Goal: Task Accomplishment & Management: Complete application form

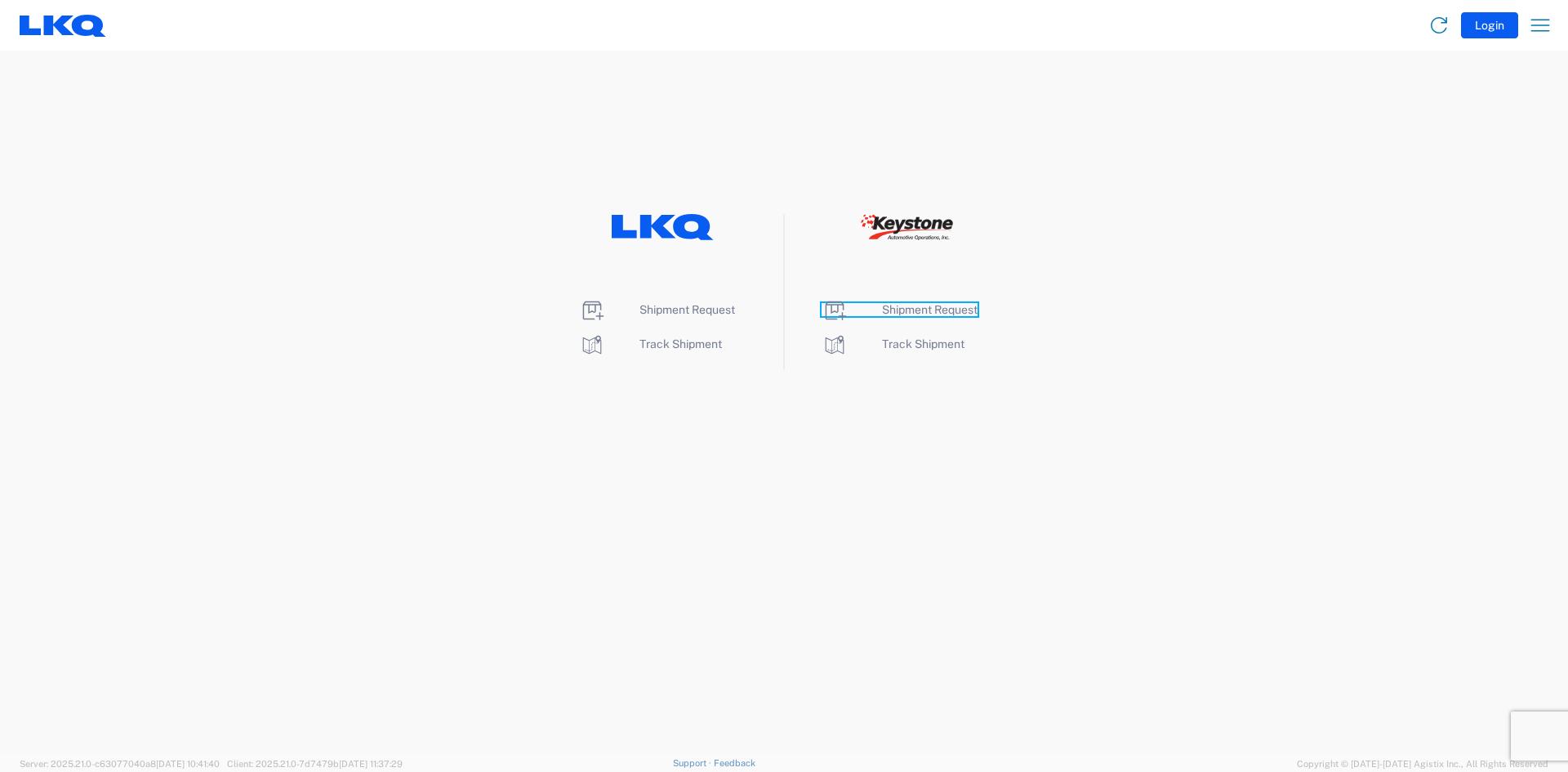
click at [916, 304] on span "Shipment Request" at bounding box center [929, 310] width 96 height 13
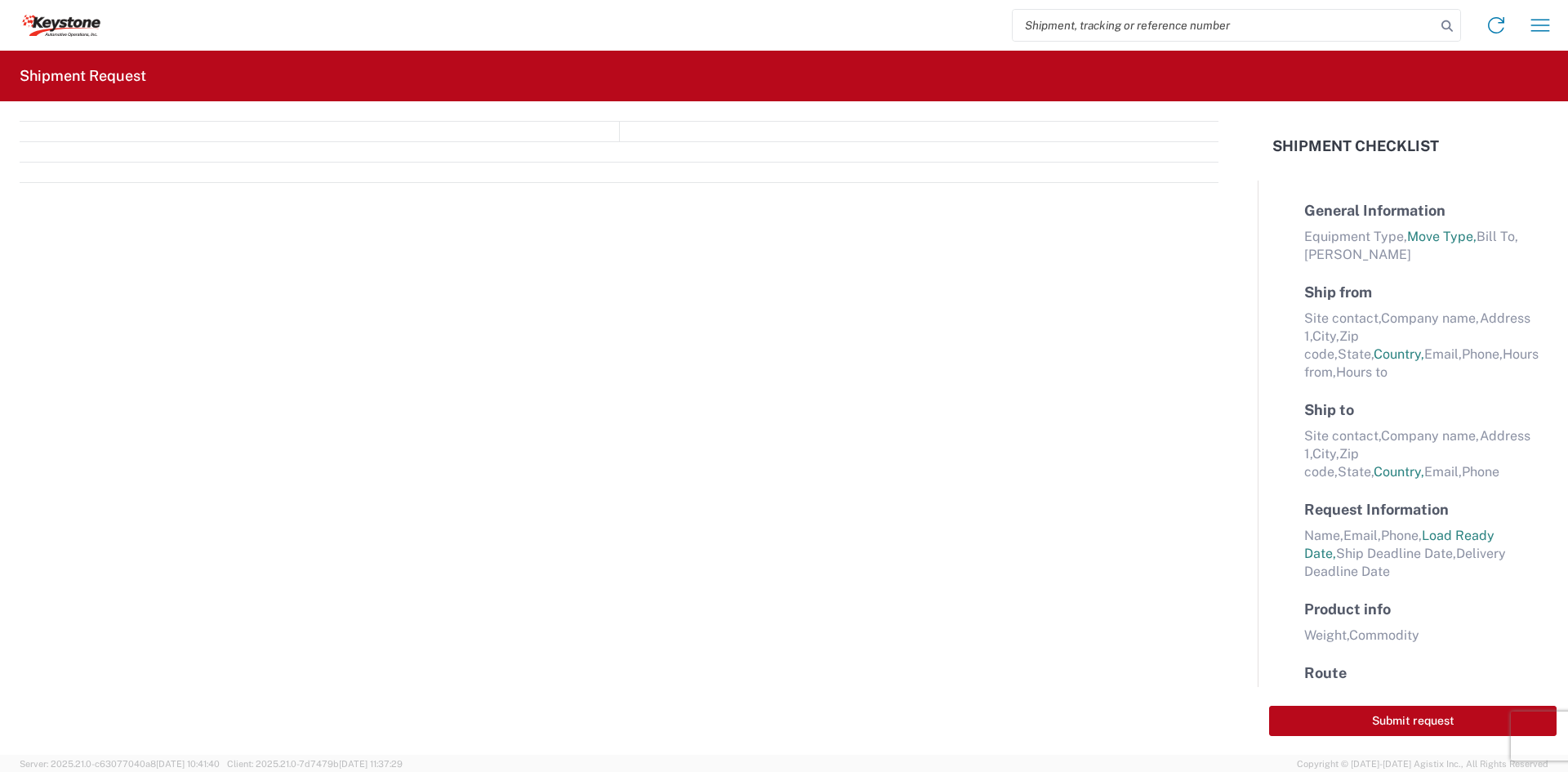
select select "FULL"
select select "LBS"
select select "IN"
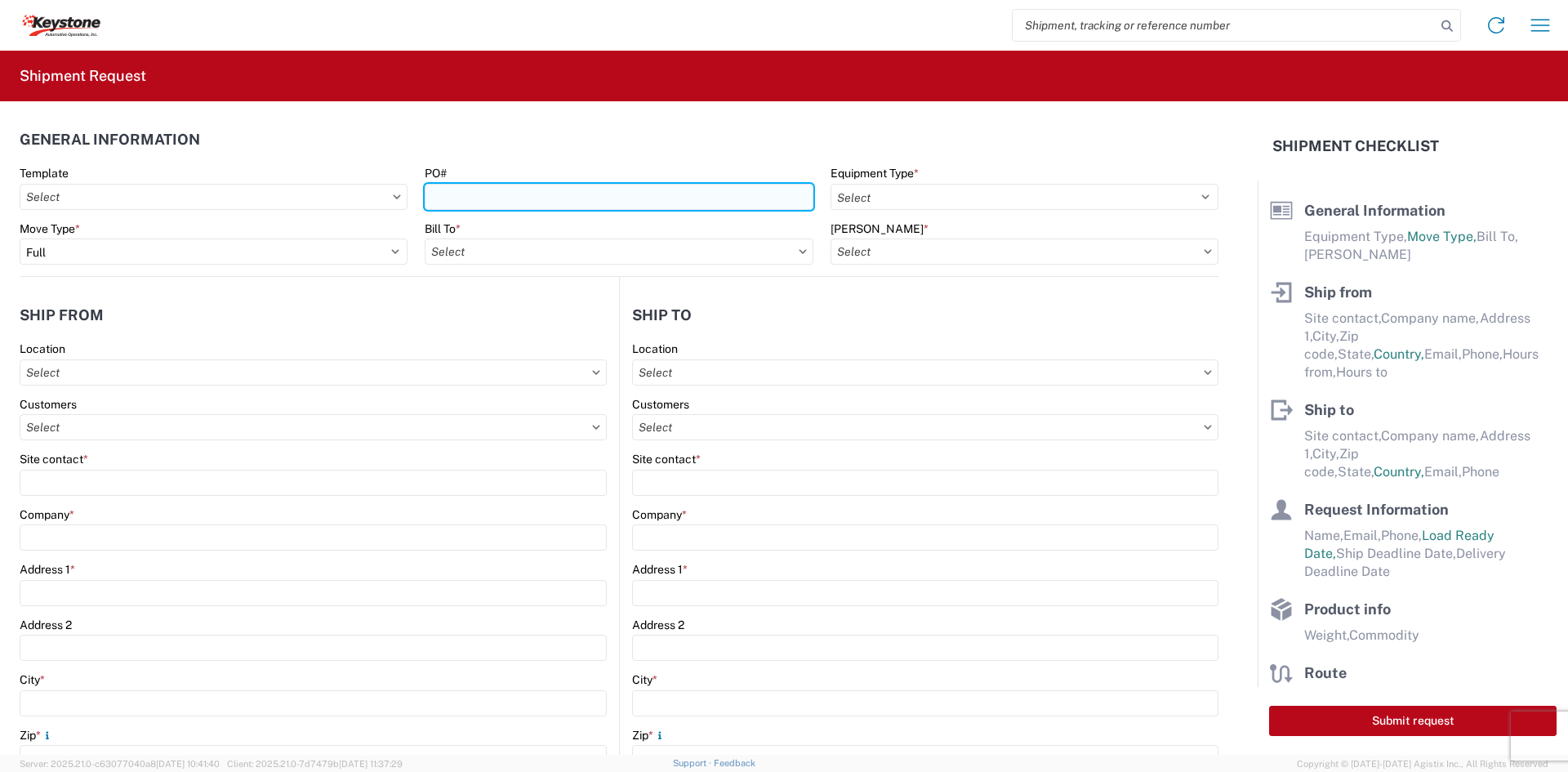
click at [736, 196] on input "PO#" at bounding box center [618, 198] width 388 height 27
paste input "8237372"
type input "8237372"
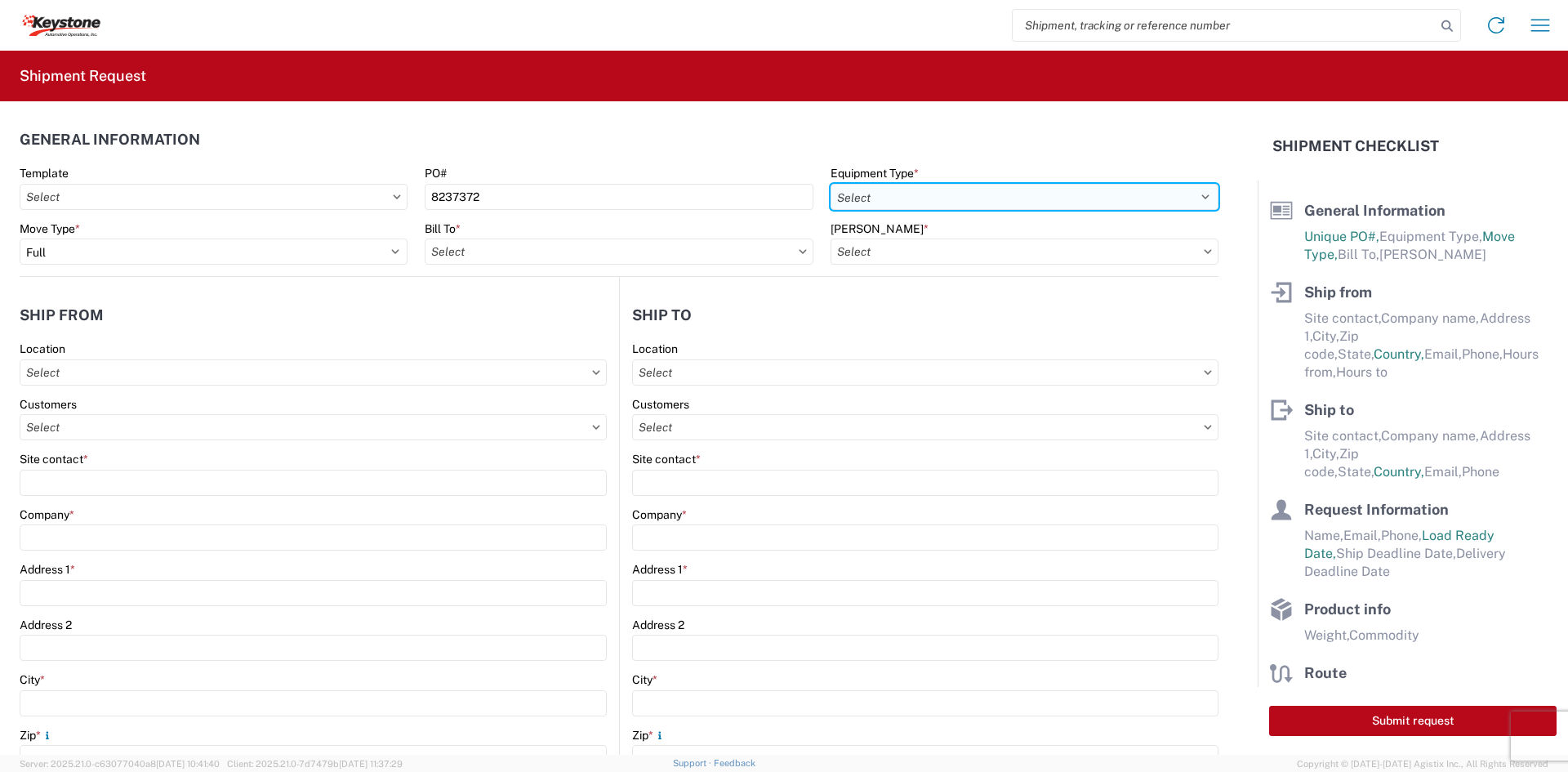
click at [949, 190] on select "Select 53’ Dry Van Flatbed Dropdeck (van) Lowboy (flatbed) Rail" at bounding box center [1024, 198] width 388 height 27
select select "STDV"
click at [831, 184] on select "Select 53’ Dry Van Flatbed Dropdeck (van) Lowboy (flatbed) Rail" at bounding box center [1024, 198] width 388 height 27
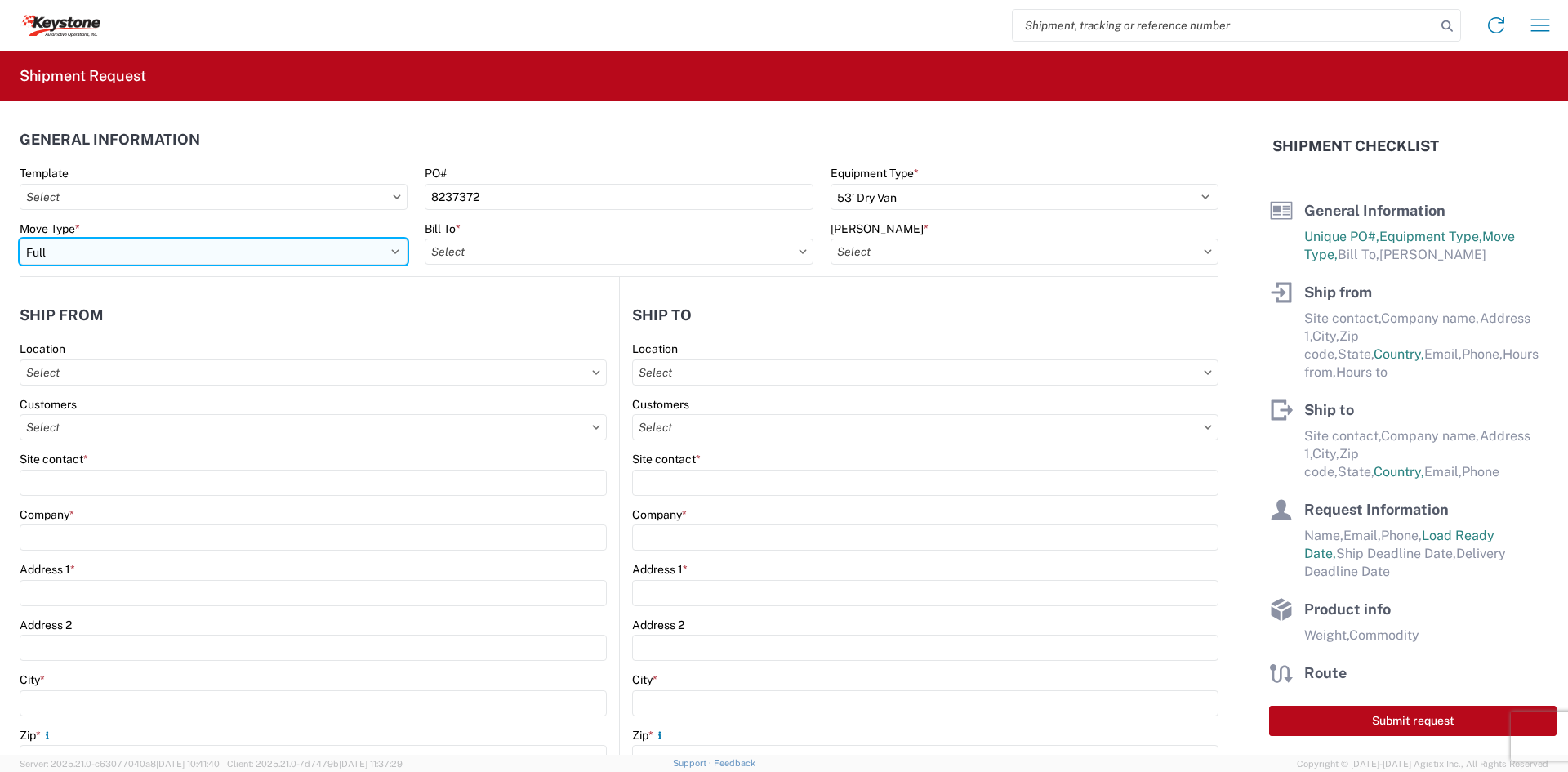
click at [280, 242] on select "Select Full Partial TL" at bounding box center [214, 252] width 388 height 27
select select "PARTIAL_TL"
click at [20, 238] on select "Select Full Partial TL" at bounding box center [214, 252] width 388 height 27
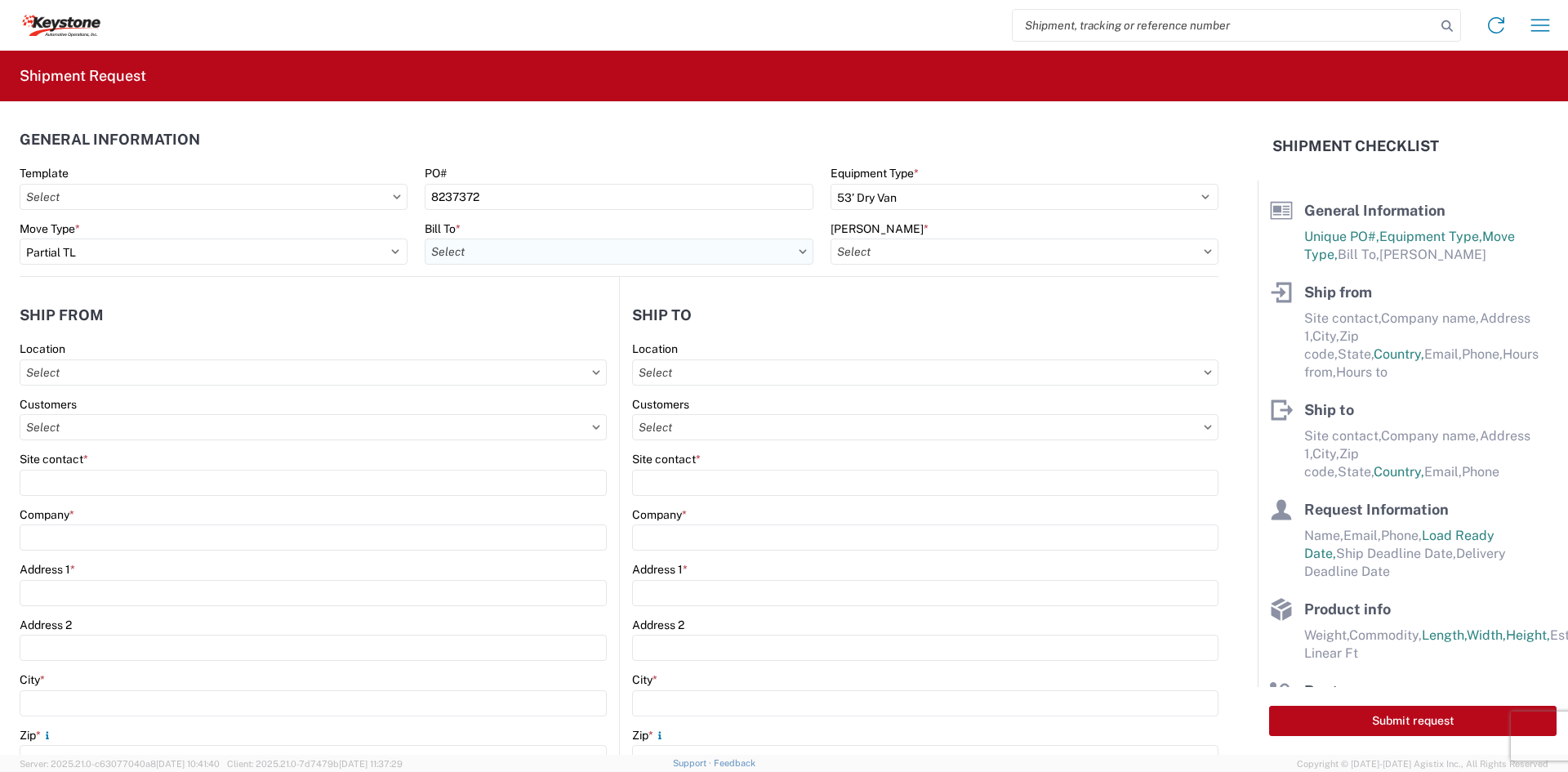
click at [503, 258] on input "text" at bounding box center [618, 252] width 388 height 27
type input "8401"
click at [513, 318] on div "8401 - [GEOGRAPHIC_DATA] - KAO Warehouse" at bounding box center [567, 325] width 286 height 27
type input "8401 - [GEOGRAPHIC_DATA] - KAO Warehouse"
click at [955, 260] on input "text" at bounding box center [1024, 252] width 388 height 27
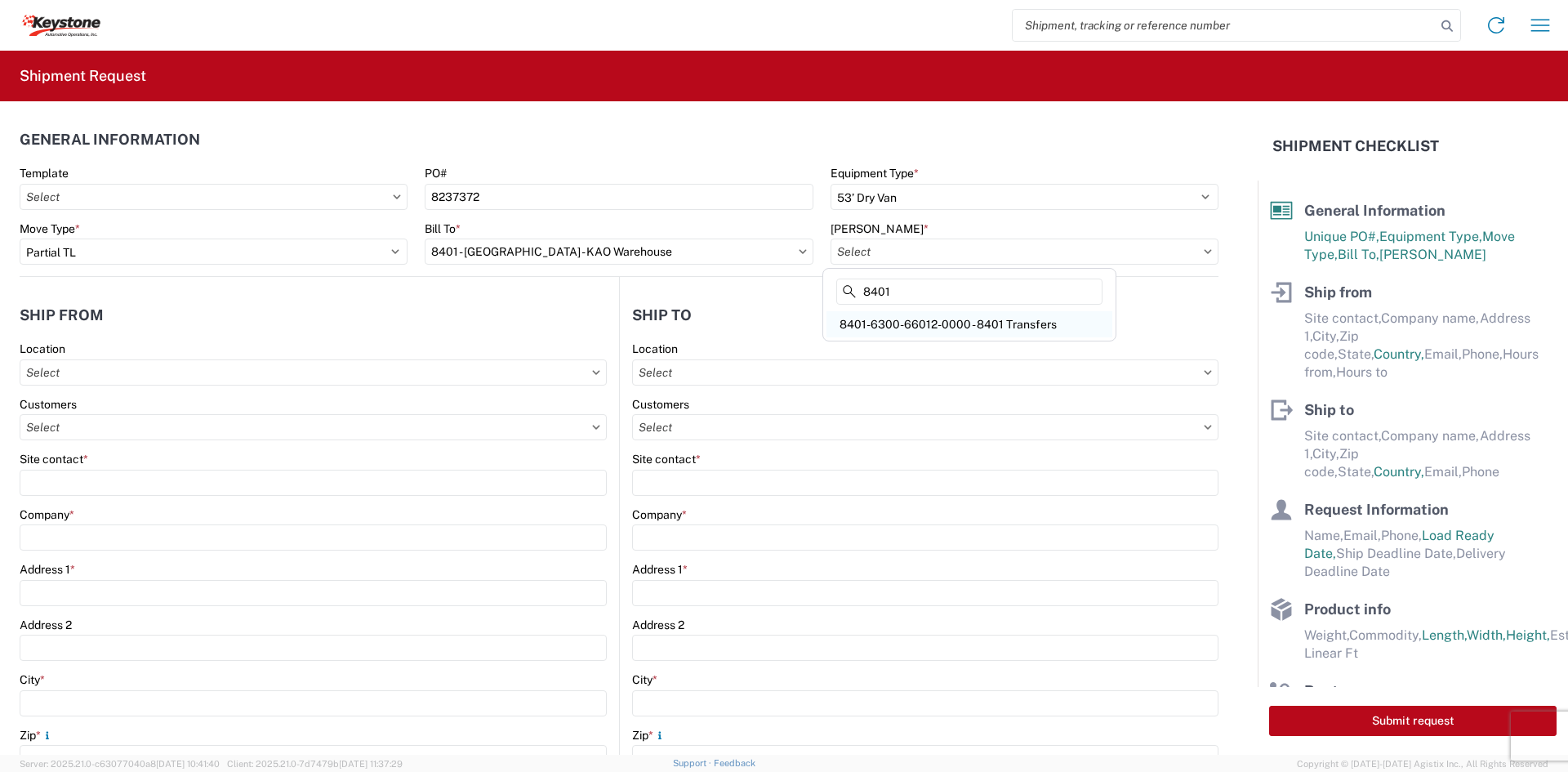
type input "8401"
click at [949, 322] on div "8401-6300-66012-0000 - 8401 Transfers" at bounding box center [969, 325] width 286 height 27
type input "8401-6300-66012-0000 - 8401 Transfers, 8401-6300-66012-0000 - 8401 Transfers"
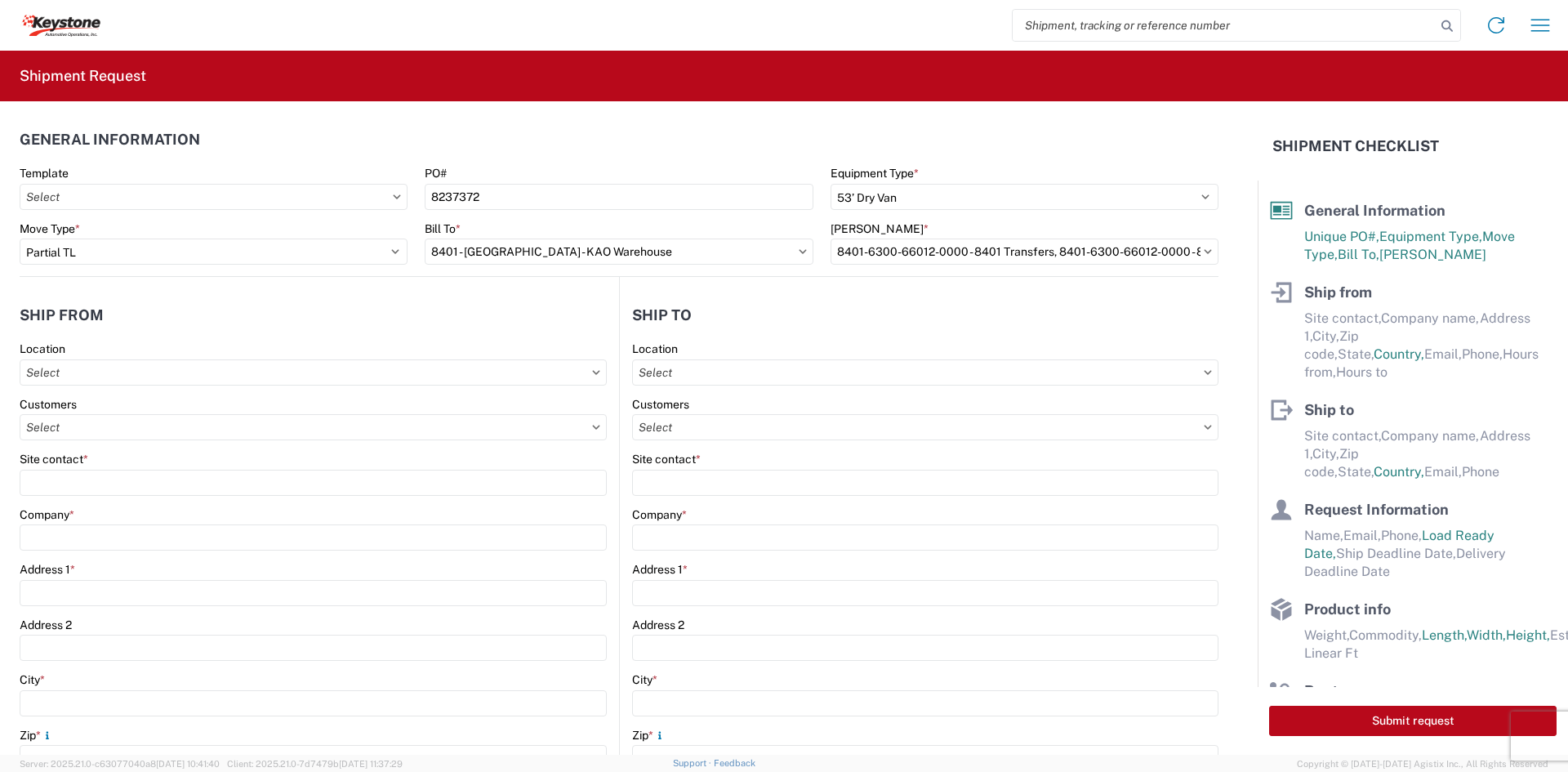
click at [301, 467] on div "Site contact *" at bounding box center [313, 474] width 588 height 44
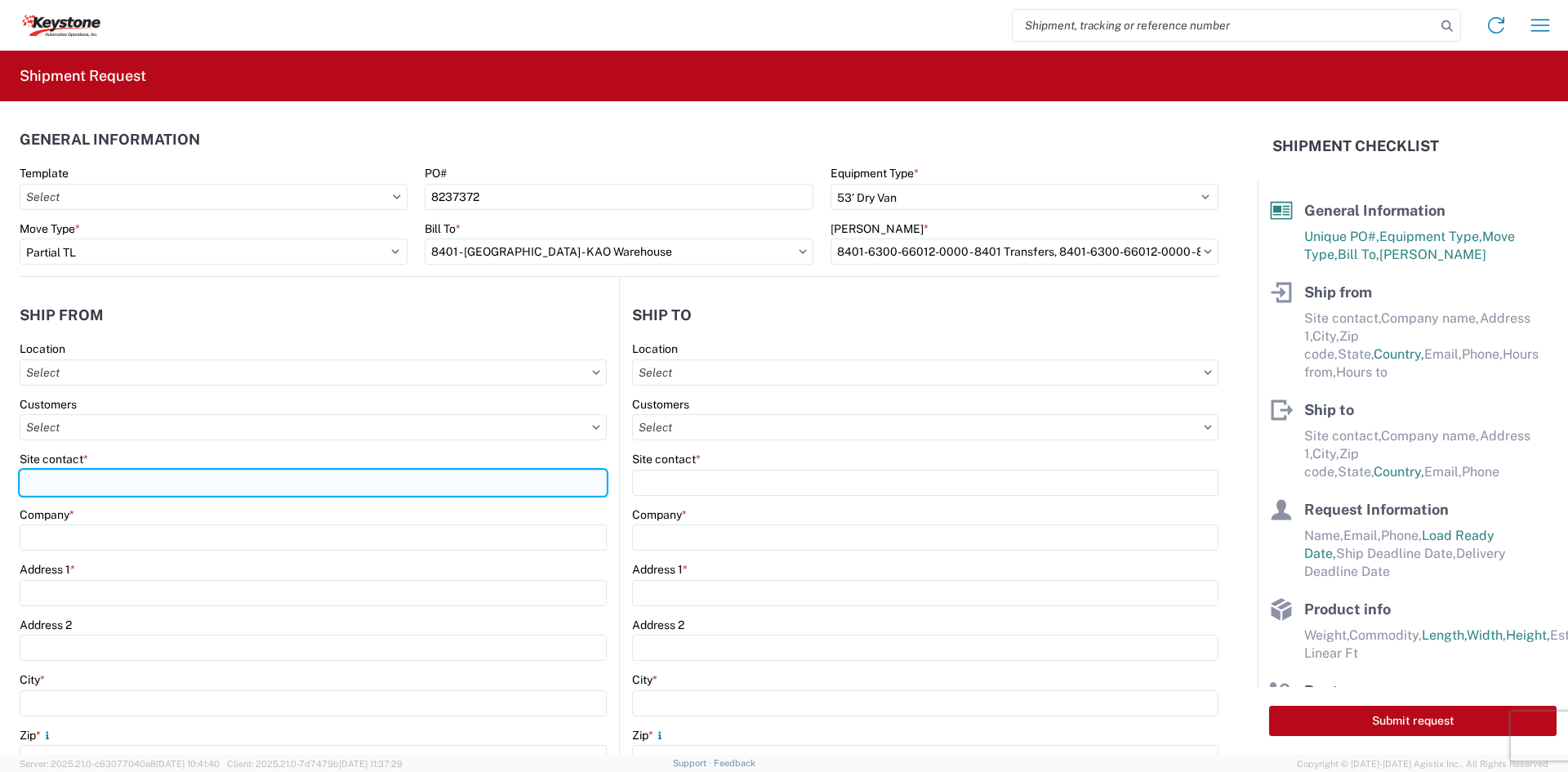
click at [291, 477] on input "Site contact *" at bounding box center [313, 483] width 588 height 27
type input "[PERSON_NAME]"
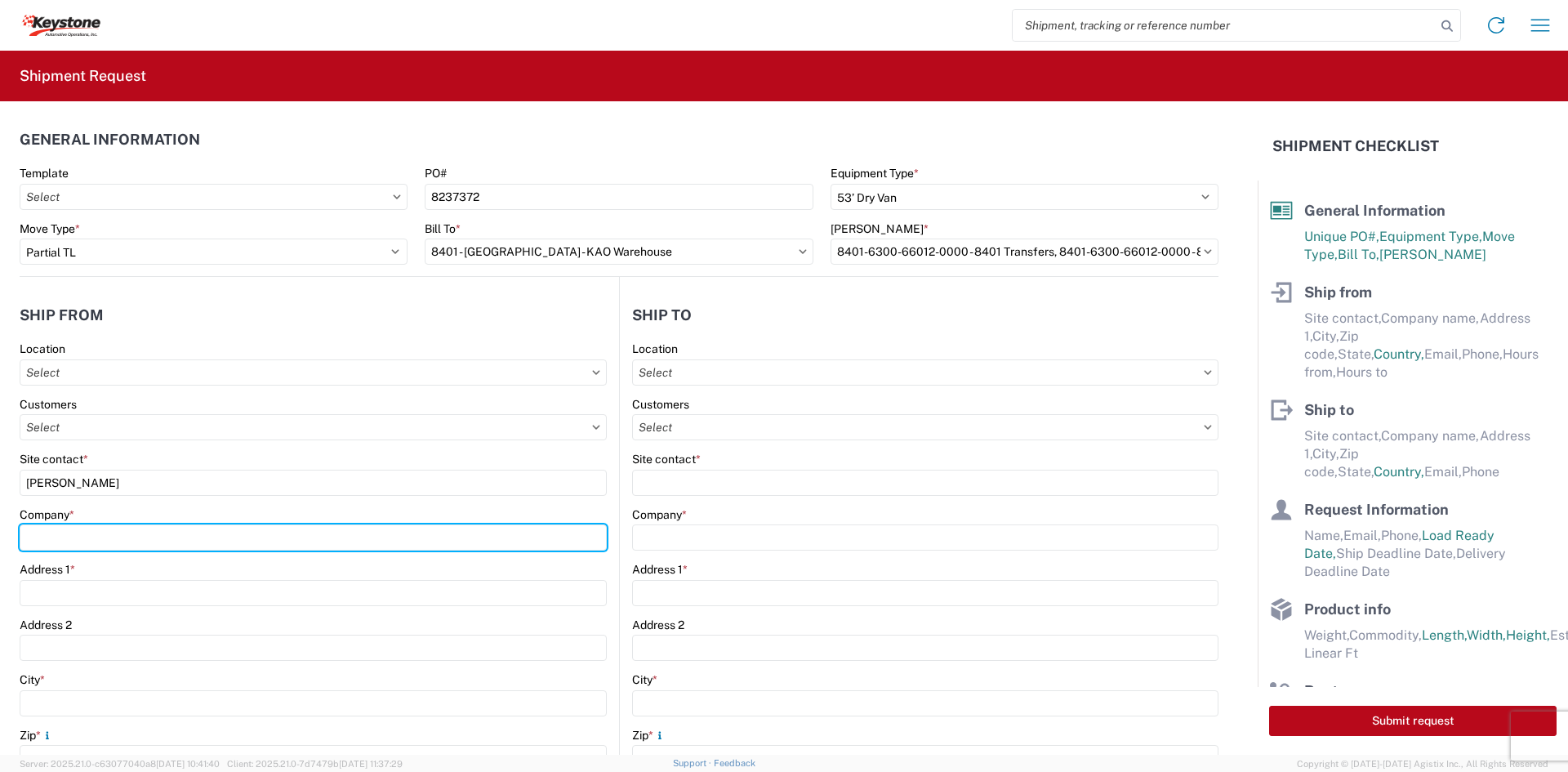
type input "Velarium Awnings"
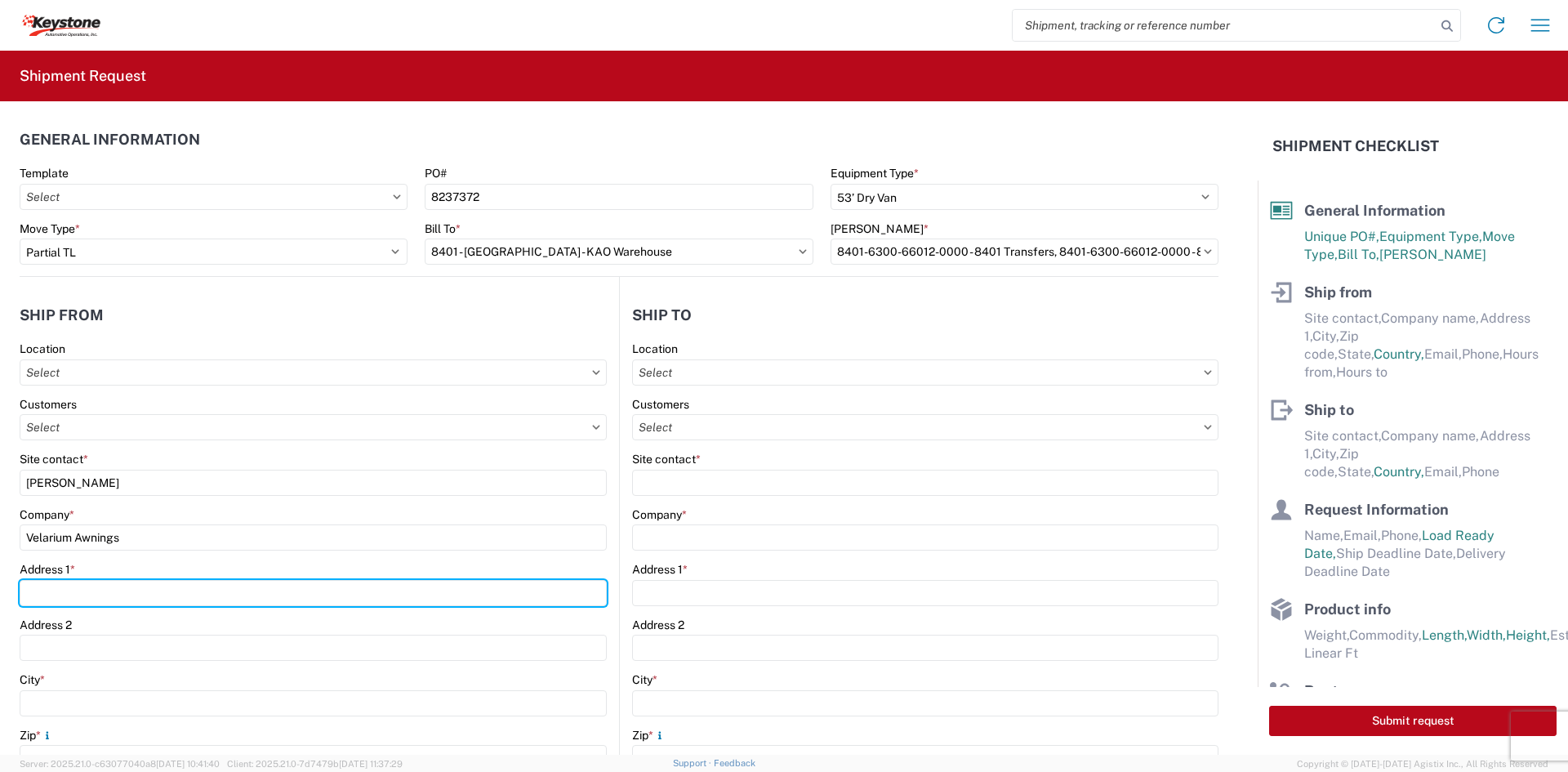
type input "[STREET_ADDRESS][PERSON_NAME]"
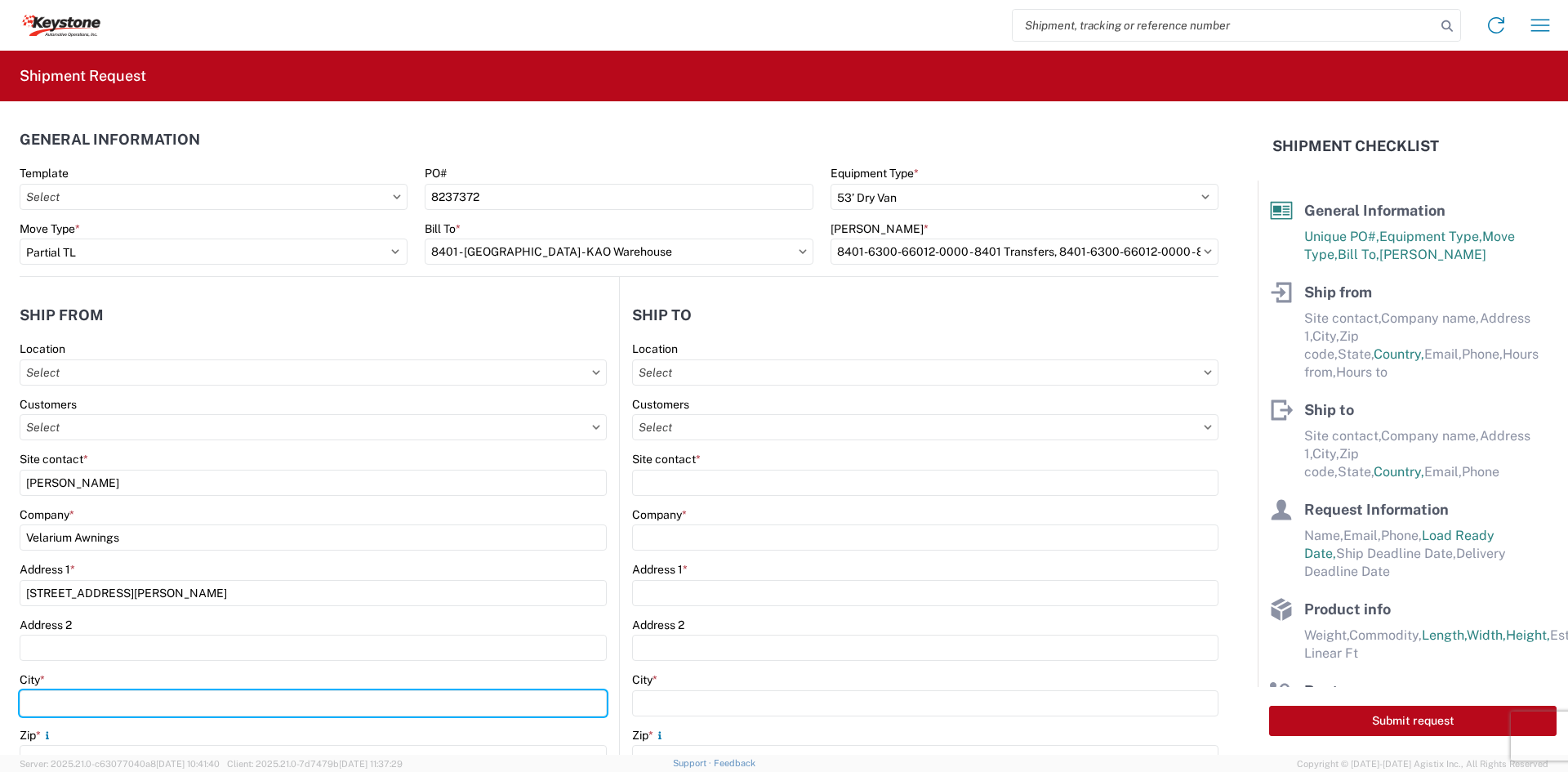
type input "Elkhart"
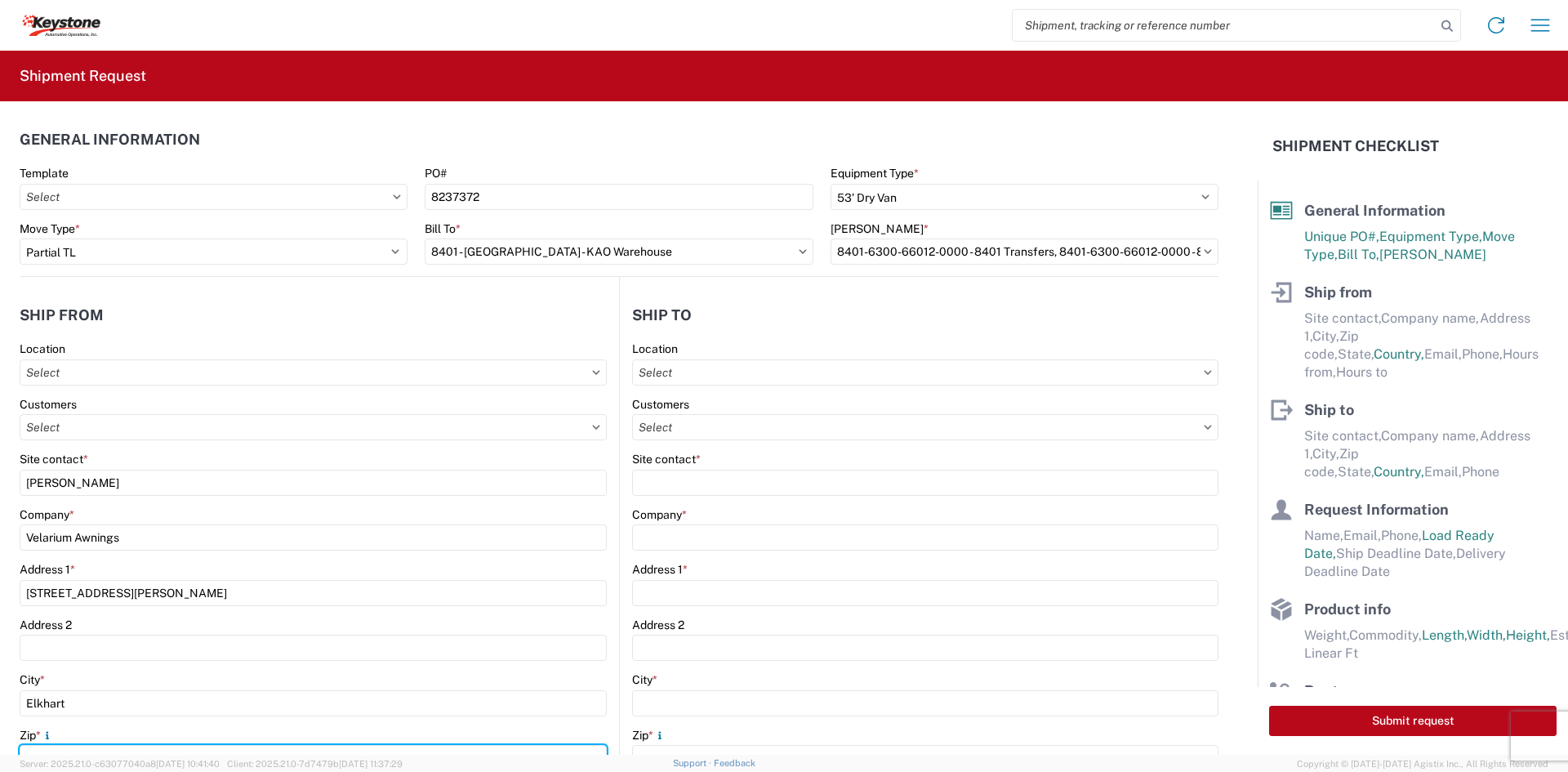
type input "46514"
select select "IN"
type input "[EMAIL_ADDRESS][DOMAIN_NAME]"
type input "5745969410"
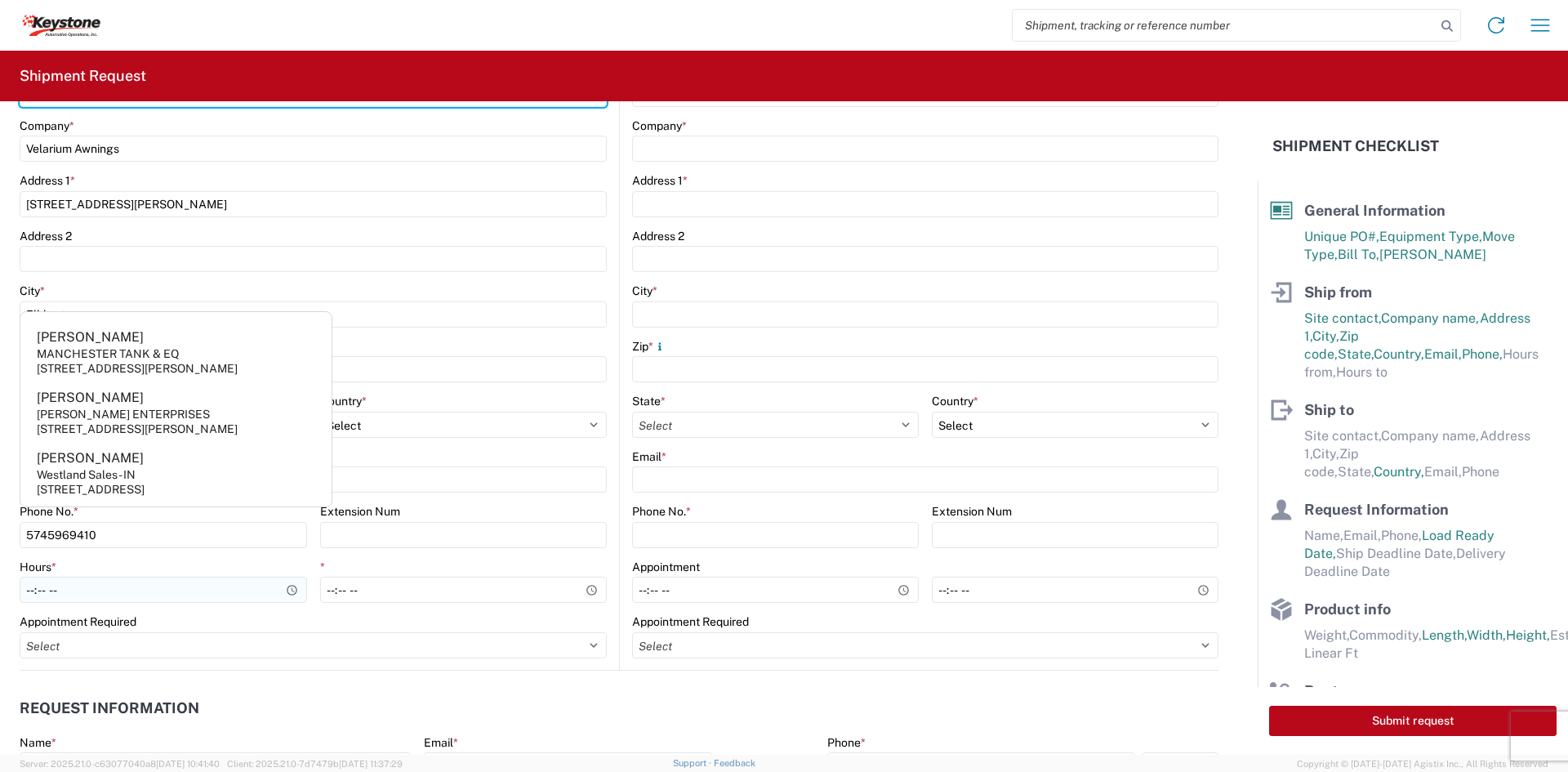
scroll to position [408, 0]
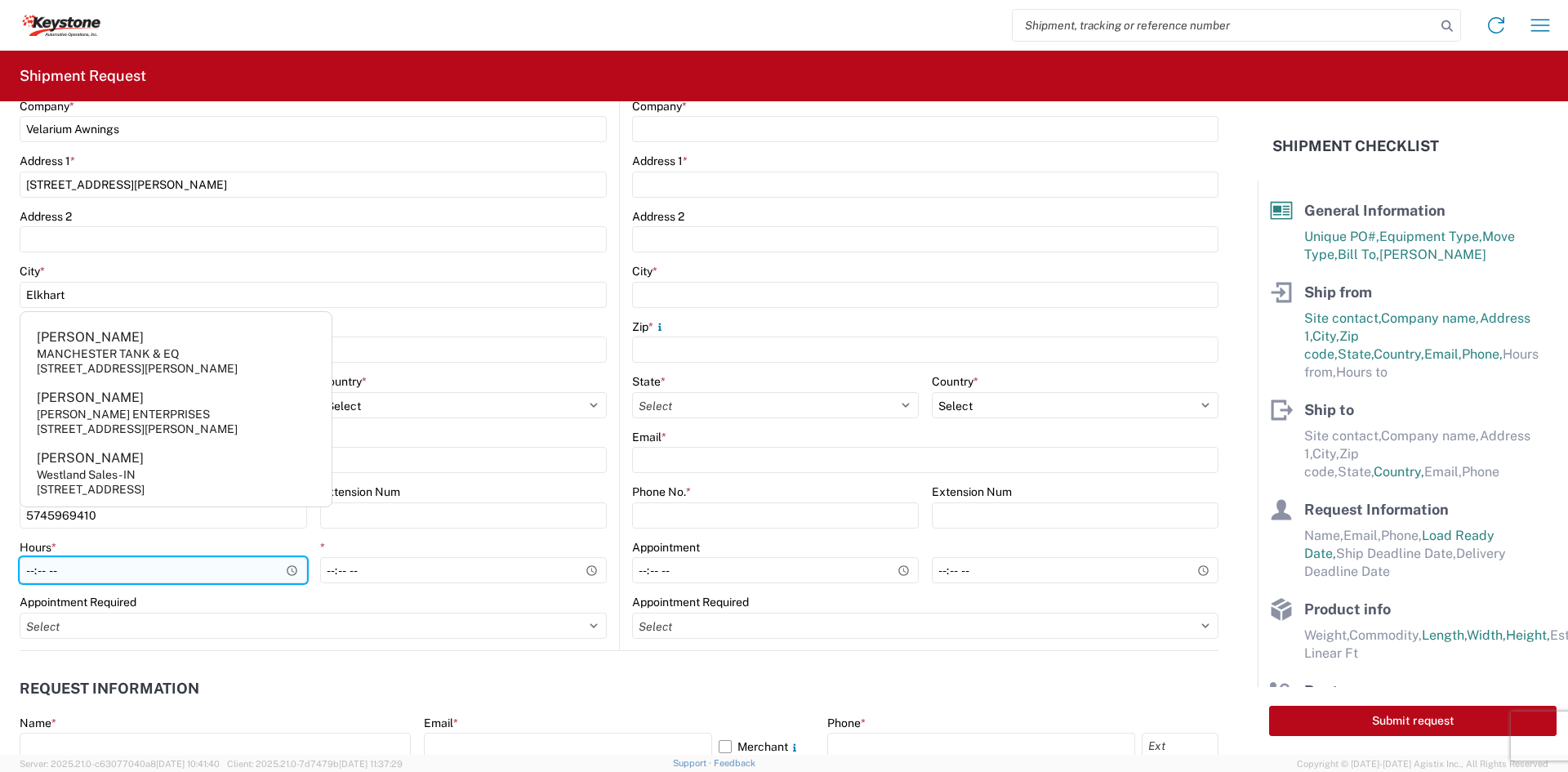
click at [120, 575] on input "Hours *" at bounding box center [163, 571] width 288 height 27
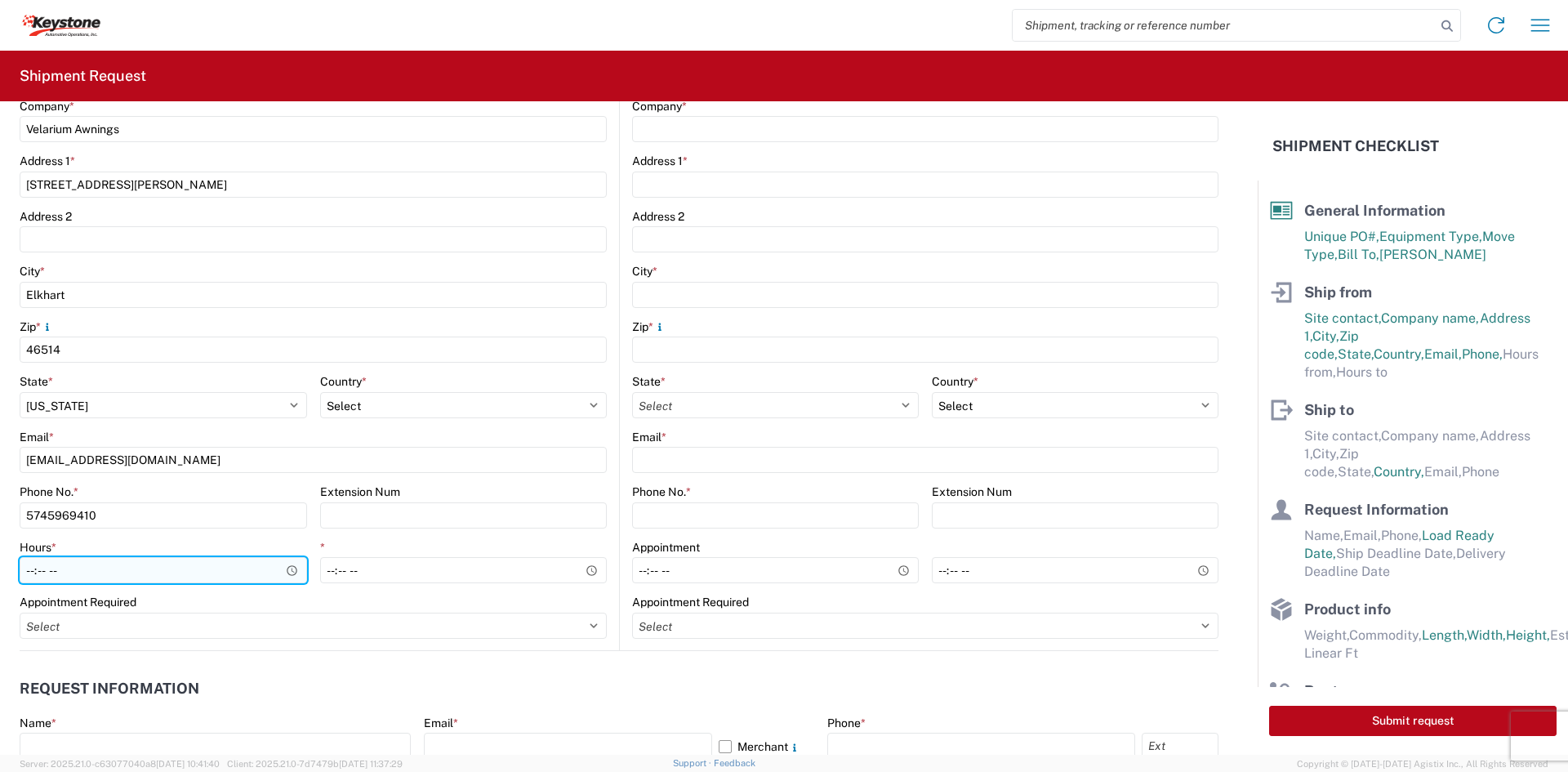
type input "05:00"
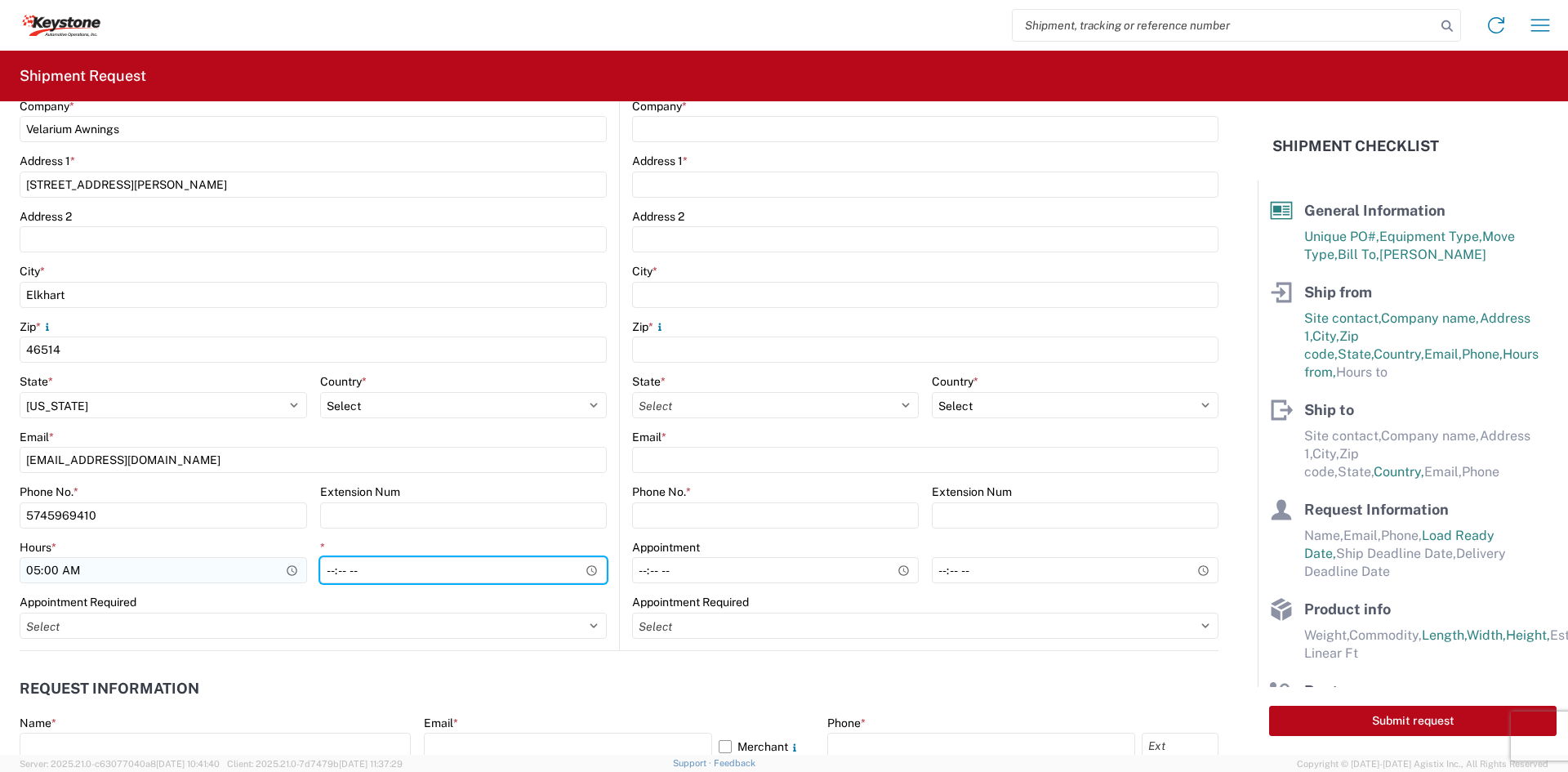
type input "14:00"
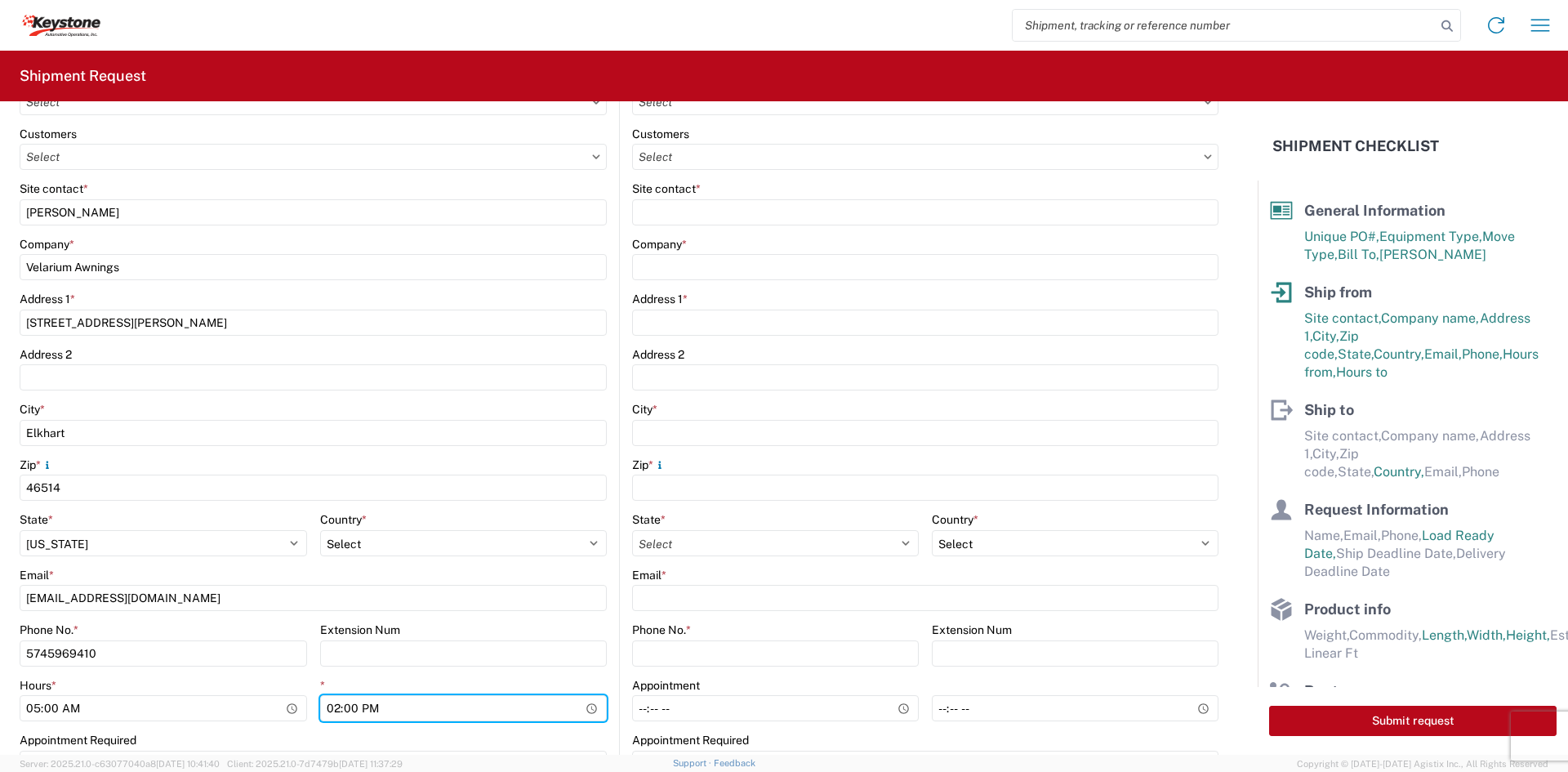
scroll to position [245, 0]
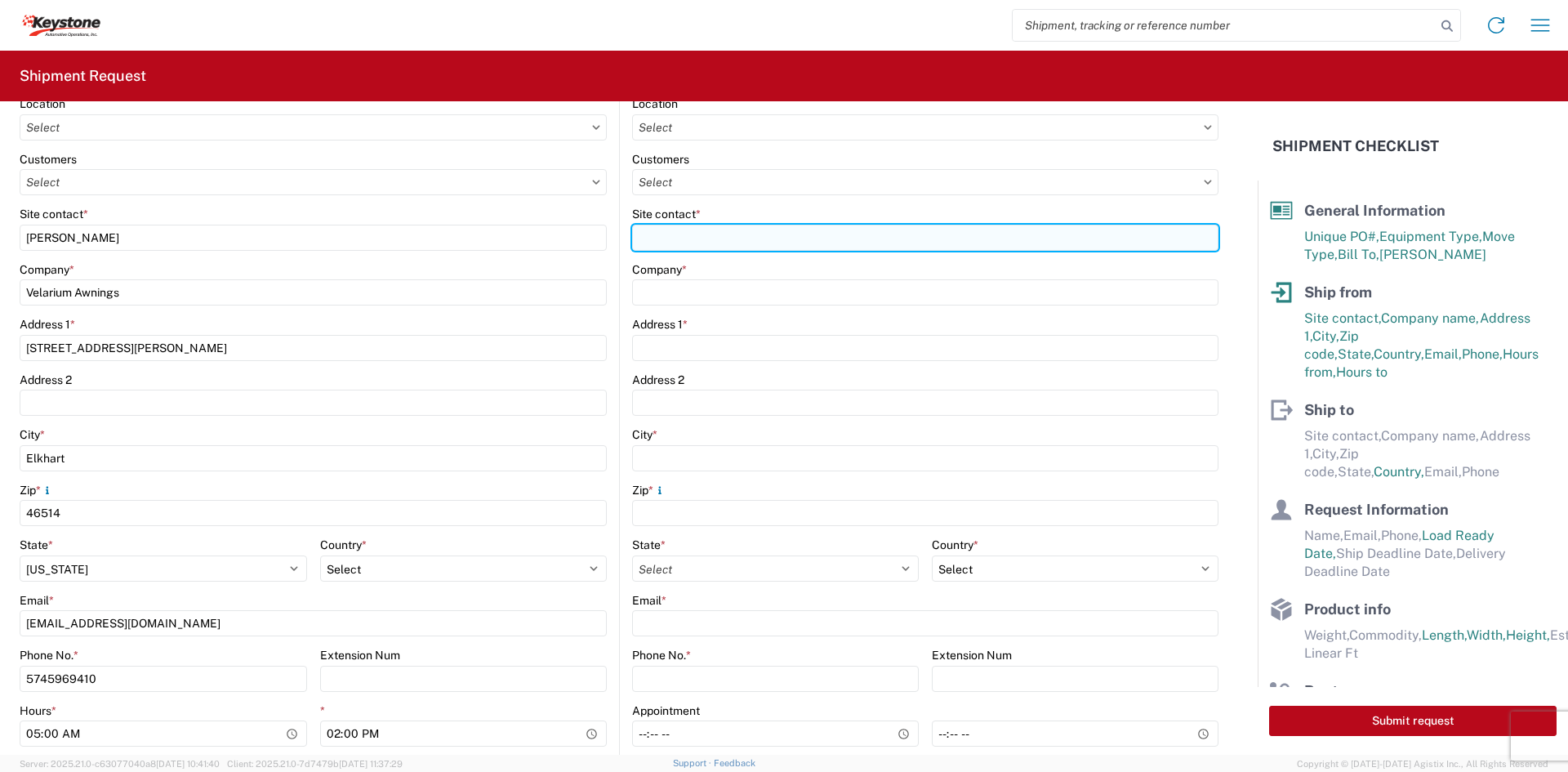
click at [734, 240] on input "Site contact *" at bounding box center [925, 238] width 587 height 27
paste input "[PERSON_NAME] TRAILER & MFG., IN"
type input "[PERSON_NAME] TRAILER & MFG., IN"
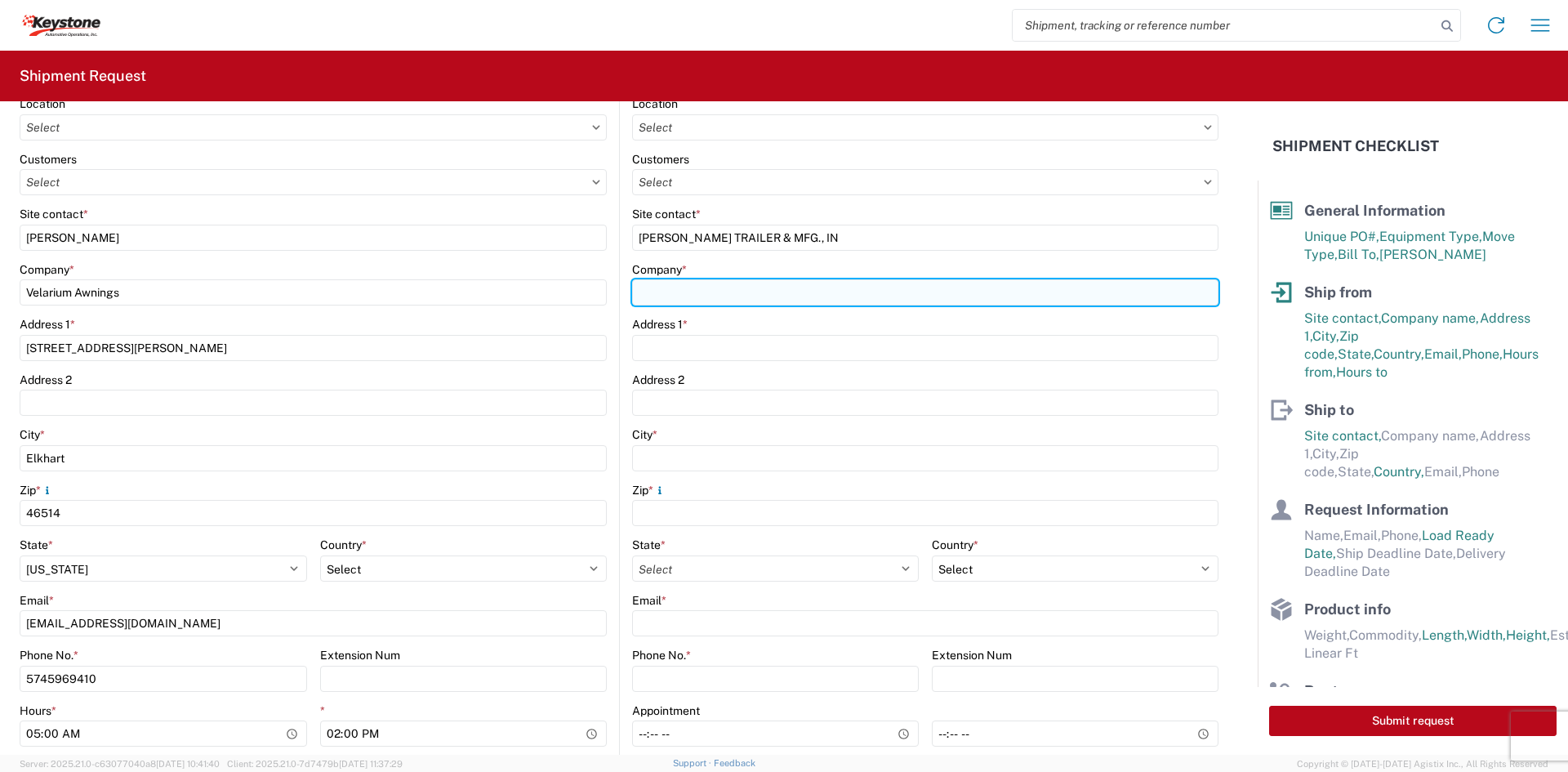
click at [690, 292] on input "Company *" at bounding box center [925, 292] width 587 height 27
paste input "[PERSON_NAME] TRAILER & MFG., IN"
type input "[PERSON_NAME] TRAILER & MFG., IN"
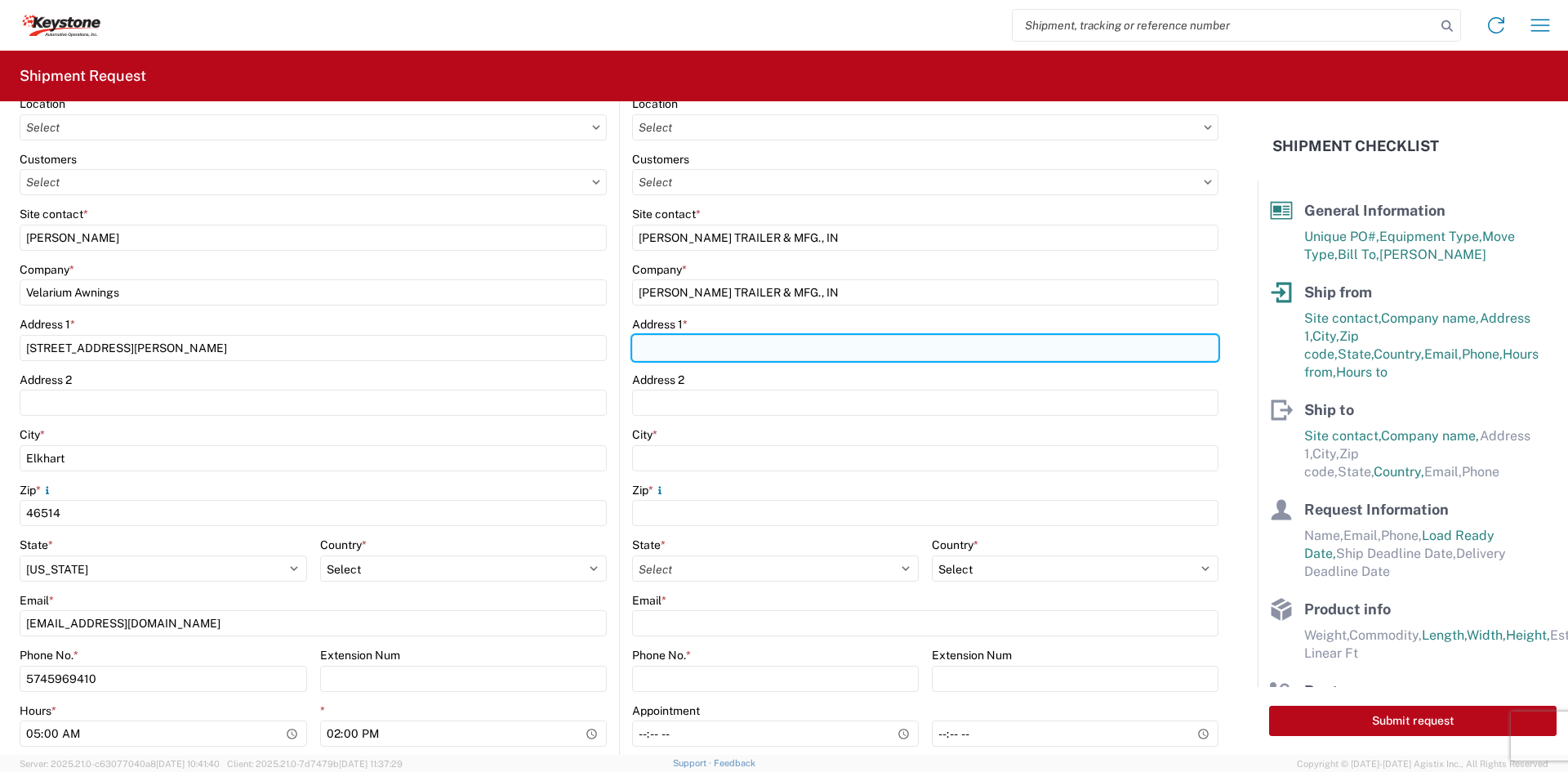
click at [663, 343] on input "Address 1 *" at bounding box center [925, 348] width 587 height 27
paste input "[STREET_ADDRESS]"
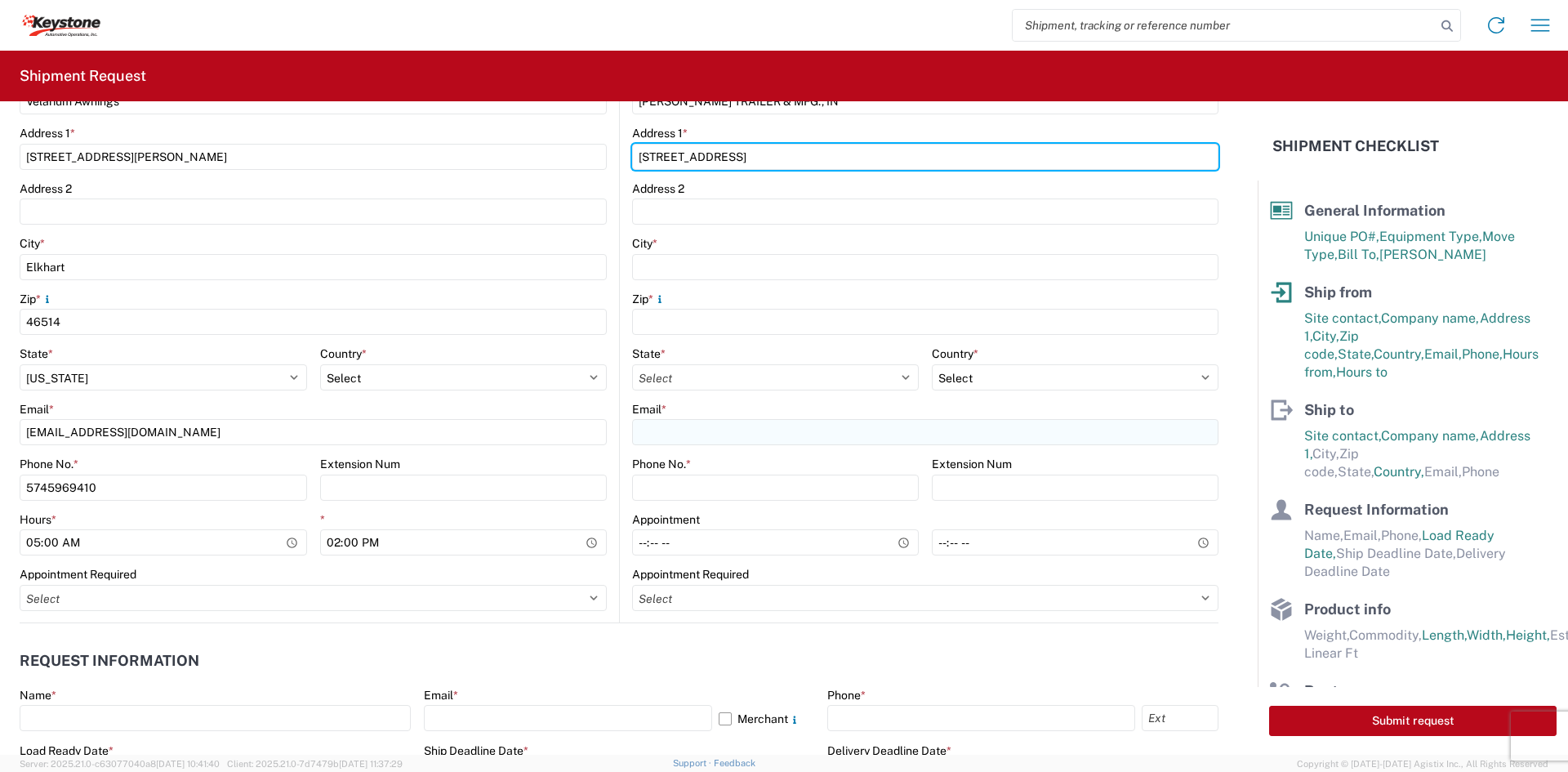
scroll to position [490, 0]
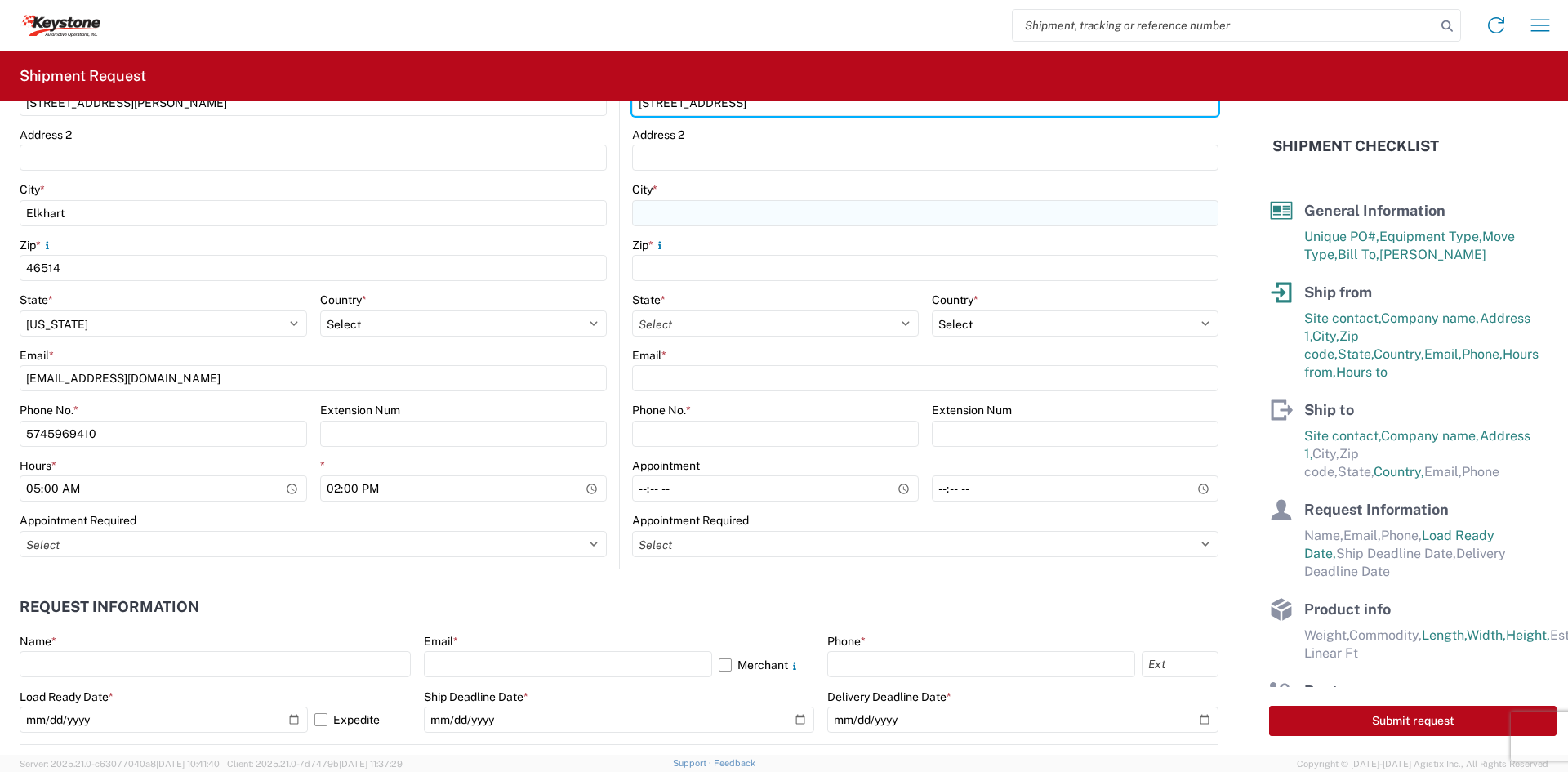
type input "[STREET_ADDRESS]"
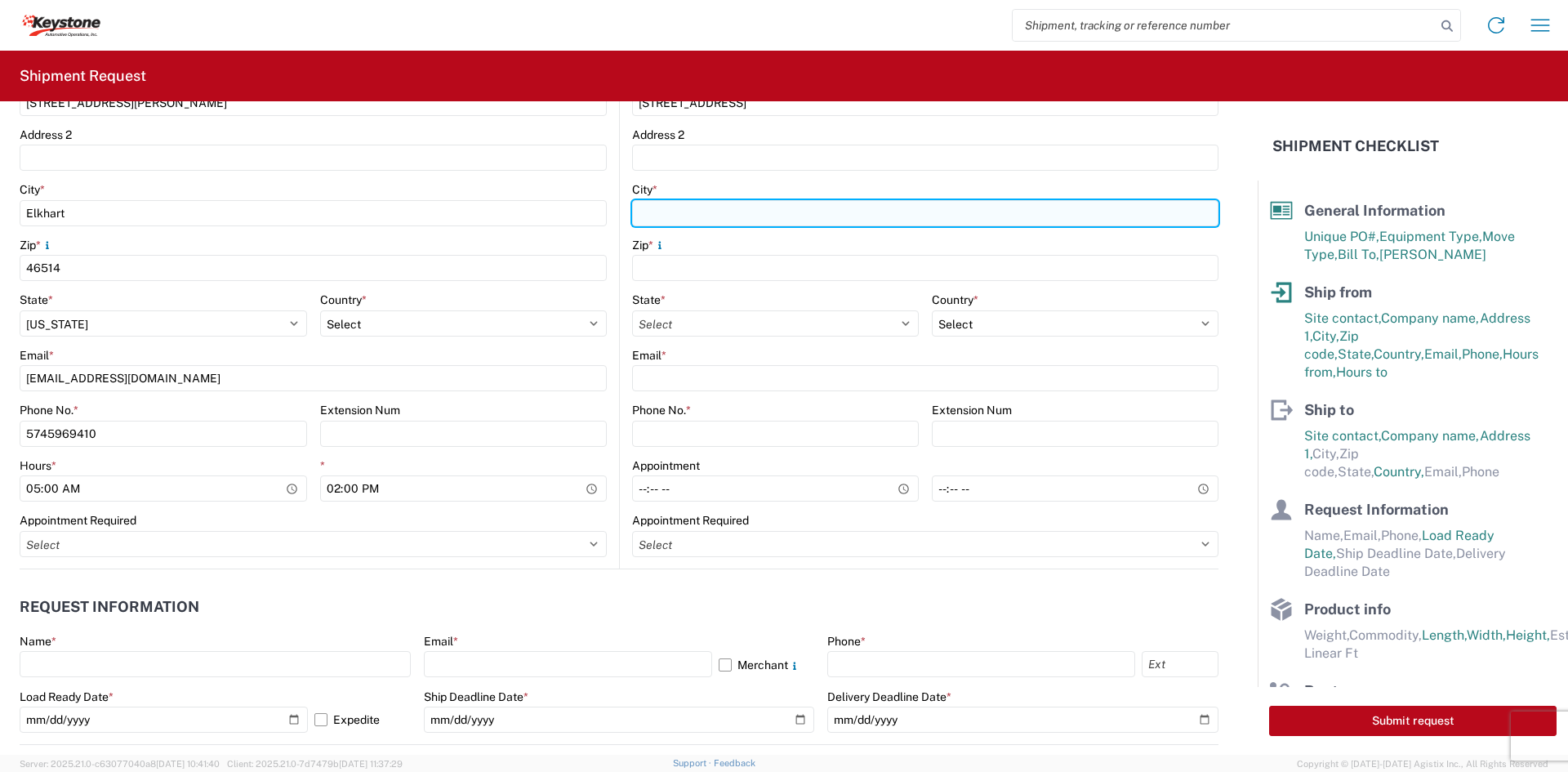
click at [737, 214] on input "City *" at bounding box center [925, 214] width 587 height 27
type input "EUREKA"
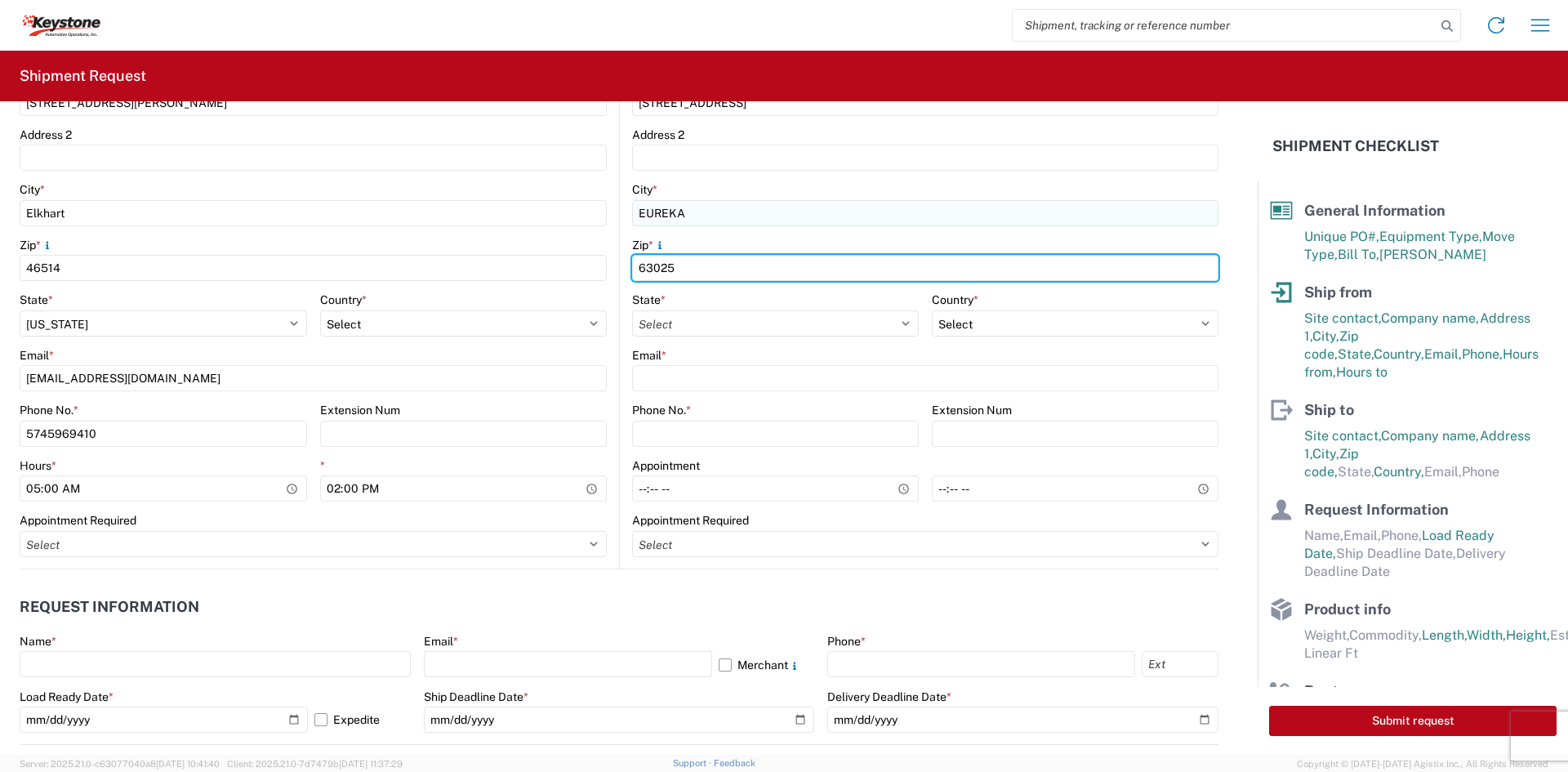
type input "63025"
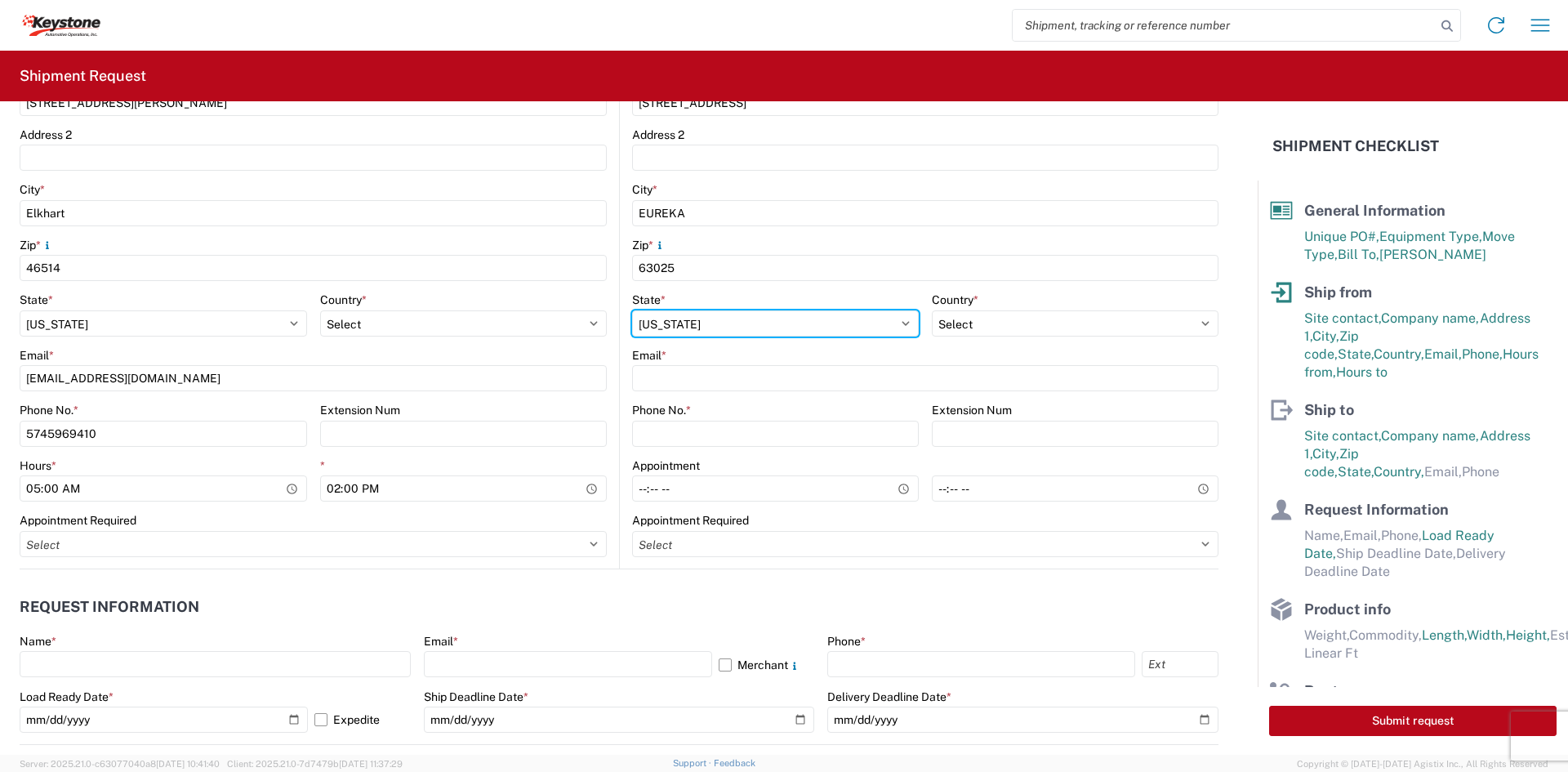
drag, startPoint x: 779, startPoint y: 322, endPoint x: 810, endPoint y: 348, distance: 40.5
click at [810, 348] on div "Location Customers Site contact * [PERSON_NAME] TRAILER & MFG., IN Company * [P…" at bounding box center [925, 209] width 587 height 717
click at [632, 311] on select "Select [US_STATE] [US_STATE] [US_STATE] [US_STATE] Armed Forces Americas Armed …" at bounding box center [775, 324] width 287 height 27
click at [696, 323] on select "Select [US_STATE] [US_STATE] [US_STATE] [US_STATE] Armed Forces Americas Armed …" at bounding box center [775, 324] width 287 height 27
select select "MO"
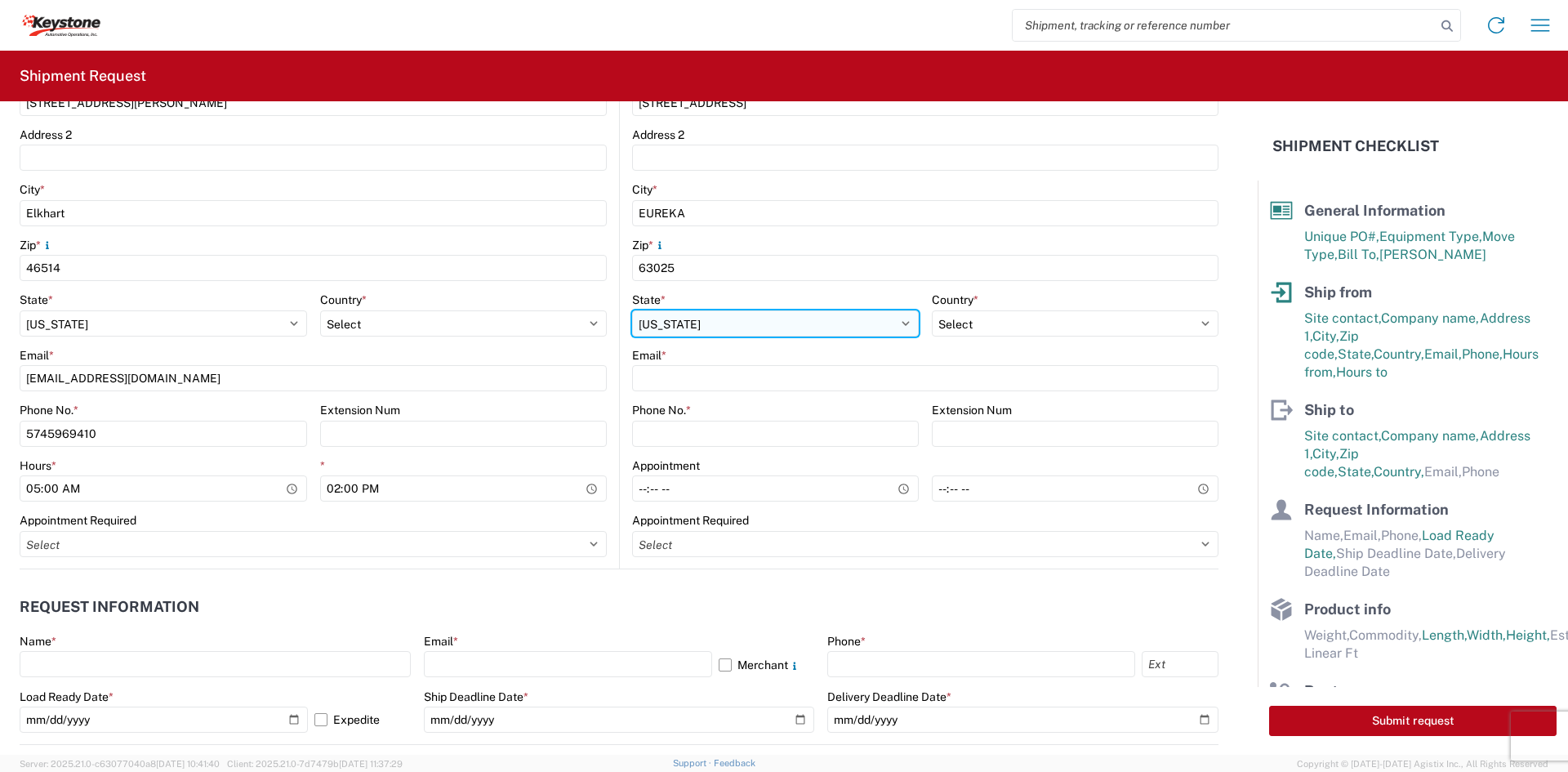
click at [632, 311] on select "Select [US_STATE] [US_STATE] [US_STATE] [US_STATE] Armed Forces Americas Armed …" at bounding box center [775, 324] width 287 height 27
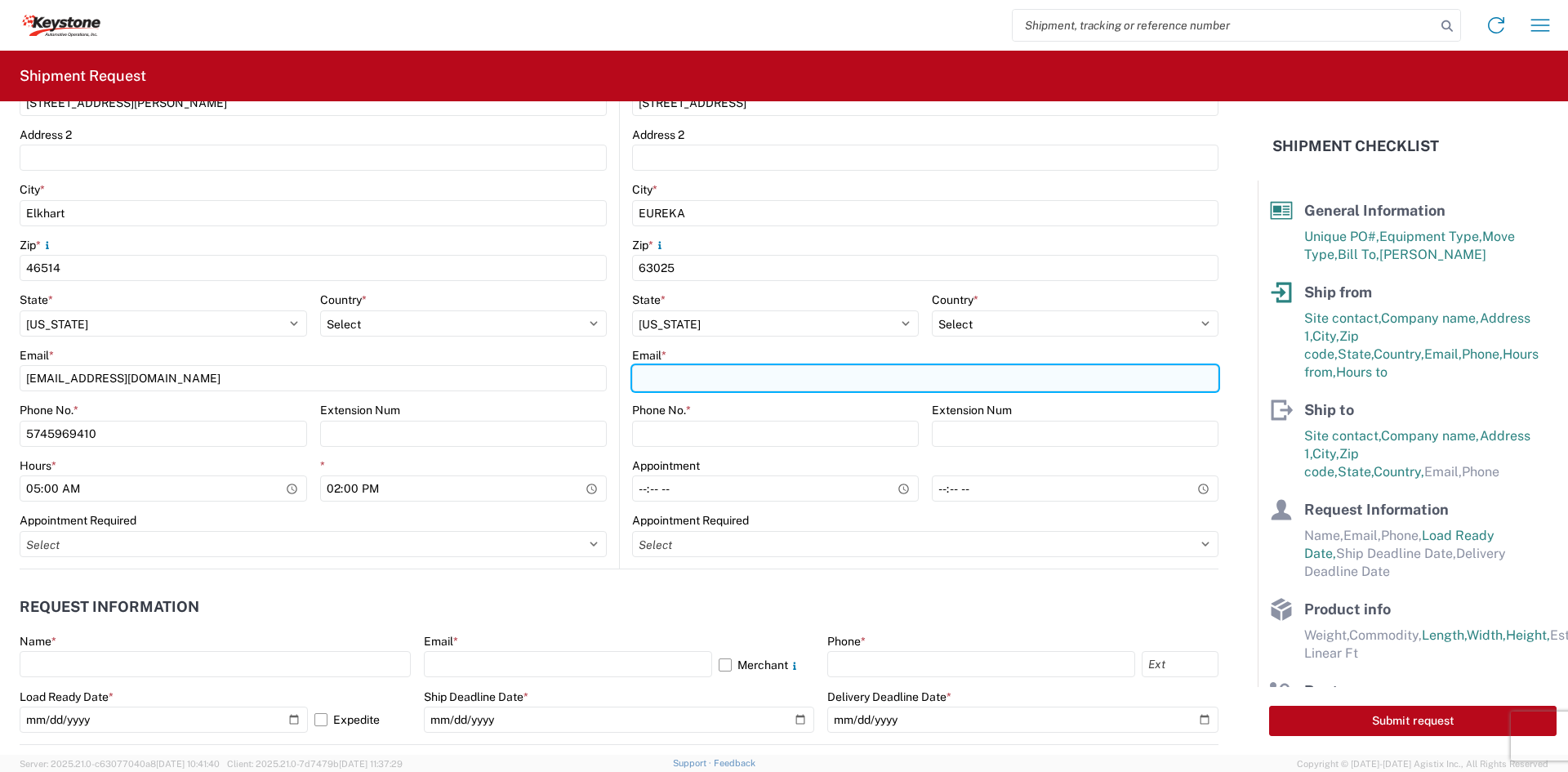
click at [896, 384] on input "Email *" at bounding box center [925, 379] width 587 height 27
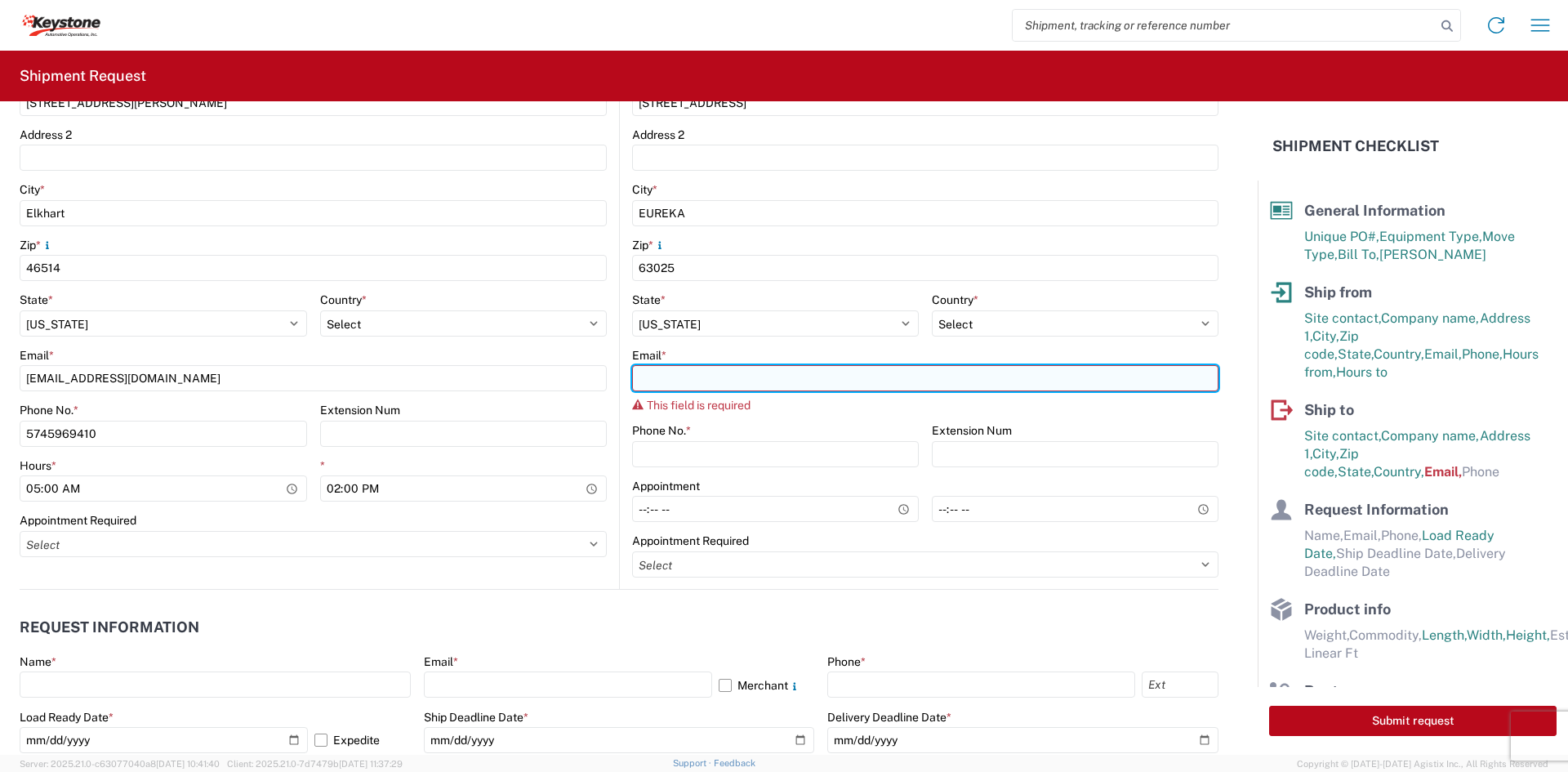
click at [859, 386] on input "Email *" at bounding box center [925, 379] width 587 height 27
paste input "[EMAIL_ADDRESS][DOMAIN_NAME]"
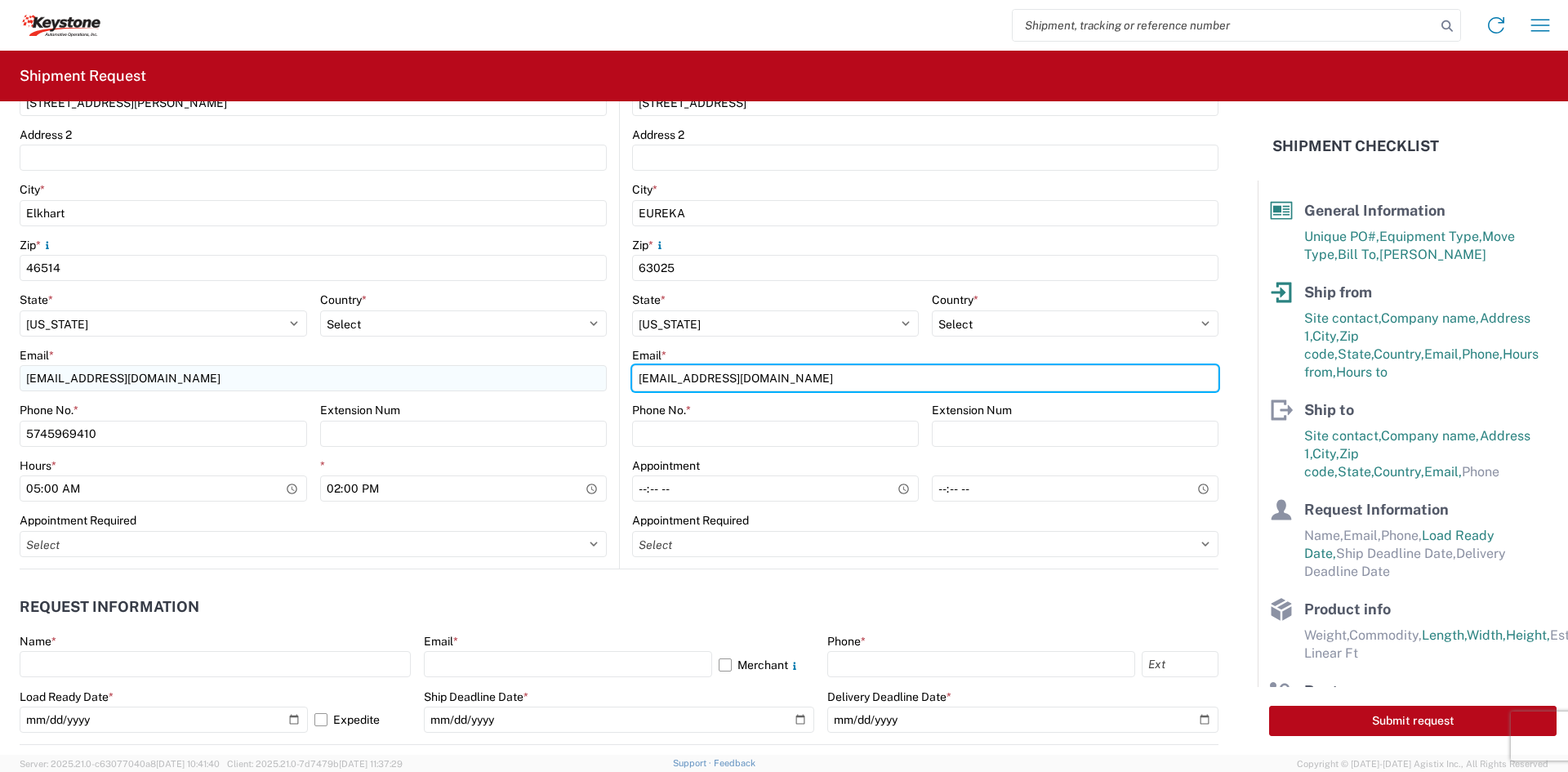
type input "[EMAIL_ADDRESS][DOMAIN_NAME]"
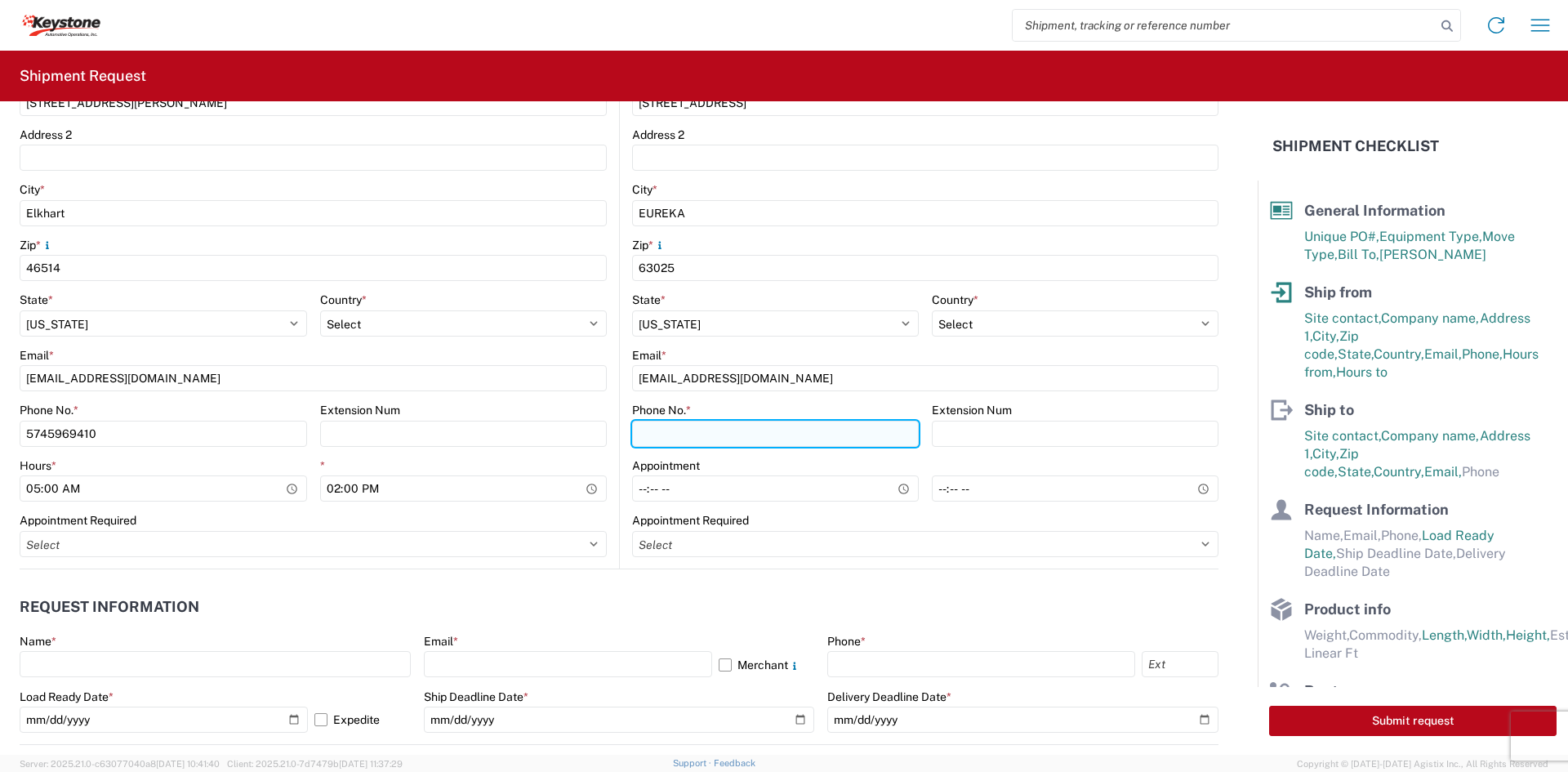
click at [716, 433] on input "Phone No. *" at bounding box center [775, 434] width 287 height 27
paste input "[PHONE_NUMBER]"
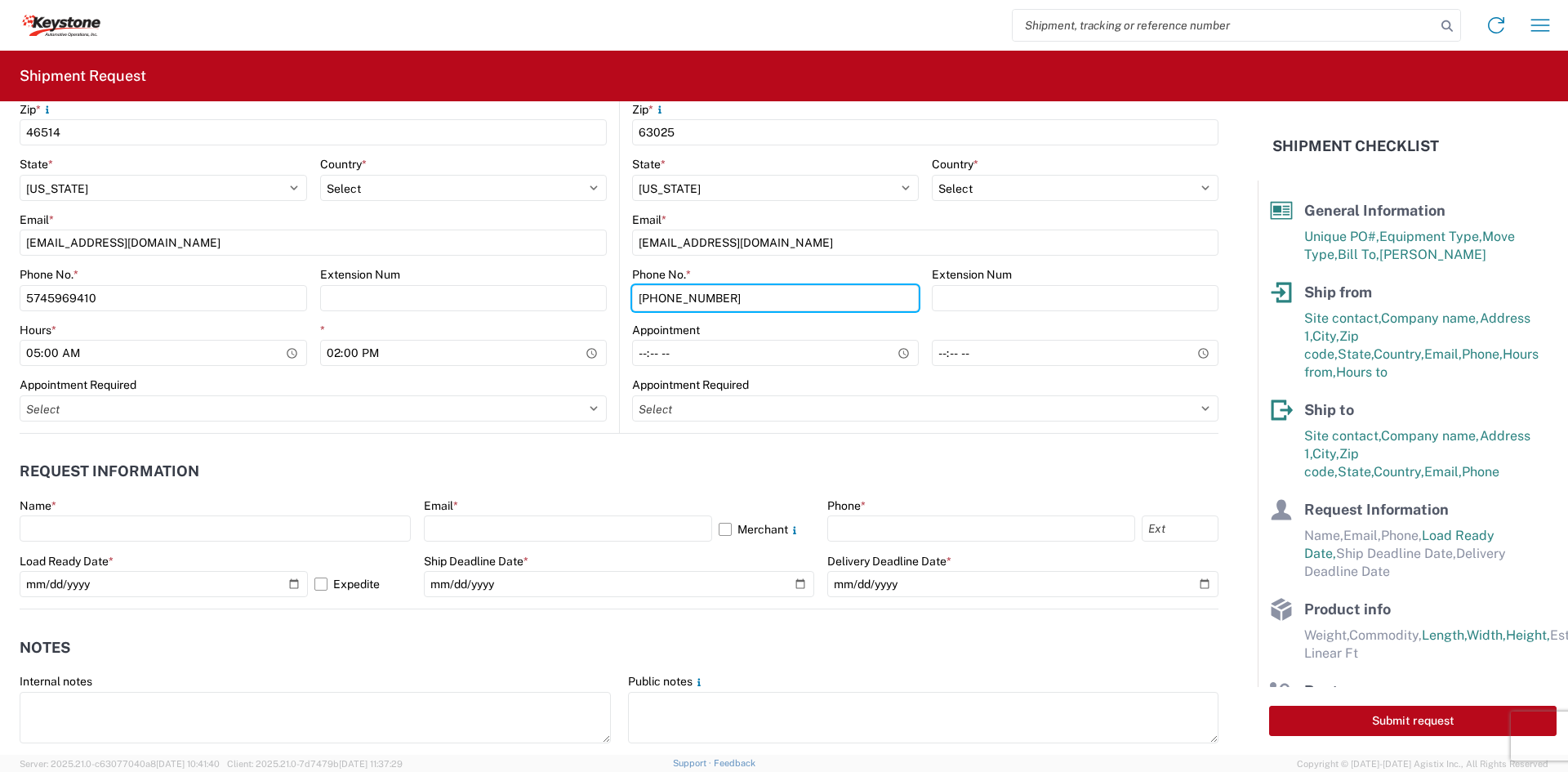
scroll to position [653, 0]
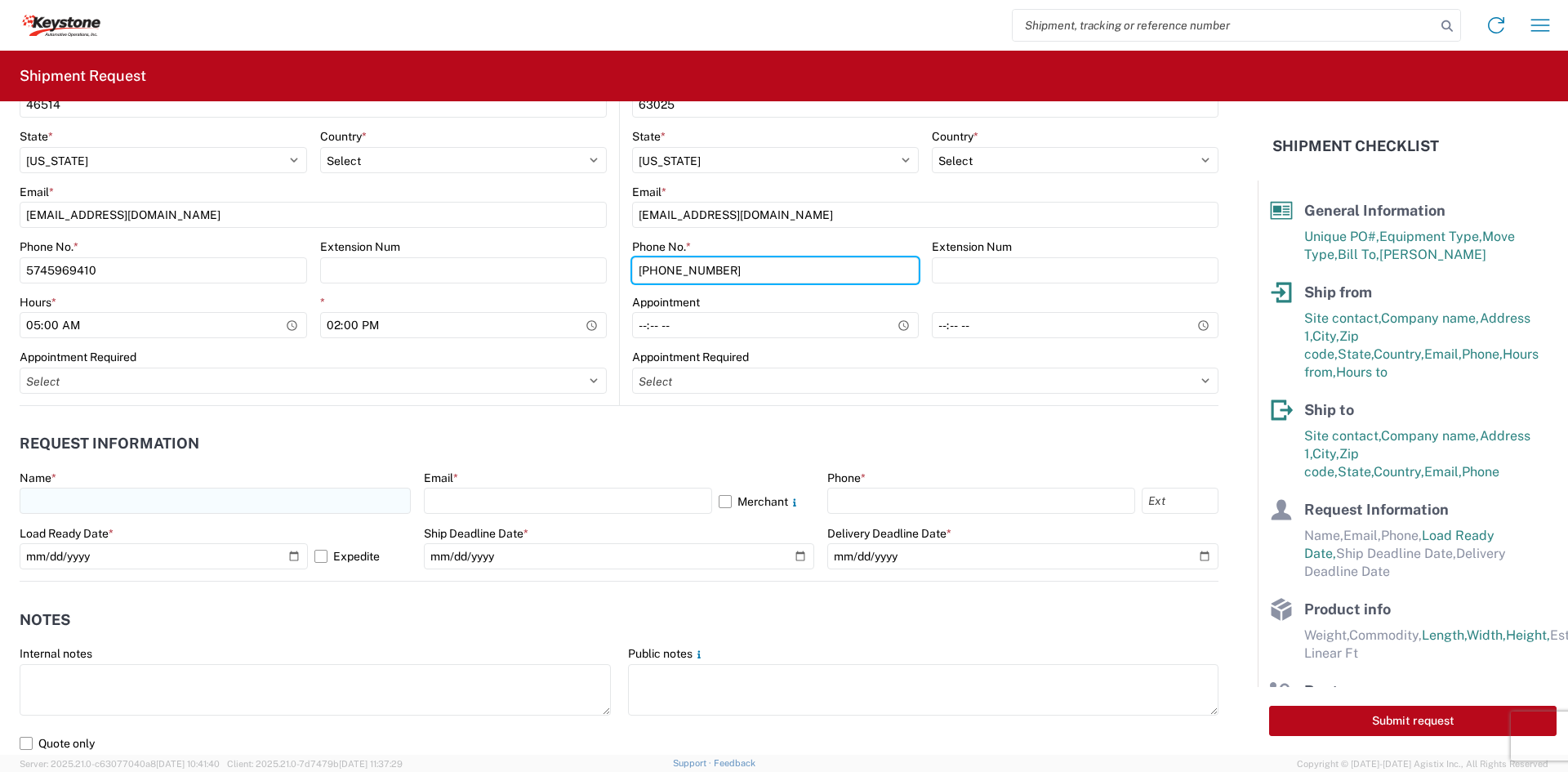
type input "[PHONE_NUMBER]"
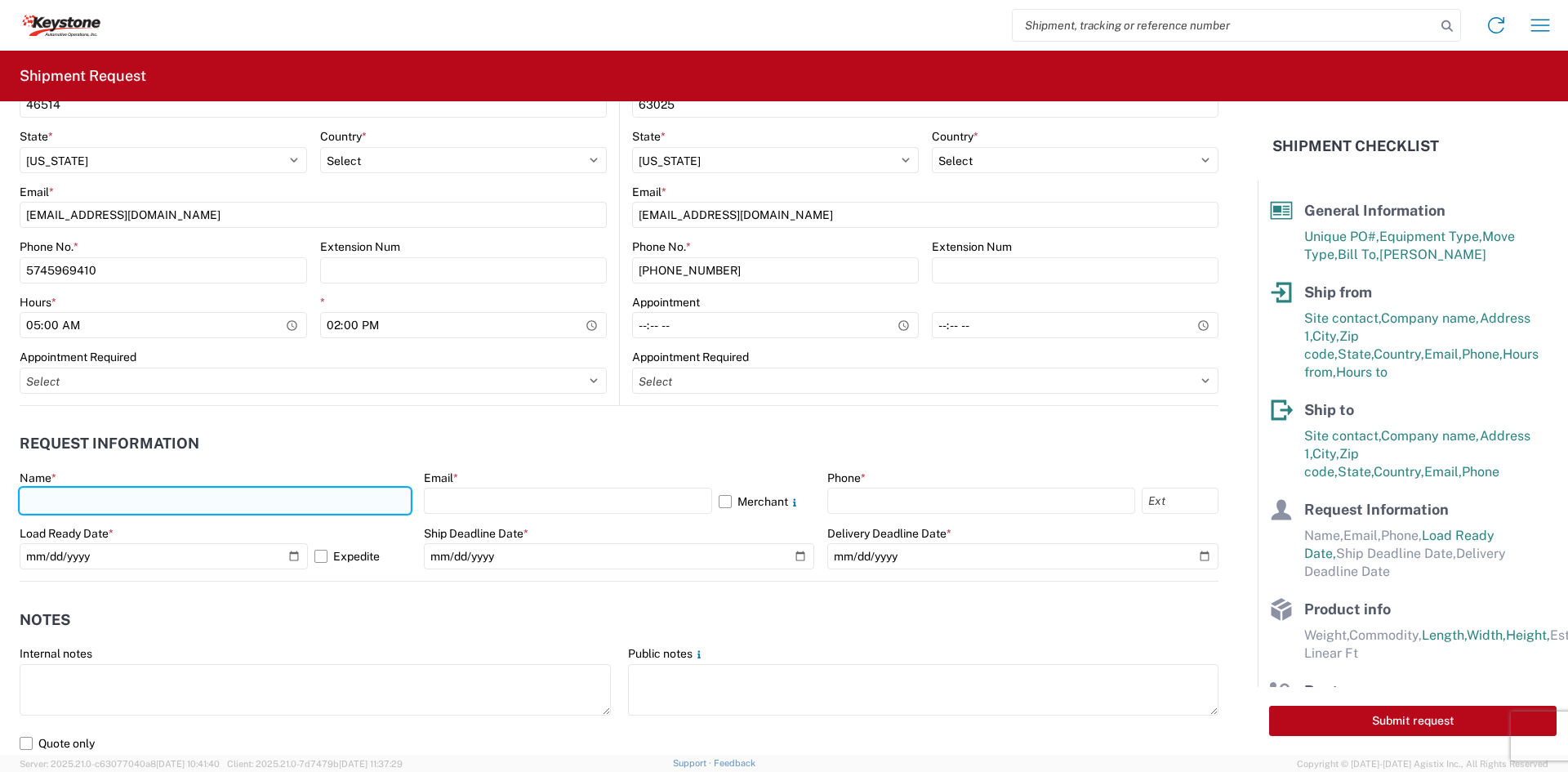
click at [278, 502] on input "text" at bounding box center [215, 501] width 391 height 27
type input "[PERSON_NAME]"
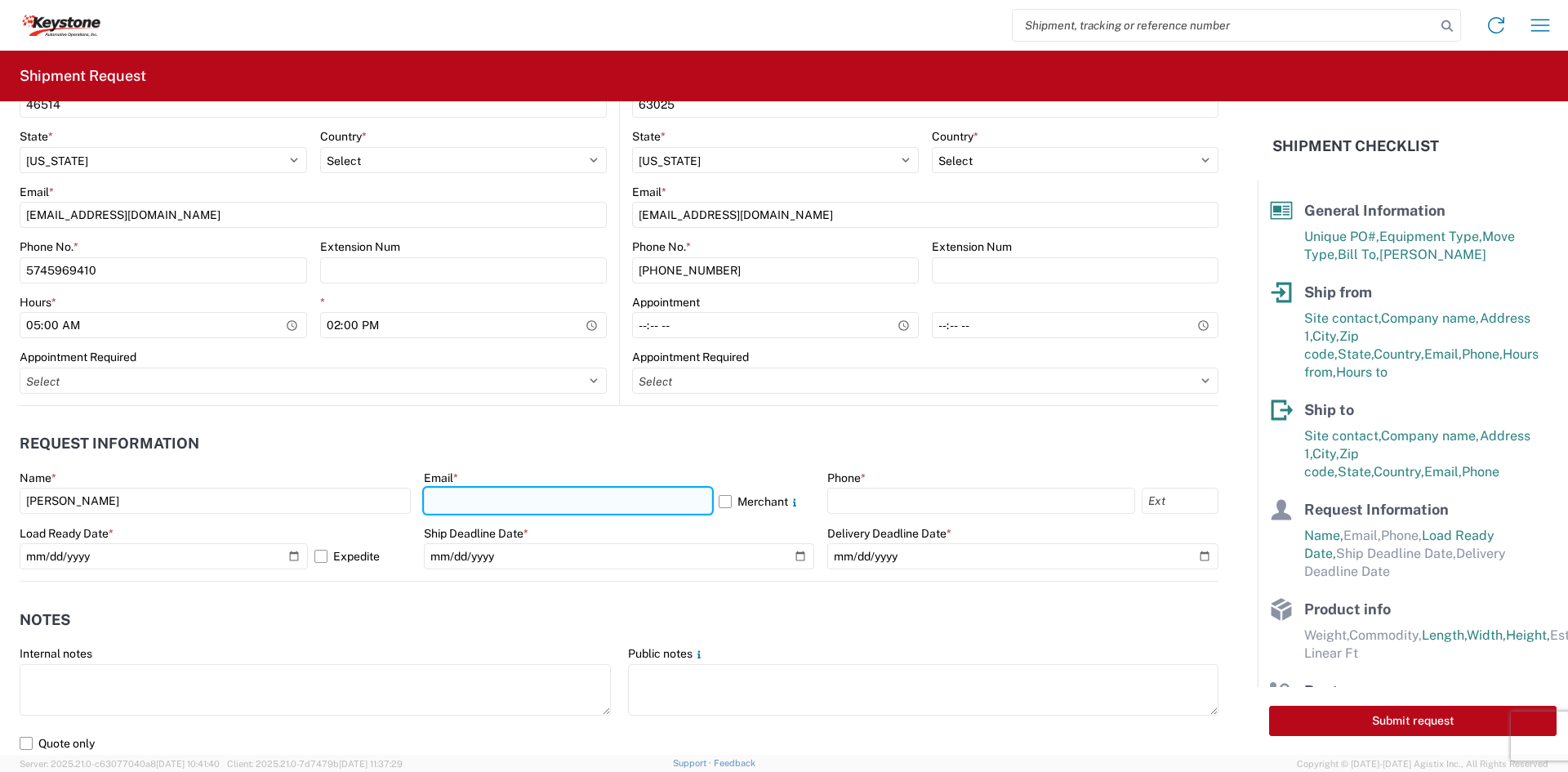
click at [560, 500] on input "text" at bounding box center [568, 501] width 289 height 27
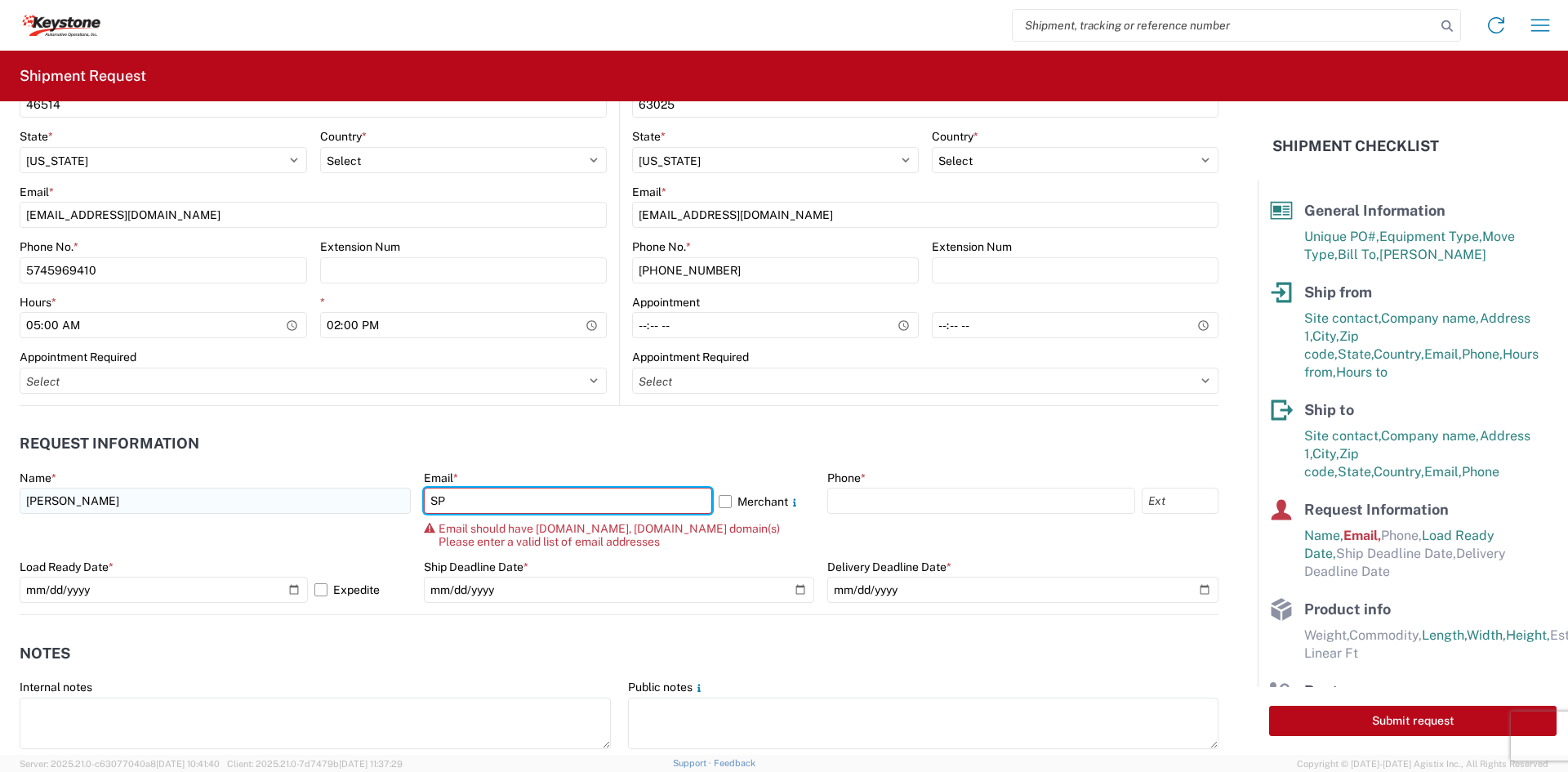
drag, startPoint x: 593, startPoint y: 505, endPoint x: 396, endPoint y: 505, distance: 197.0
click at [396, 505] on div "Name * [PERSON_NAME] Email * SP Merchant Email should have [DOMAIN_NAME], [DOMA…" at bounding box center [619, 542] width 1199 height 143
paste input "[EMAIL_ADDRESS][DOMAIN_NAME]"
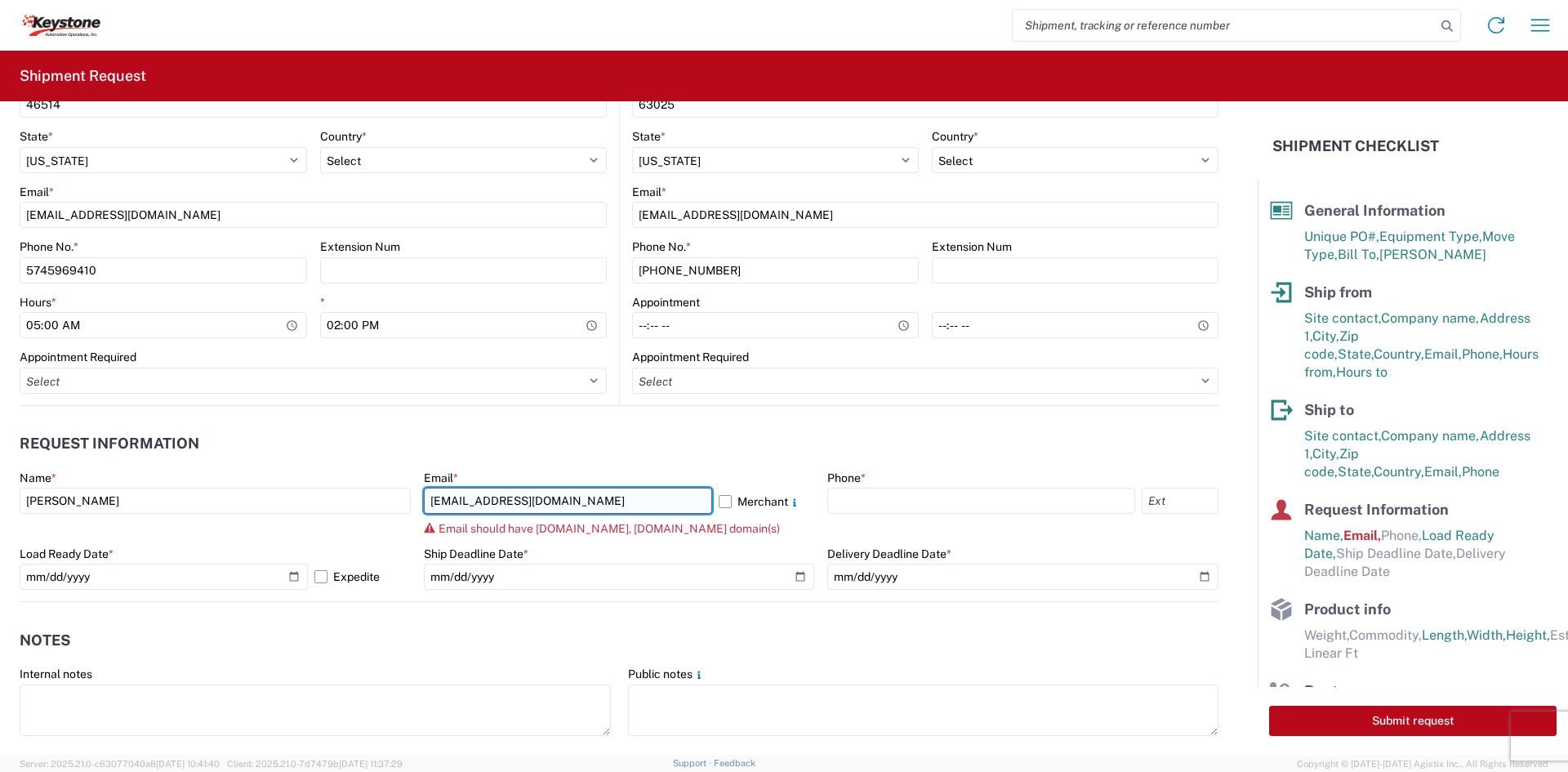
drag, startPoint x: 657, startPoint y: 499, endPoint x: 571, endPoint y: 504, distance: 86.1
click at [571, 504] on input "[EMAIL_ADDRESS][DOMAIN_NAME]" at bounding box center [568, 501] width 289 height 27
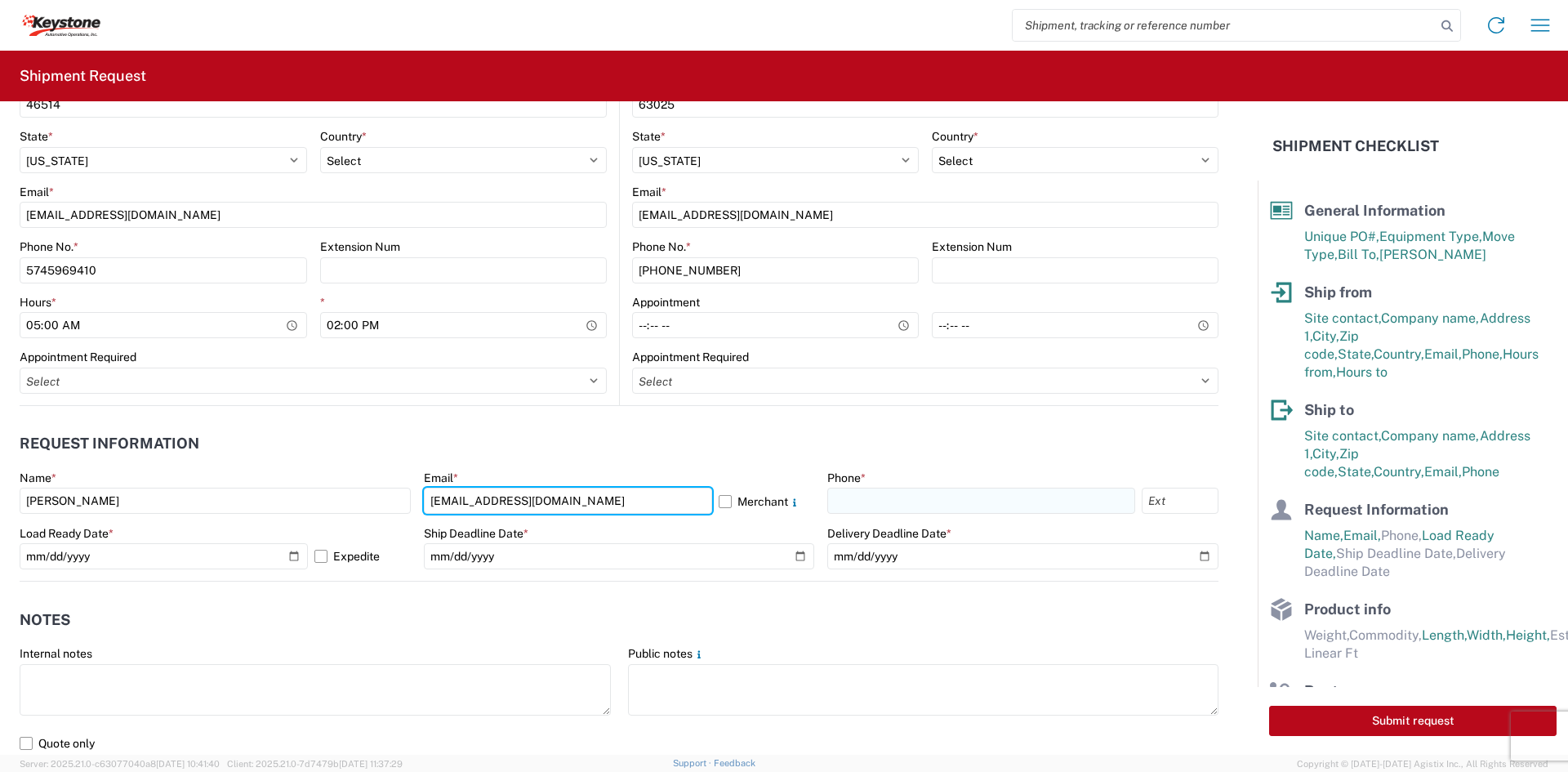
type input "[EMAIL_ADDRESS][DOMAIN_NAME]"
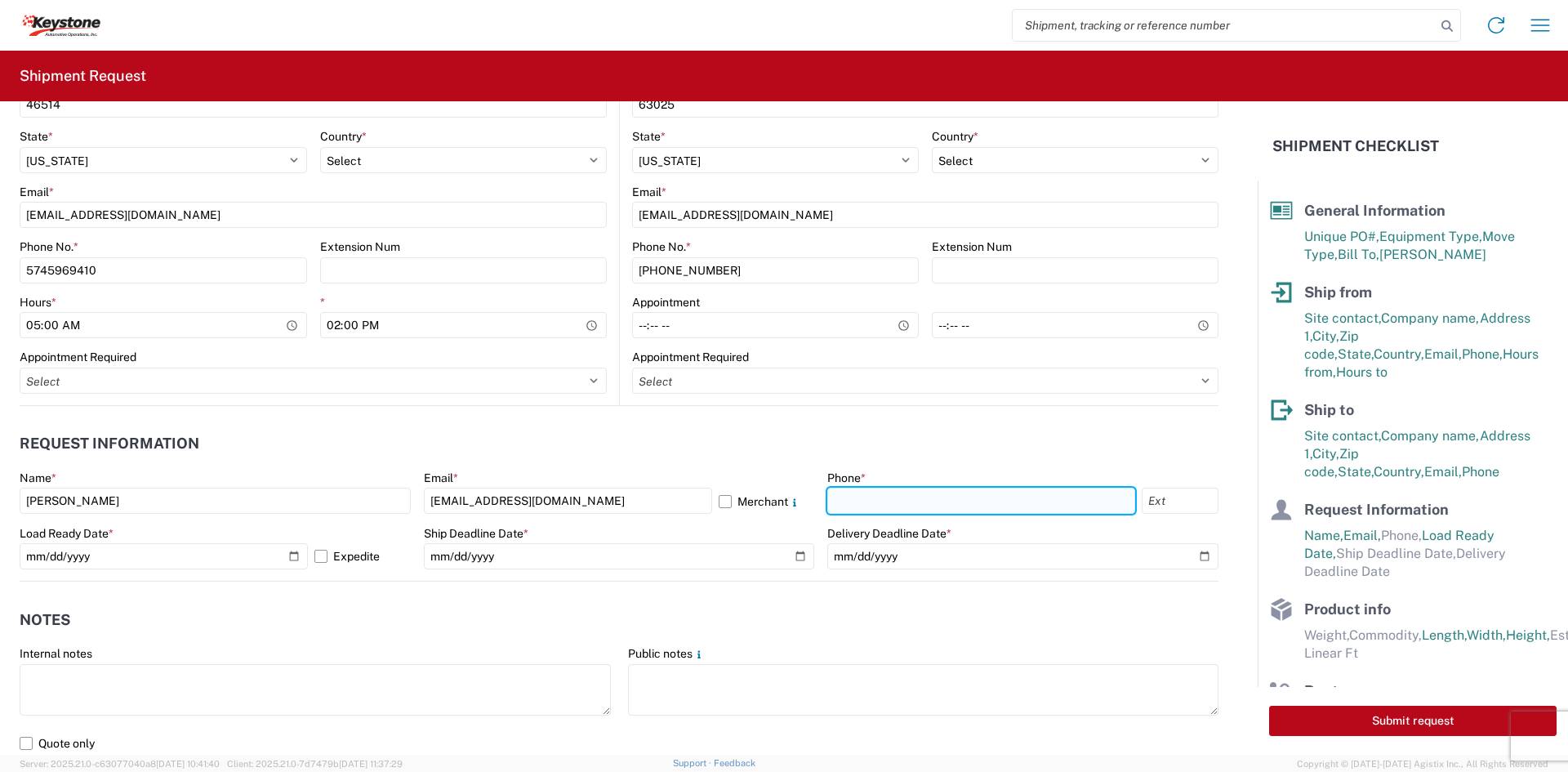
click at [863, 510] on input "text" at bounding box center [980, 501] width 308 height 27
drag, startPoint x: 999, startPoint y: 505, endPoint x: 856, endPoint y: 512, distance: 143.2
click at [856, 512] on input "5706554514" at bounding box center [980, 501] width 308 height 27
type input "5706032369"
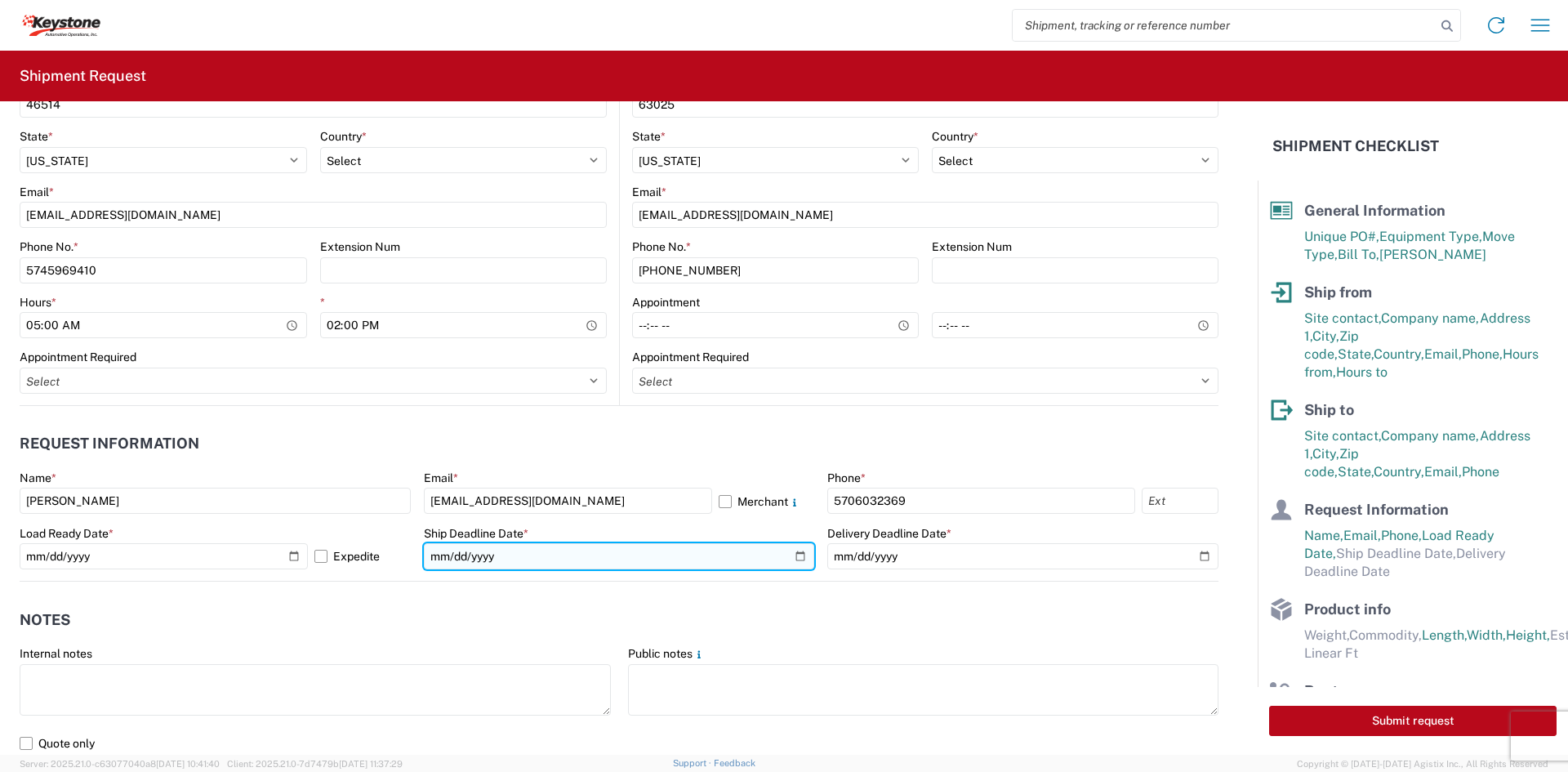
click at [788, 556] on input "date" at bounding box center [619, 556] width 391 height 27
type input "[DATE]"
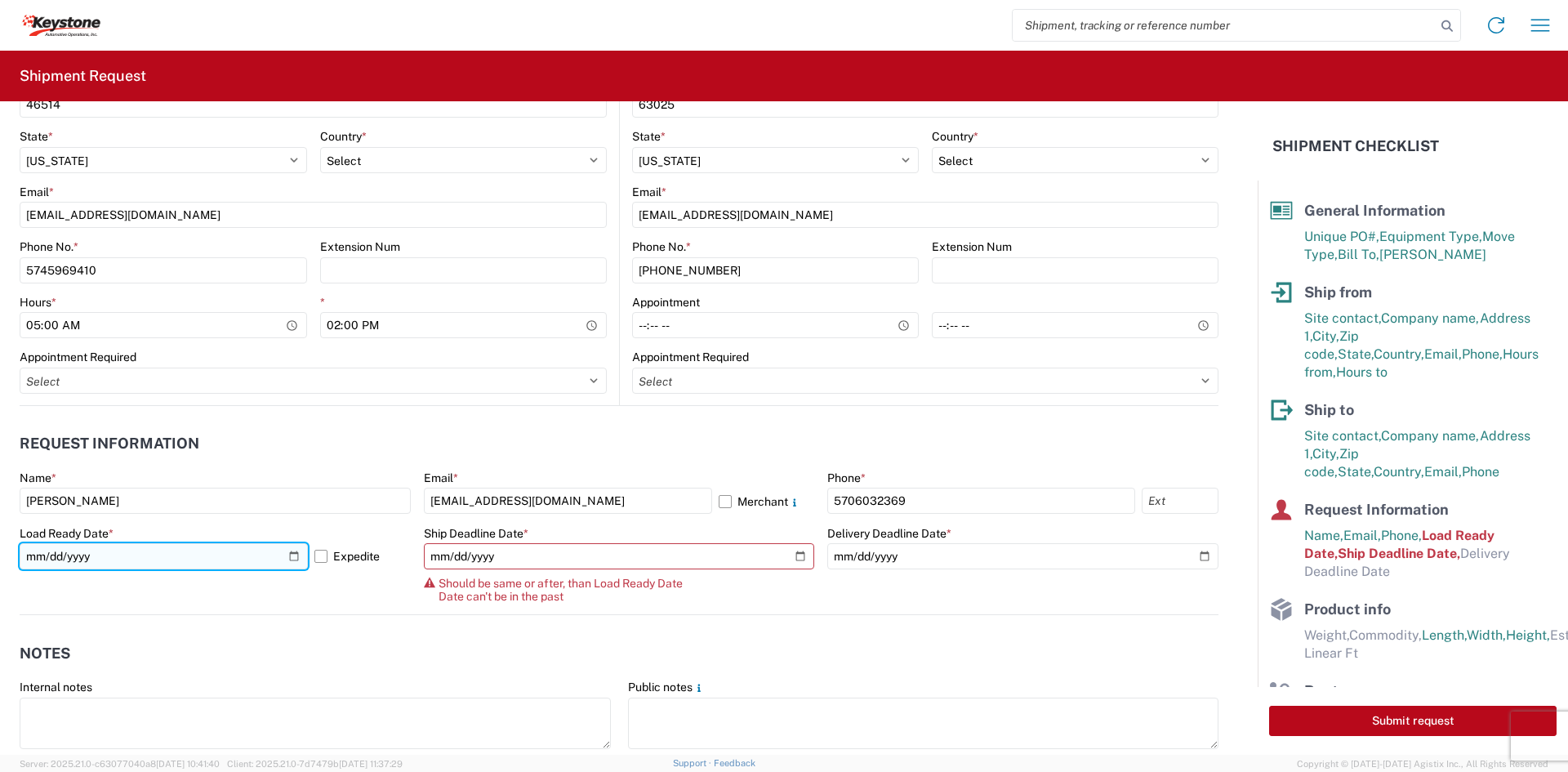
click at [288, 553] on input "[DATE]" at bounding box center [164, 556] width 289 height 27
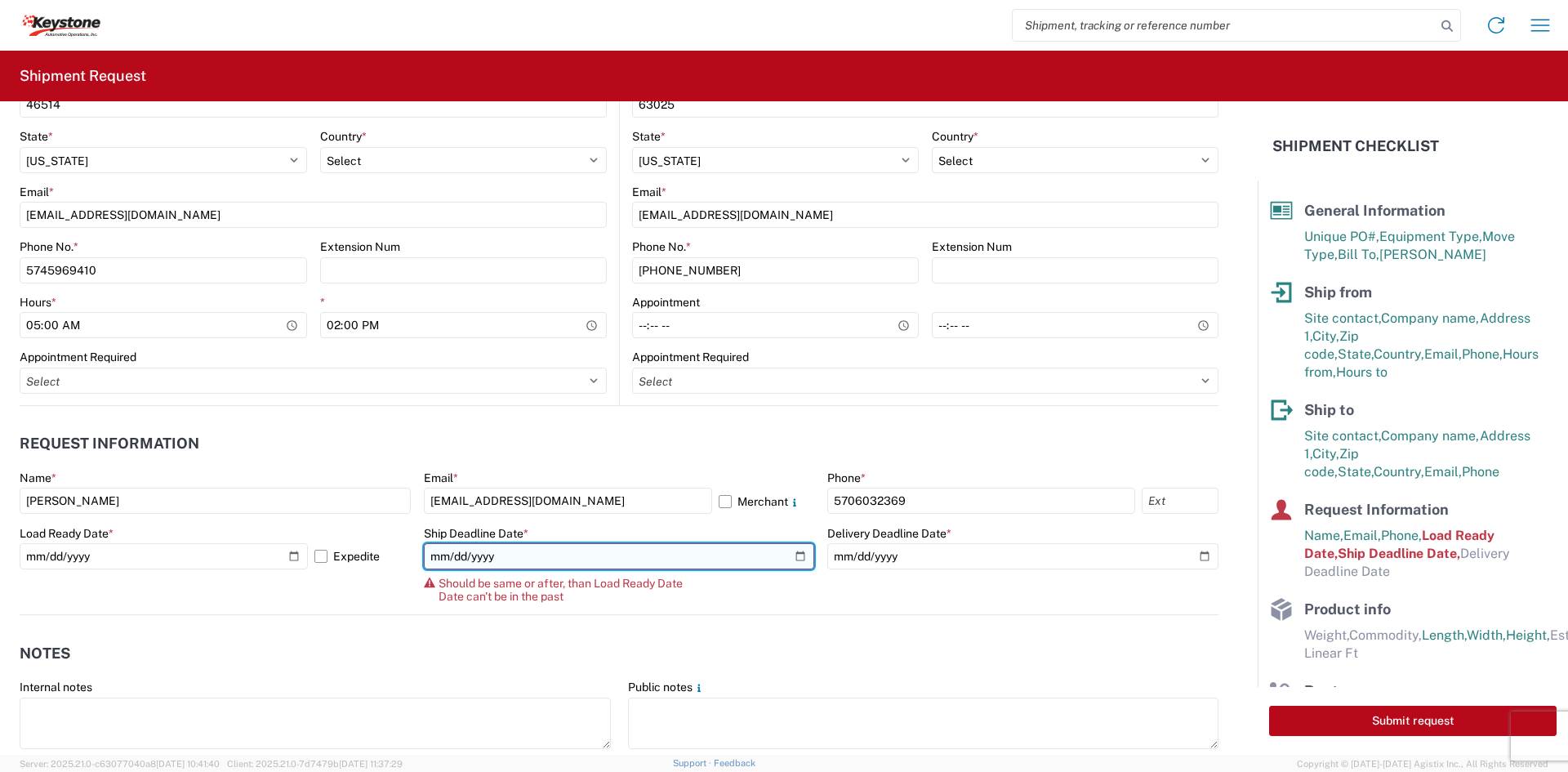
click at [792, 555] on input "[DATE]" at bounding box center [619, 556] width 391 height 27
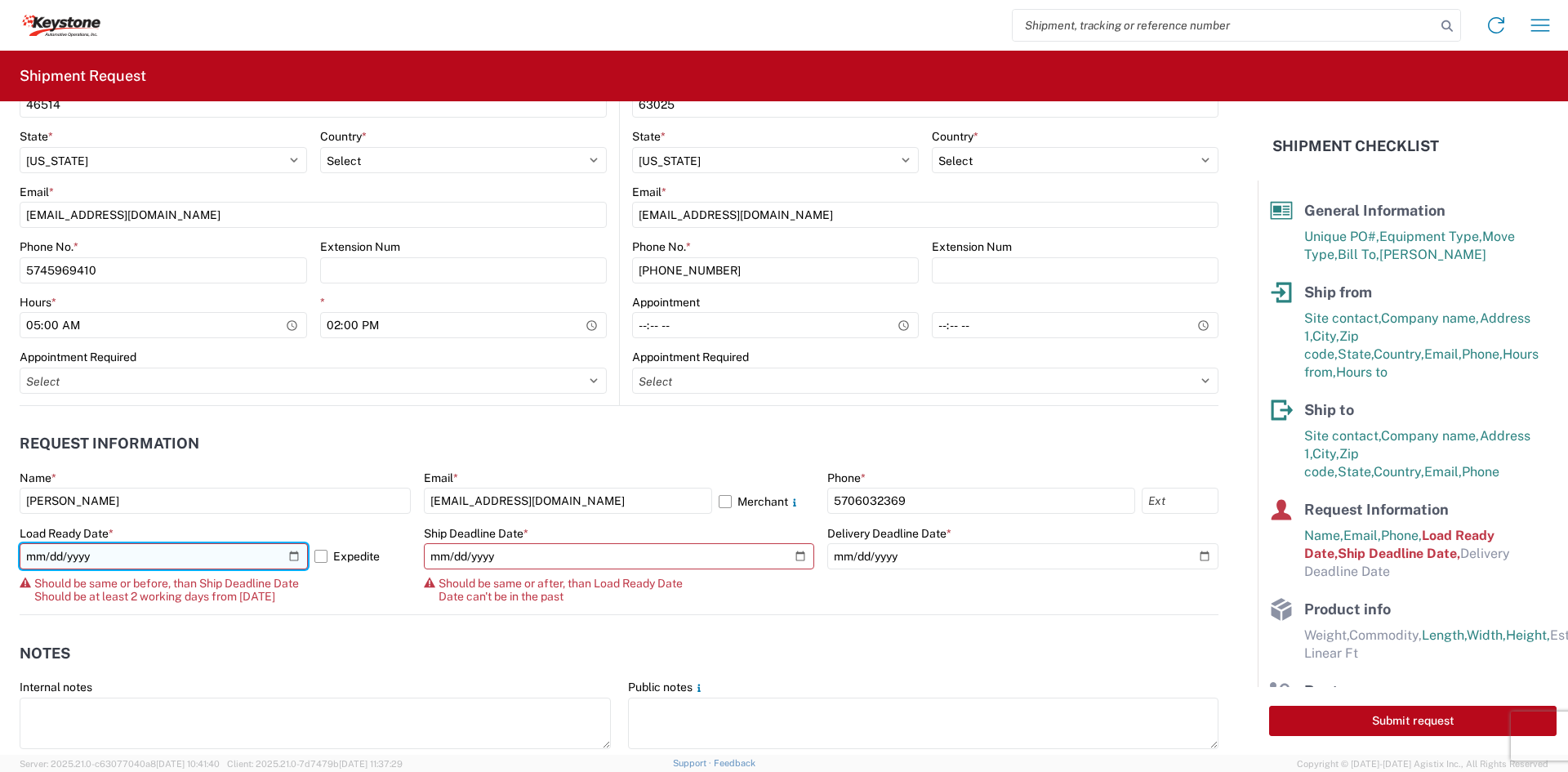
click at [287, 555] on input "[DATE]" at bounding box center [164, 556] width 289 height 27
type input "[DATE]"
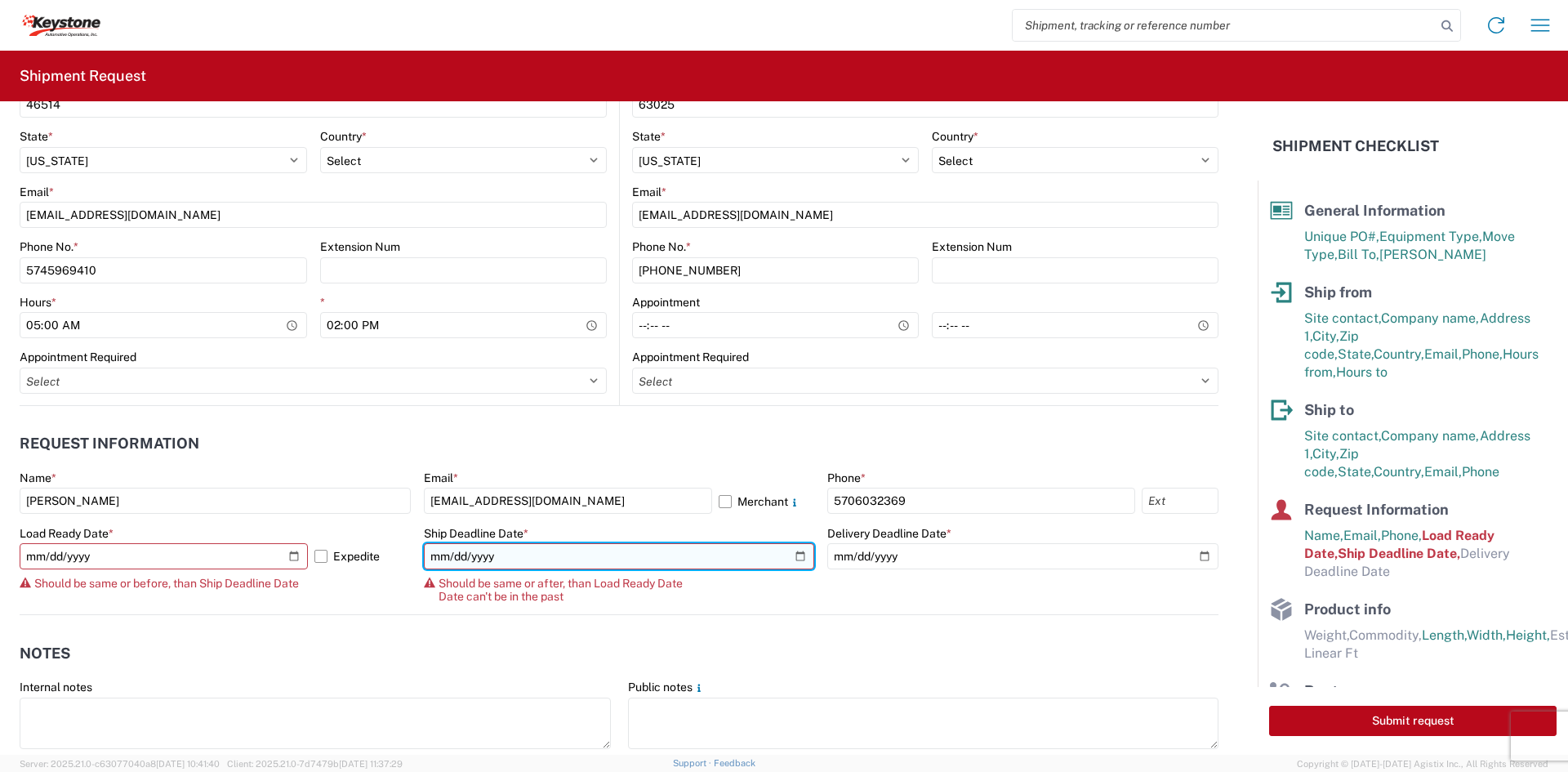
click at [788, 554] on input "[DATE]" at bounding box center [619, 556] width 391 height 27
type input "[DATE]"
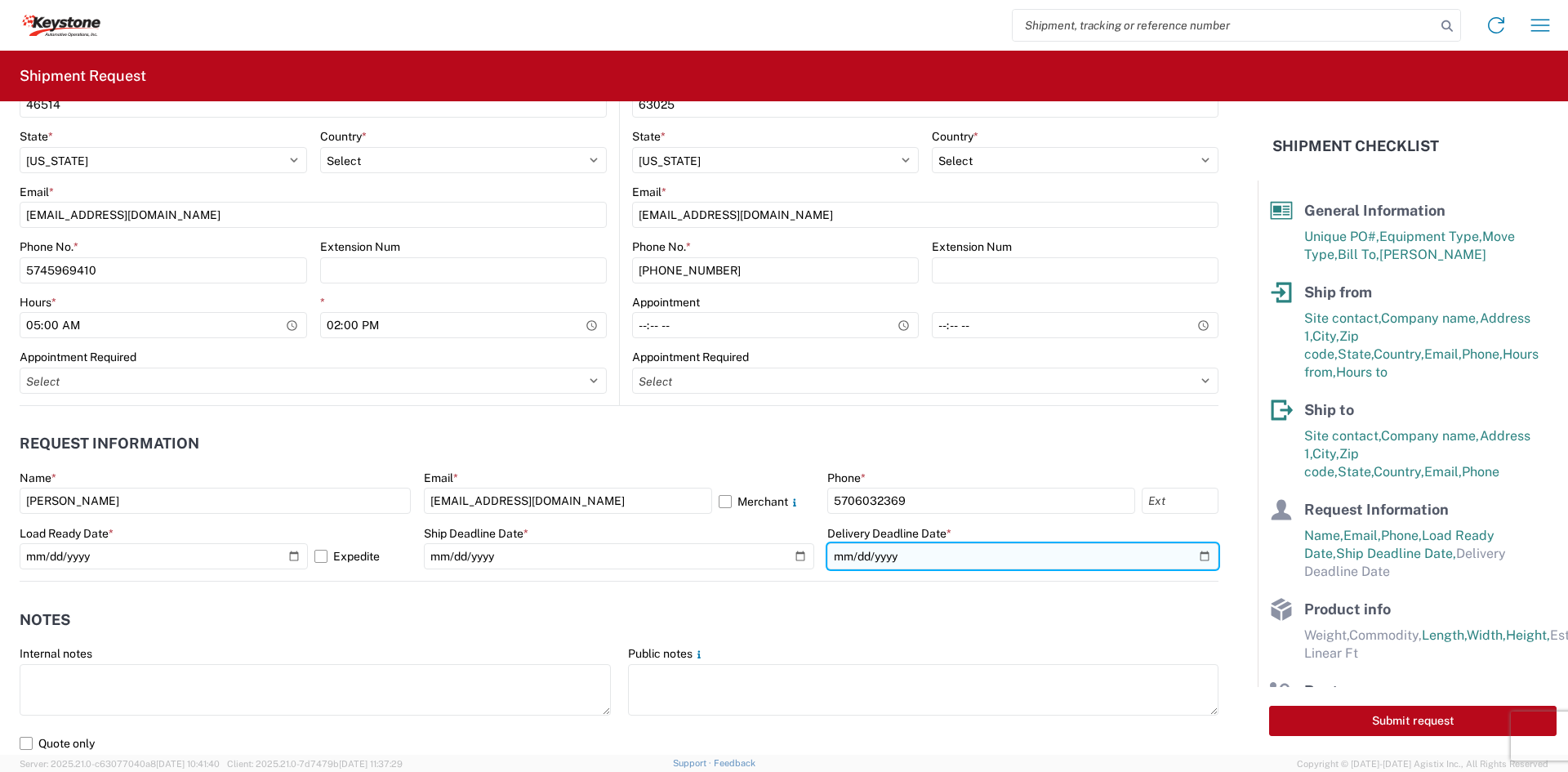
click at [1194, 548] on input "date" at bounding box center [1022, 556] width 391 height 27
click at [1195, 549] on input "date" at bounding box center [1022, 556] width 391 height 27
type input "[DATE]"
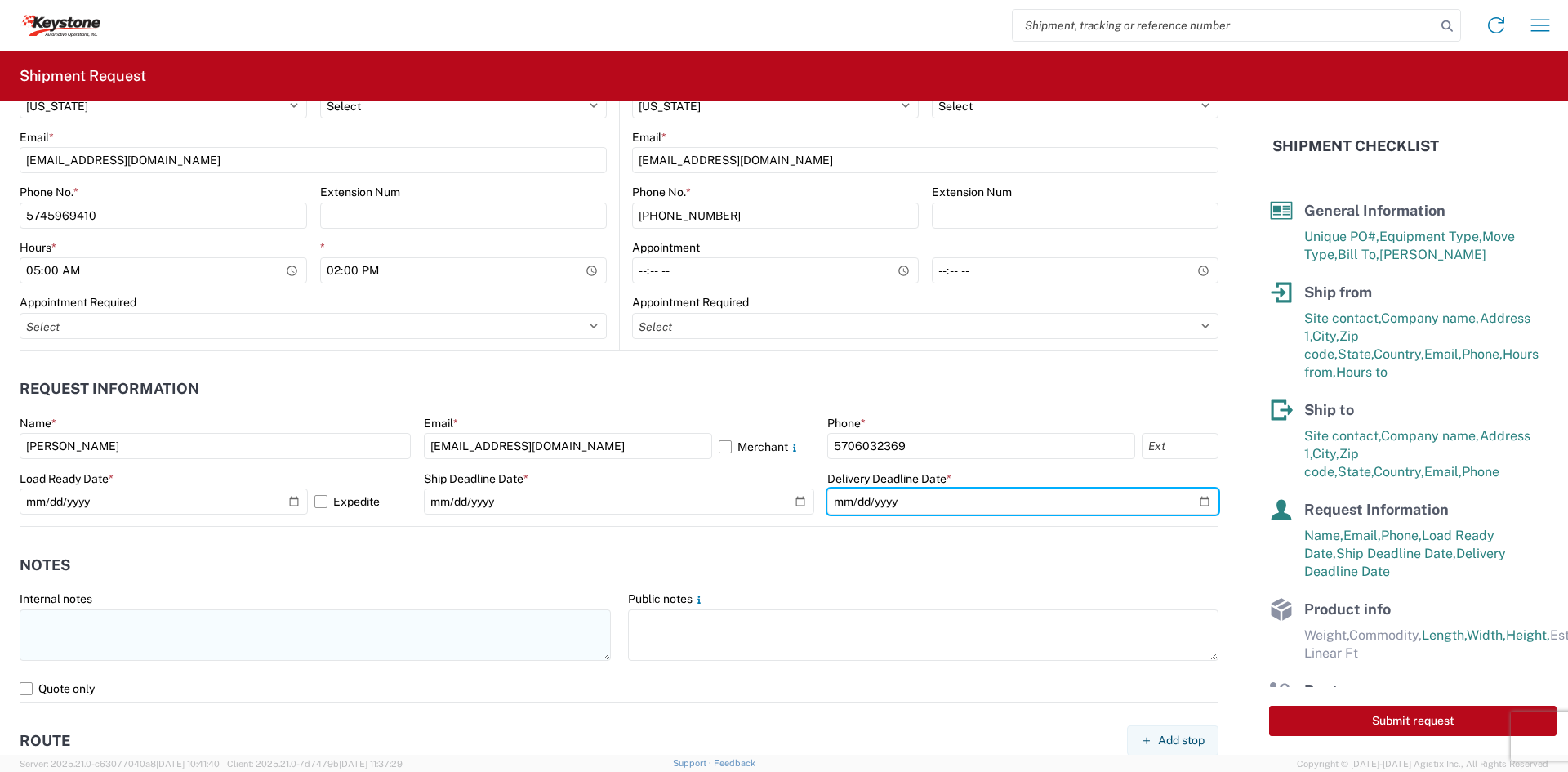
scroll to position [735, 0]
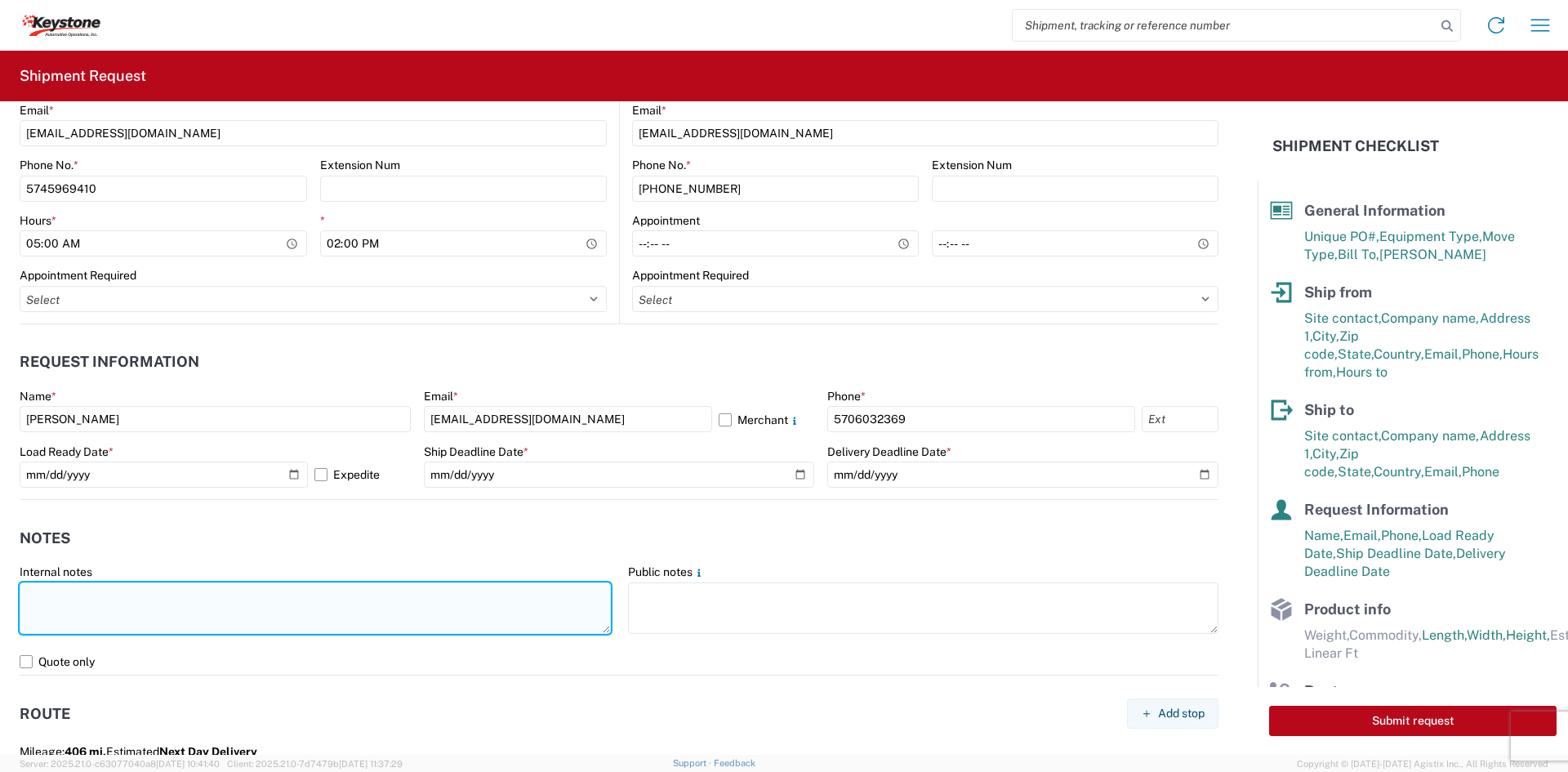
click at [276, 605] on textarea at bounding box center [315, 608] width 591 height 51
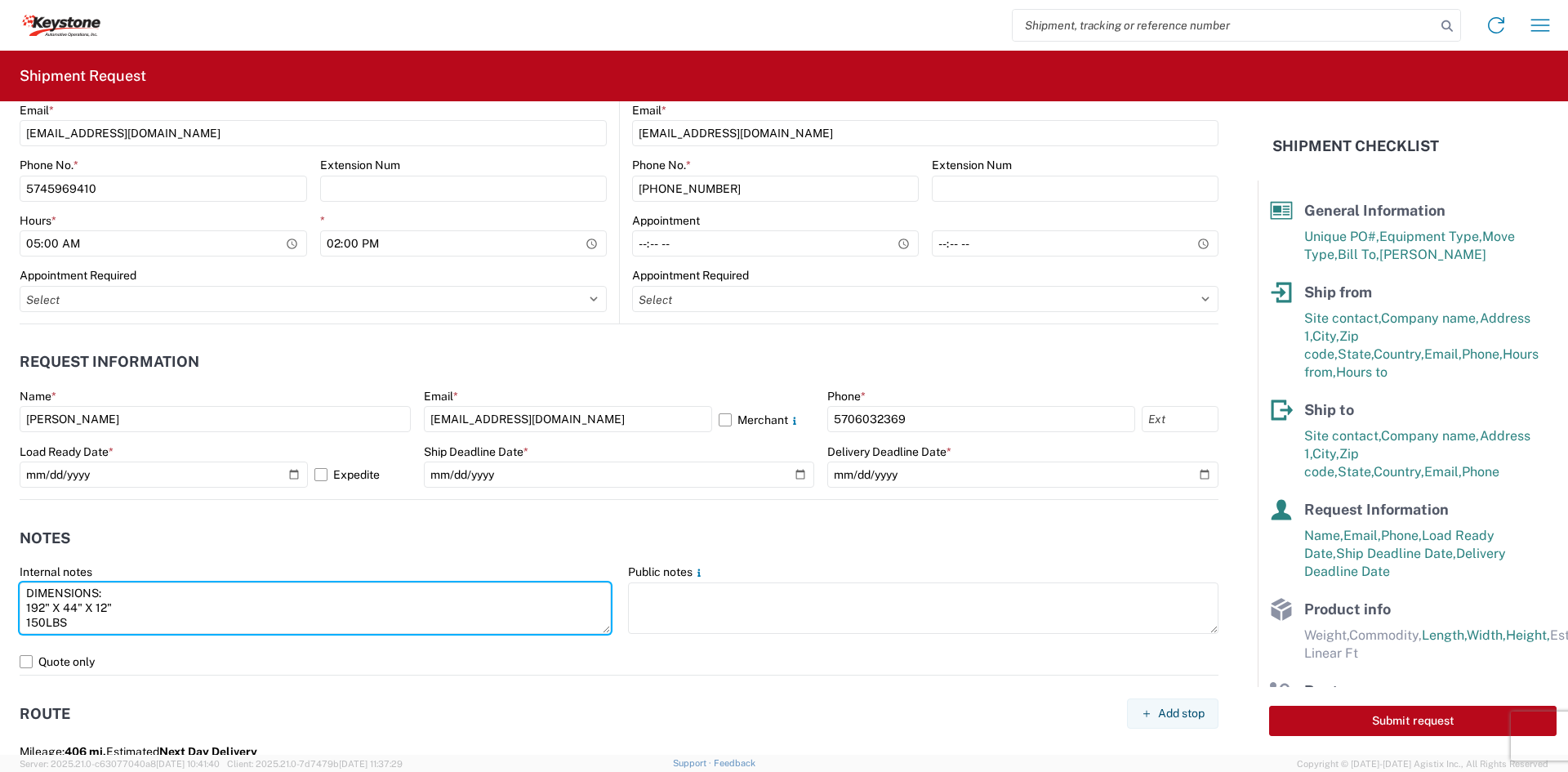
drag, startPoint x: 106, startPoint y: 632, endPoint x: -4, endPoint y: 571, distance: 125.8
click at [0, 571] on html "Home Shipment request Shipment tracking Shipment Request General Information Te…" at bounding box center [784, 386] width 1568 height 772
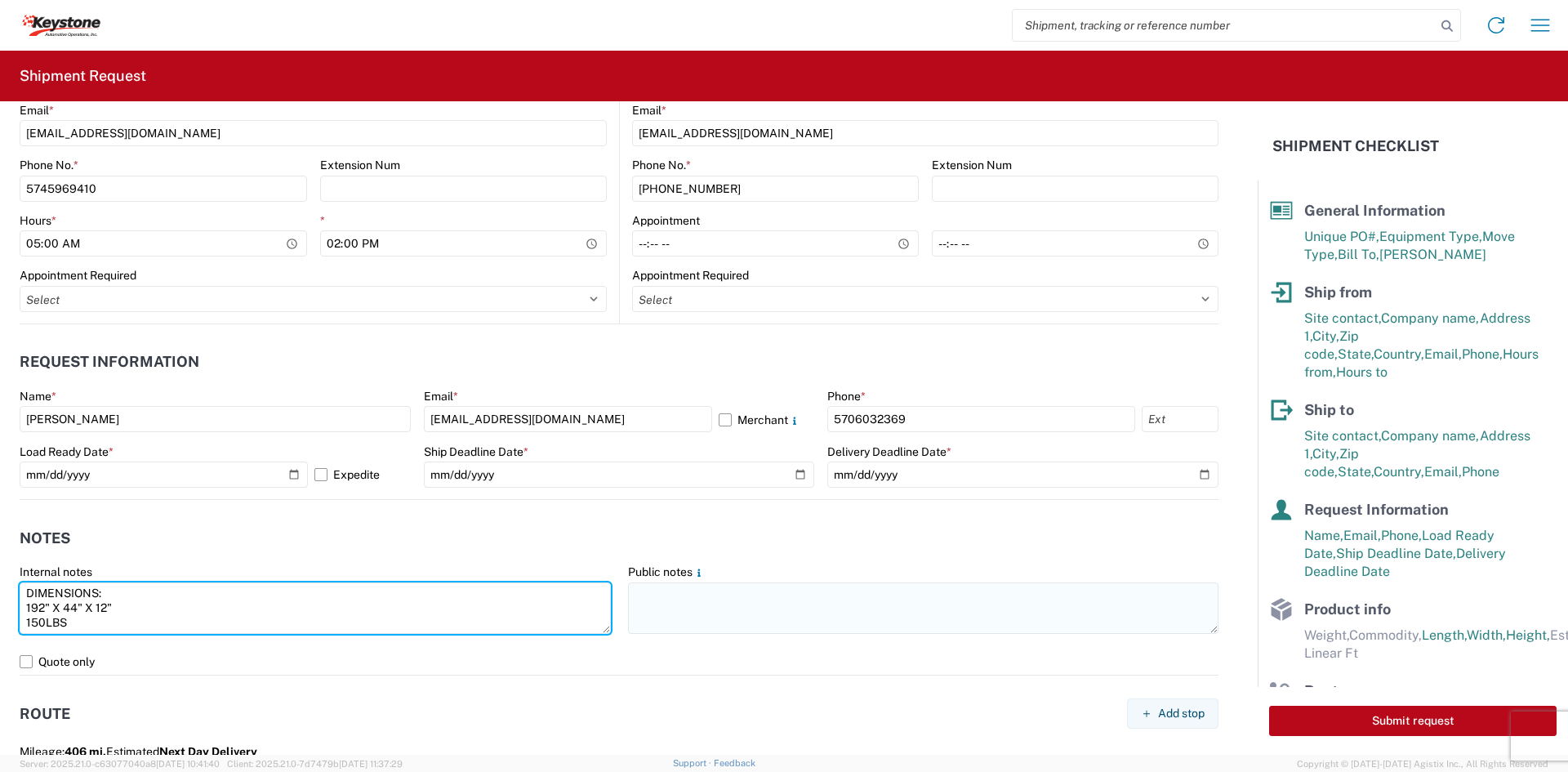
type textarea "DIMENSIONS: 192" X 44" X 12" 150LBS"
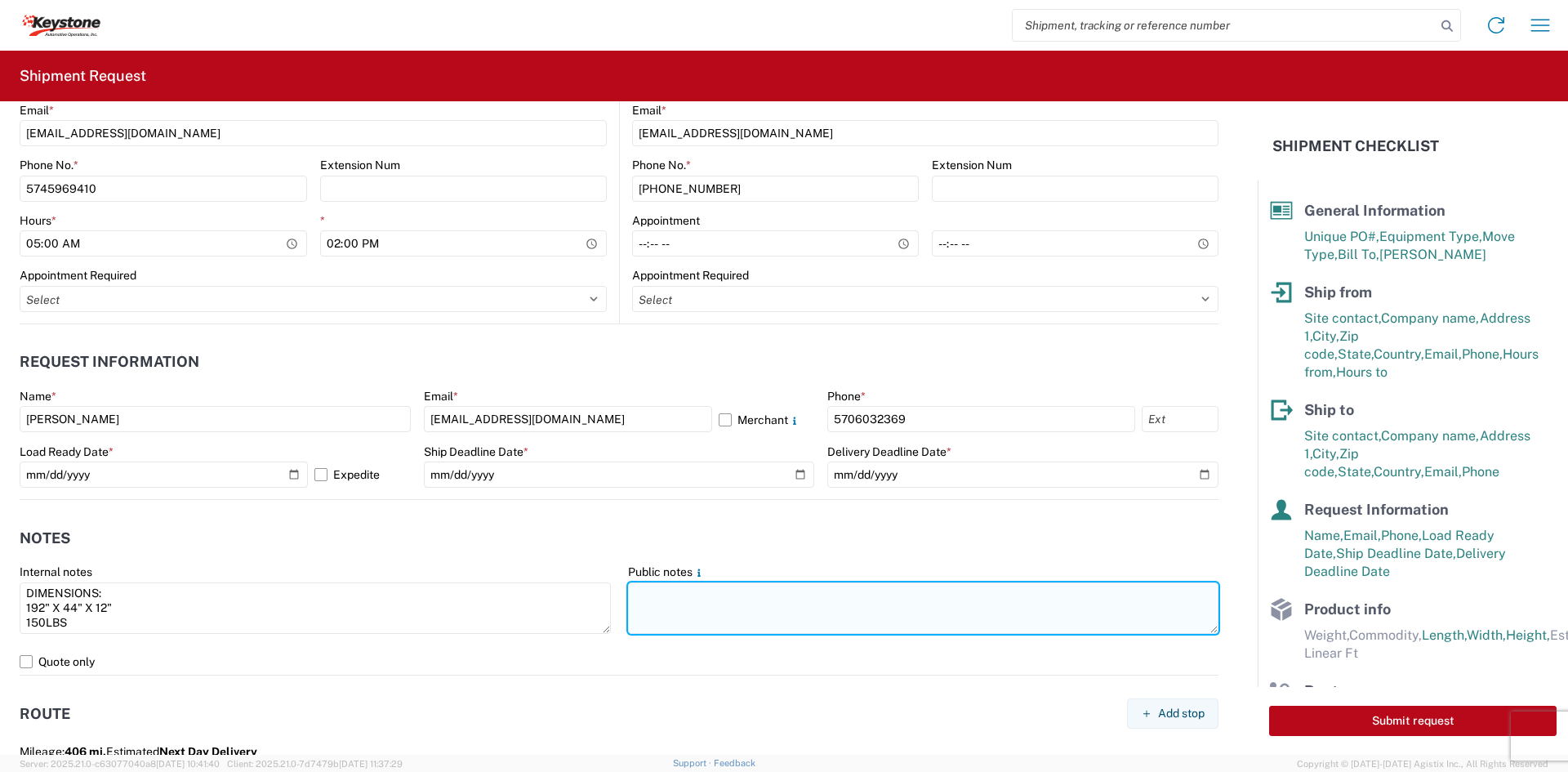
click at [855, 611] on textarea at bounding box center [924, 608] width 591 height 51
paste textarea "DIMENSIONS: 192" X 44" X 12" 150LBS"
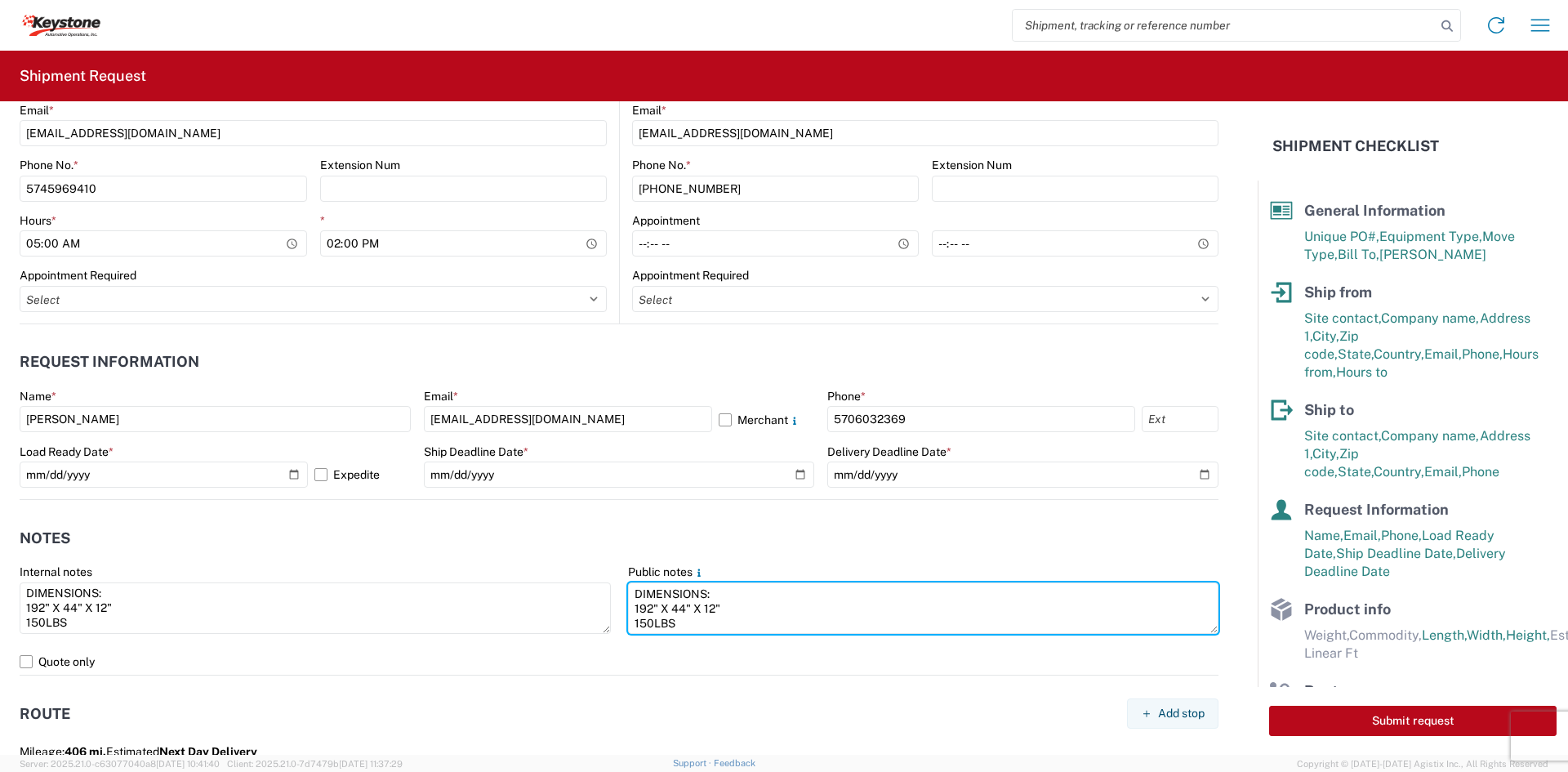
type textarea "DIMENSIONS: 192" X 44" X 12" 150LBS"
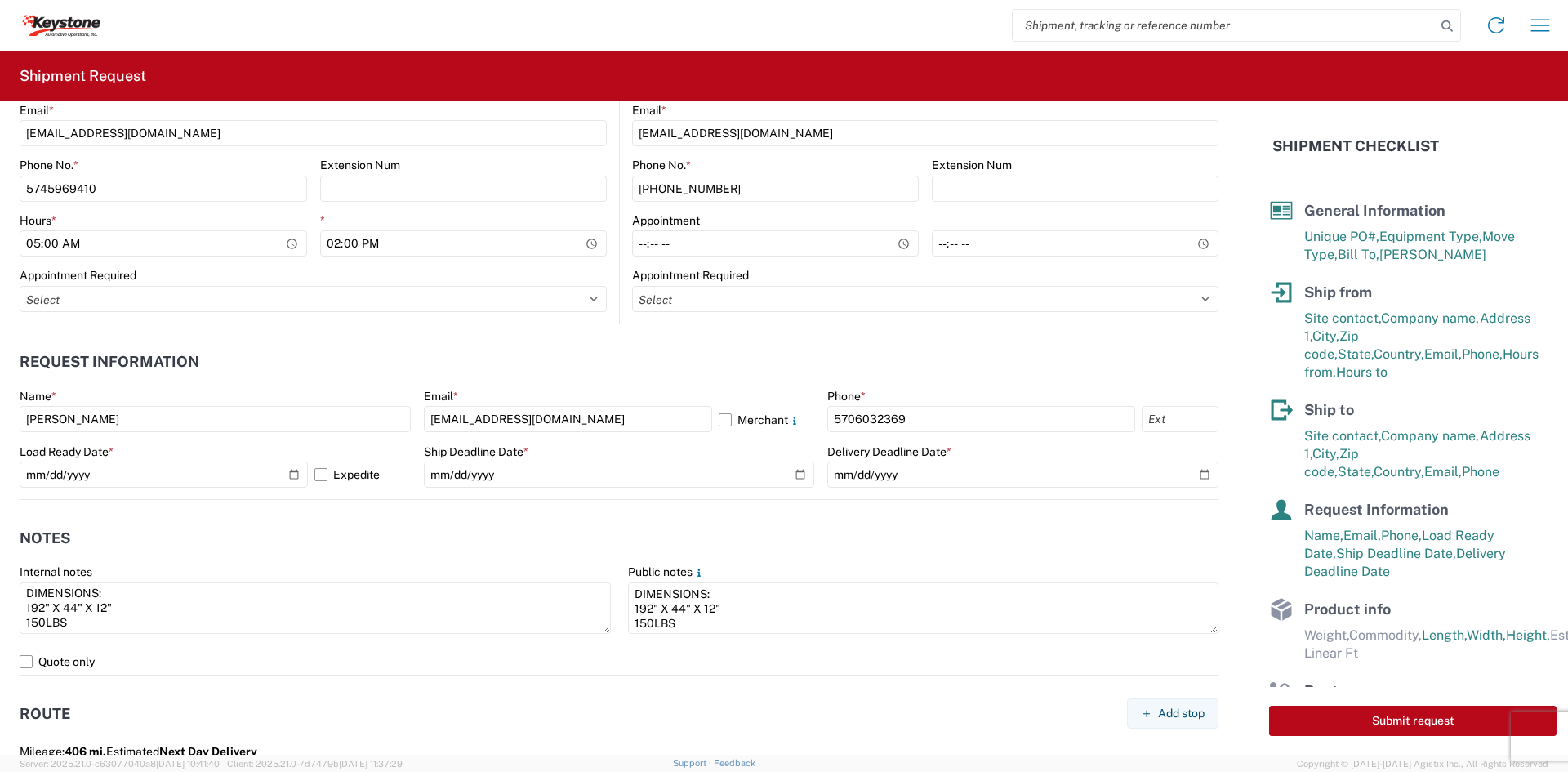
click at [563, 708] on header "Route Add stop" at bounding box center [619, 713] width 1199 height 37
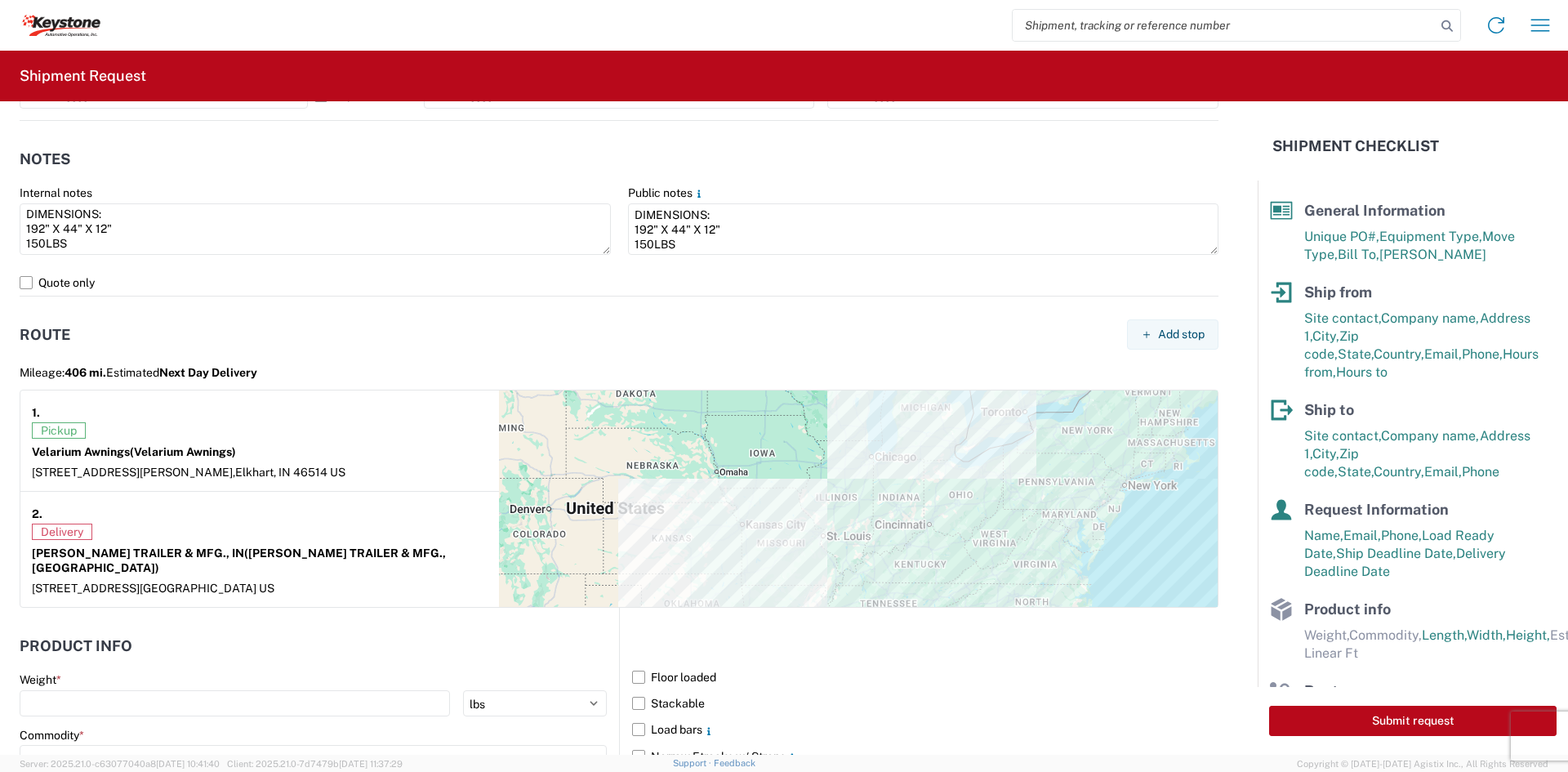
scroll to position [1307, 0]
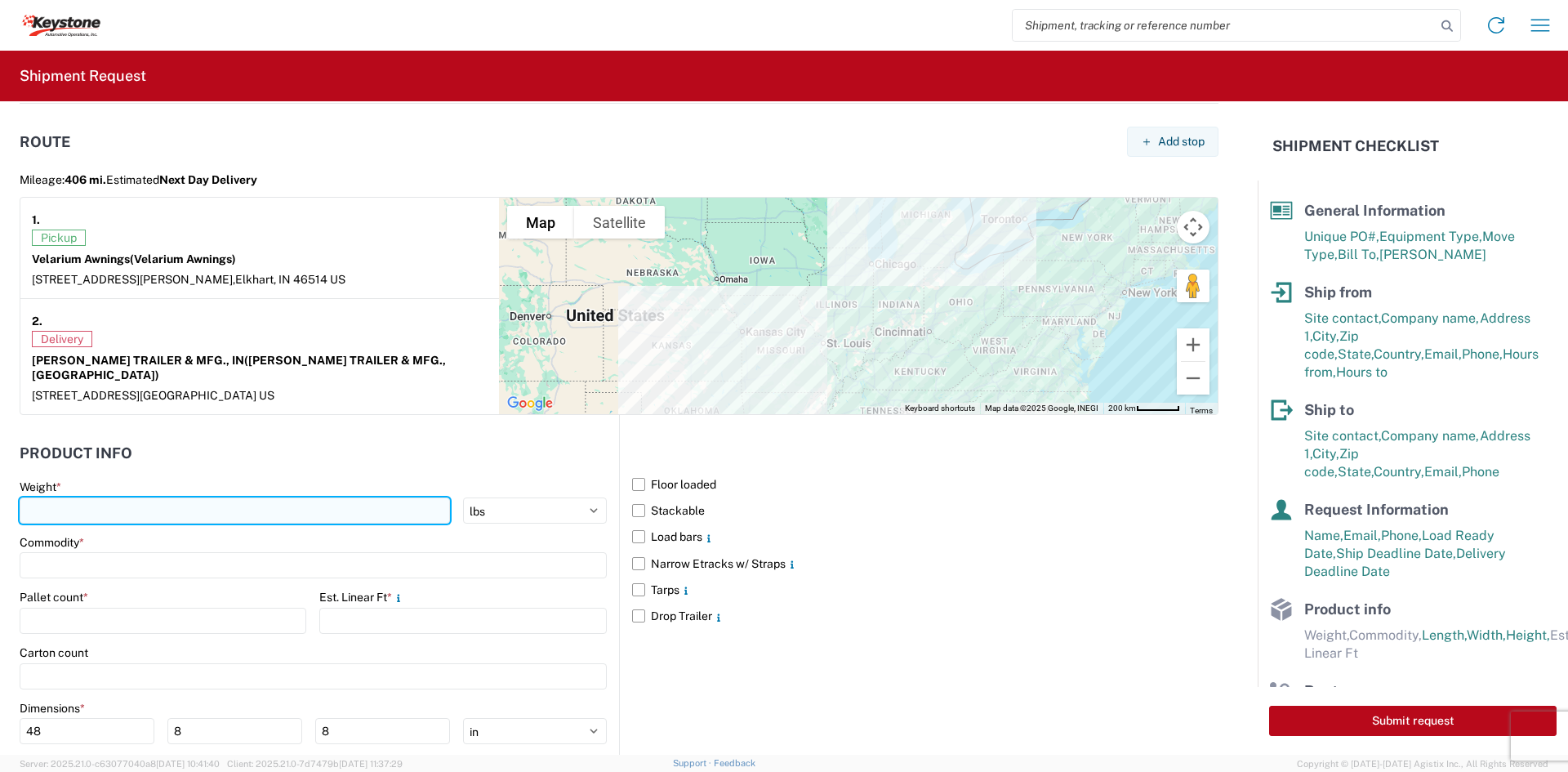
click at [268, 501] on input "number" at bounding box center [234, 511] width 430 height 27
type input "150"
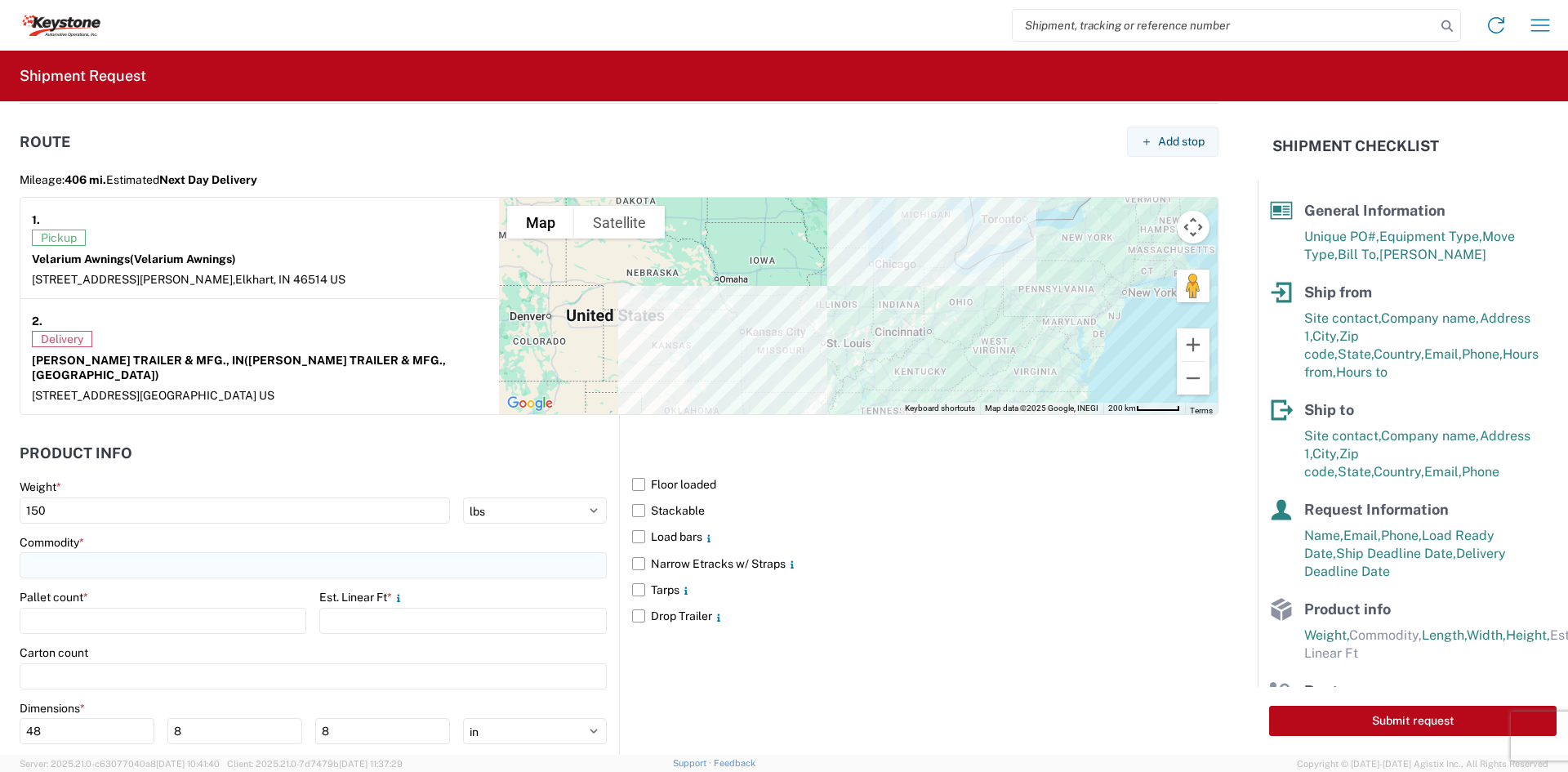
click at [249, 553] on input at bounding box center [313, 566] width 588 height 27
type input "AWNING"
click at [207, 661] on div "Add new "AWNING"..." at bounding box center [166, 661] width 286 height 32
type input "AWNING"
click at [155, 608] on input "number" at bounding box center [163, 621] width 287 height 27
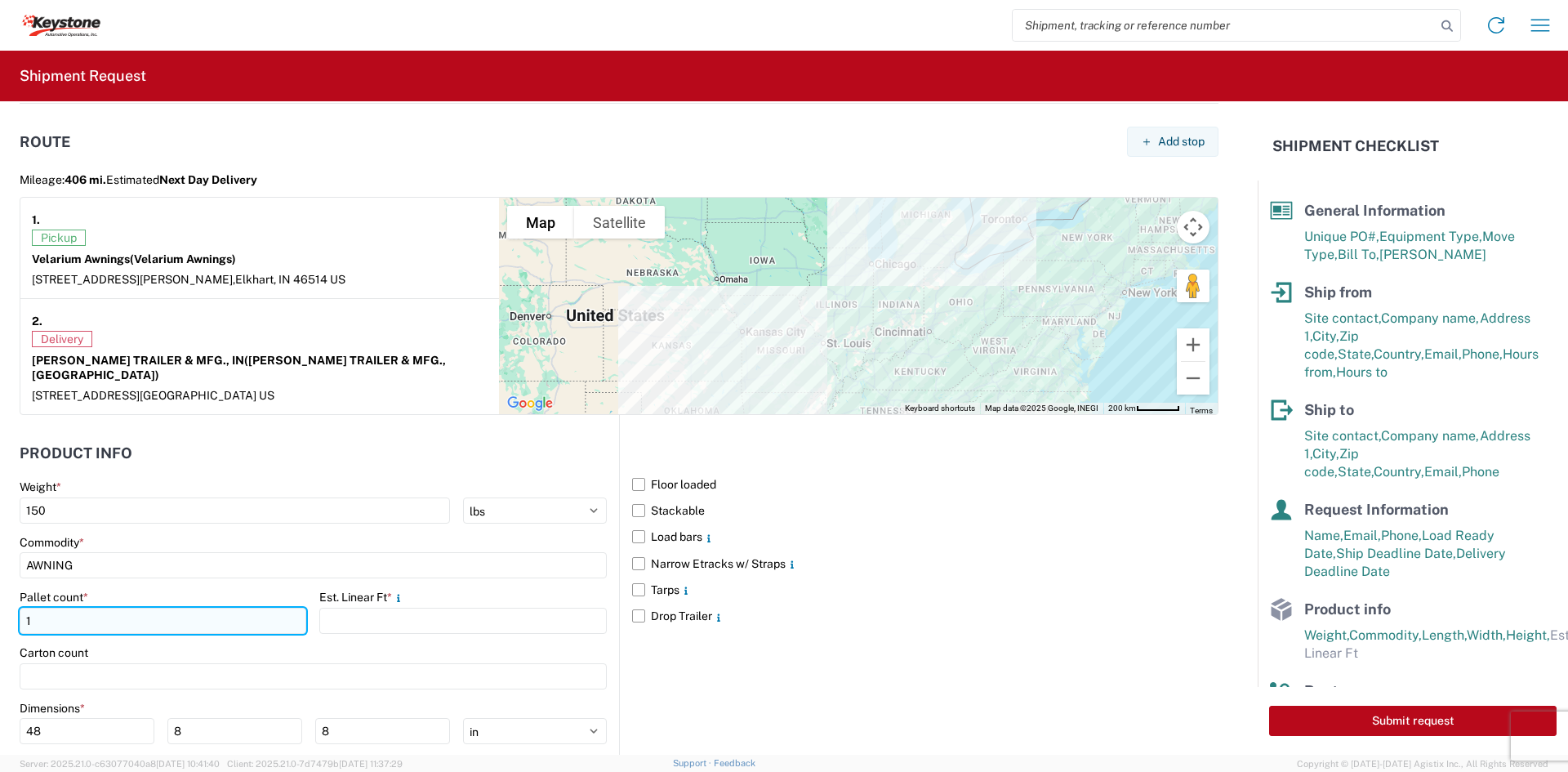
type input "1"
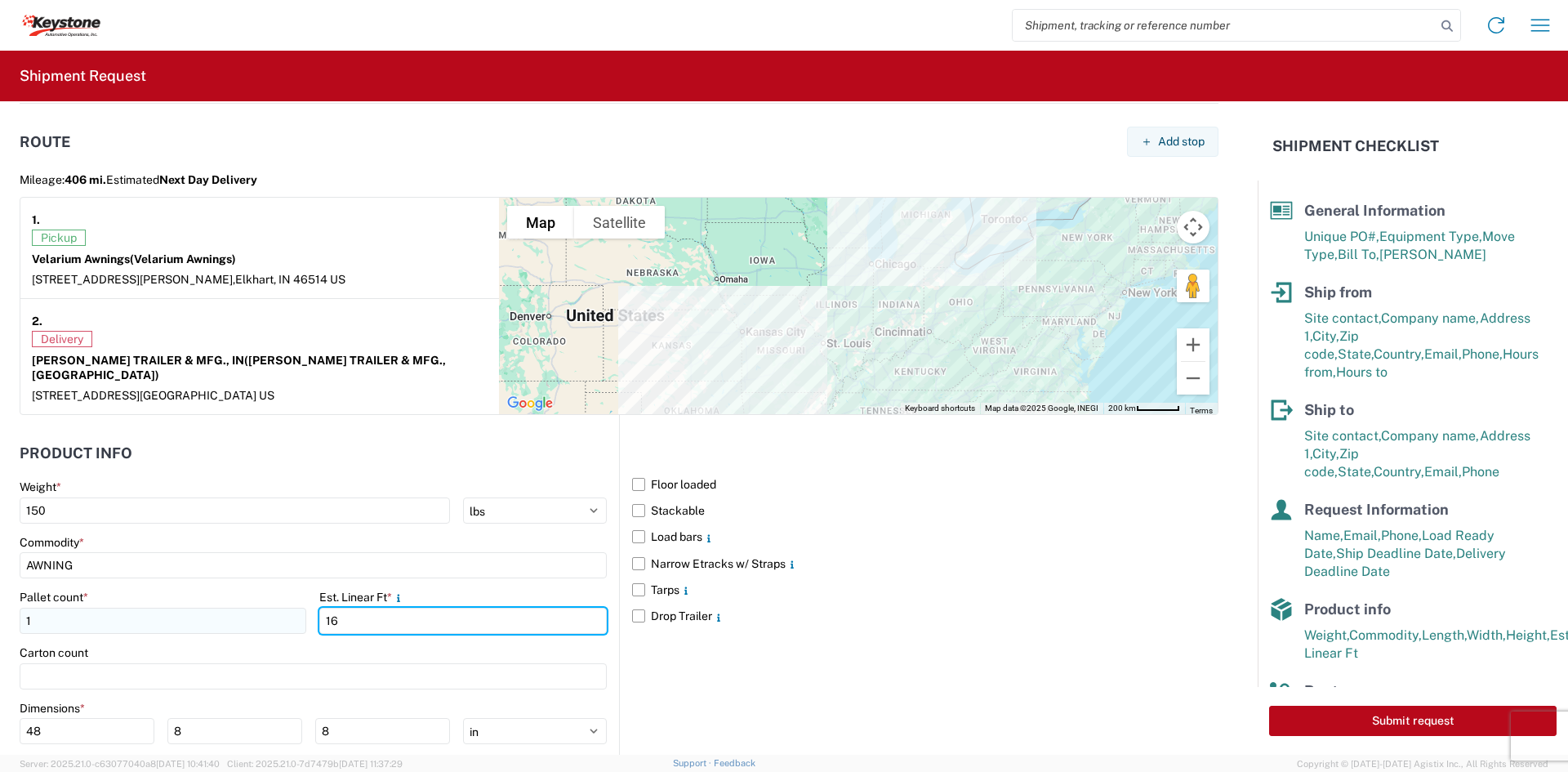
type input "16"
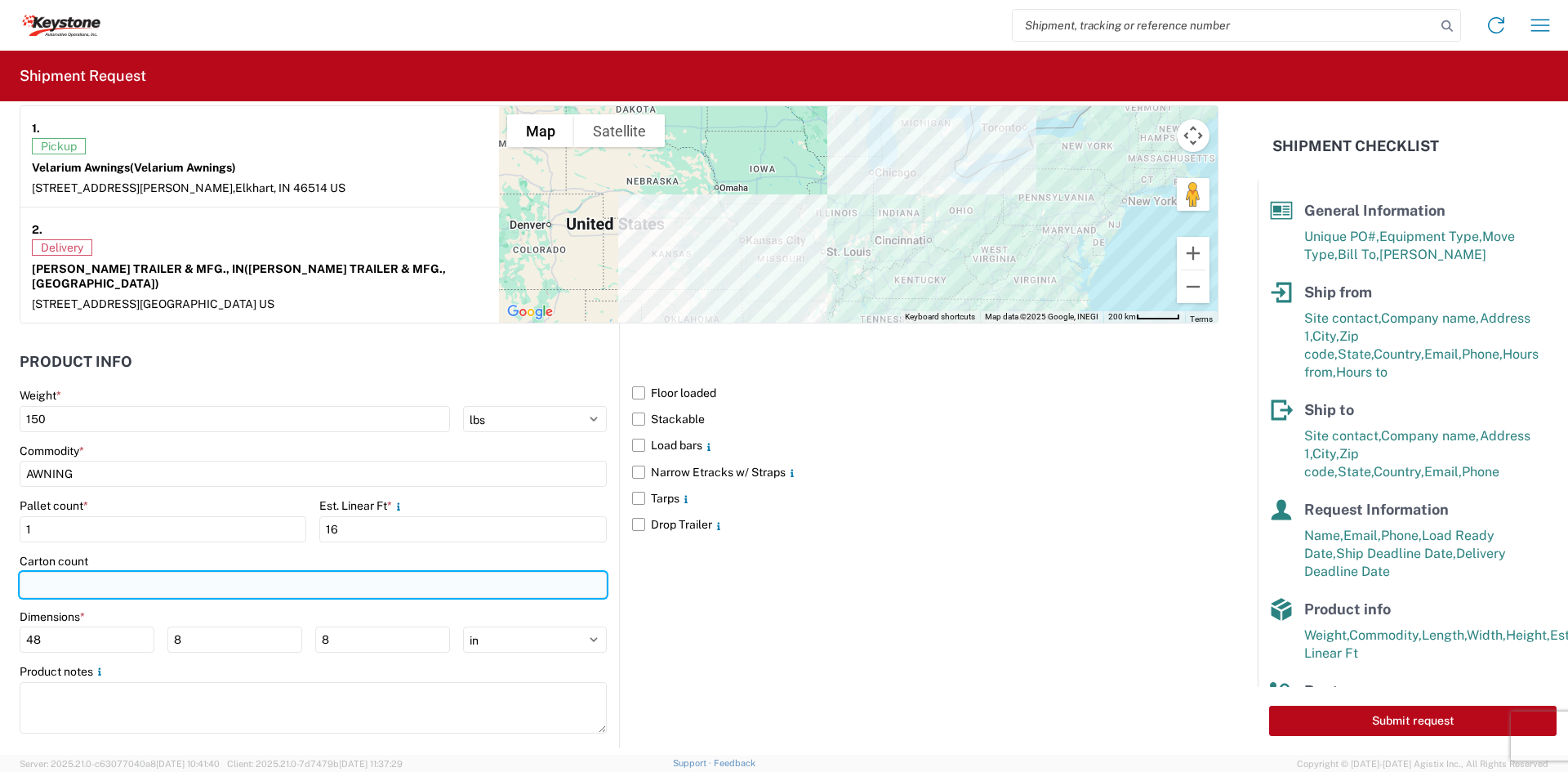
scroll to position [1403, 0]
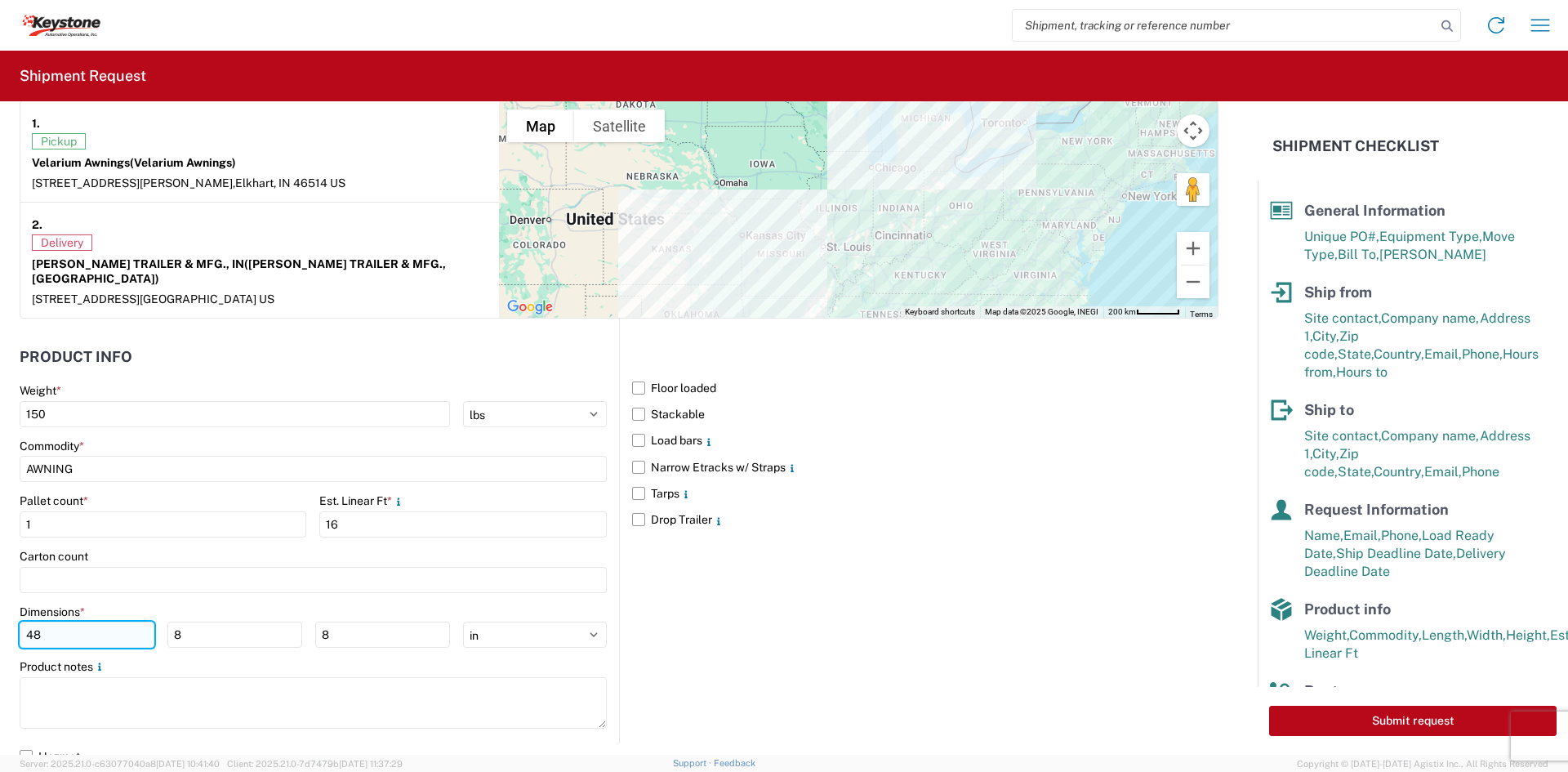
click at [27, 622] on input "48" at bounding box center [87, 635] width 135 height 27
type input "192"
type input "44"
type input "12"
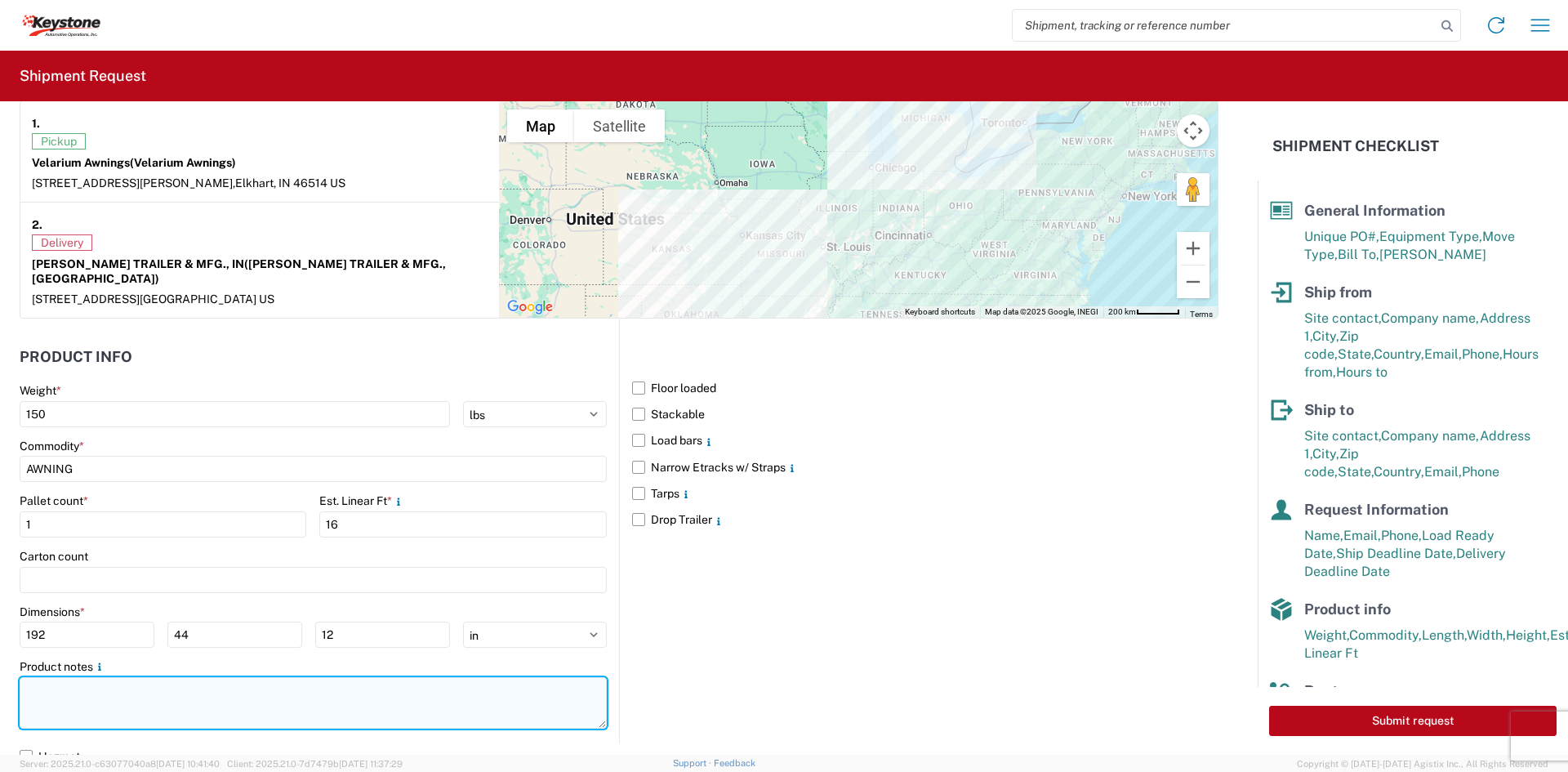
click at [138, 693] on textarea at bounding box center [313, 703] width 588 height 51
paste textarea "DIMENSIONS: 192" X 44" X 12" 150LBS"
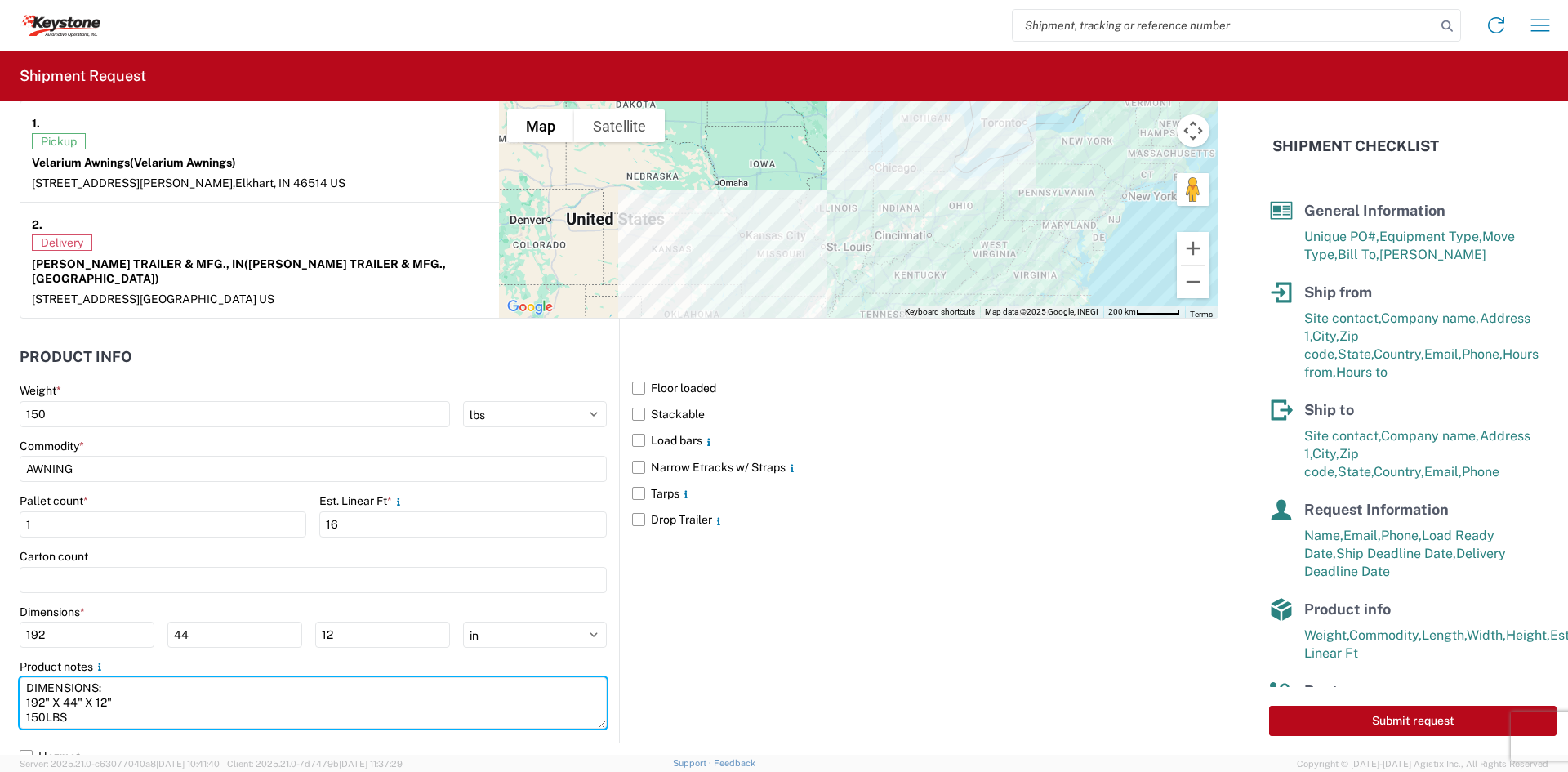
type textarea "DIMENSIONS: 192" X 44" X 12" 150LBS"
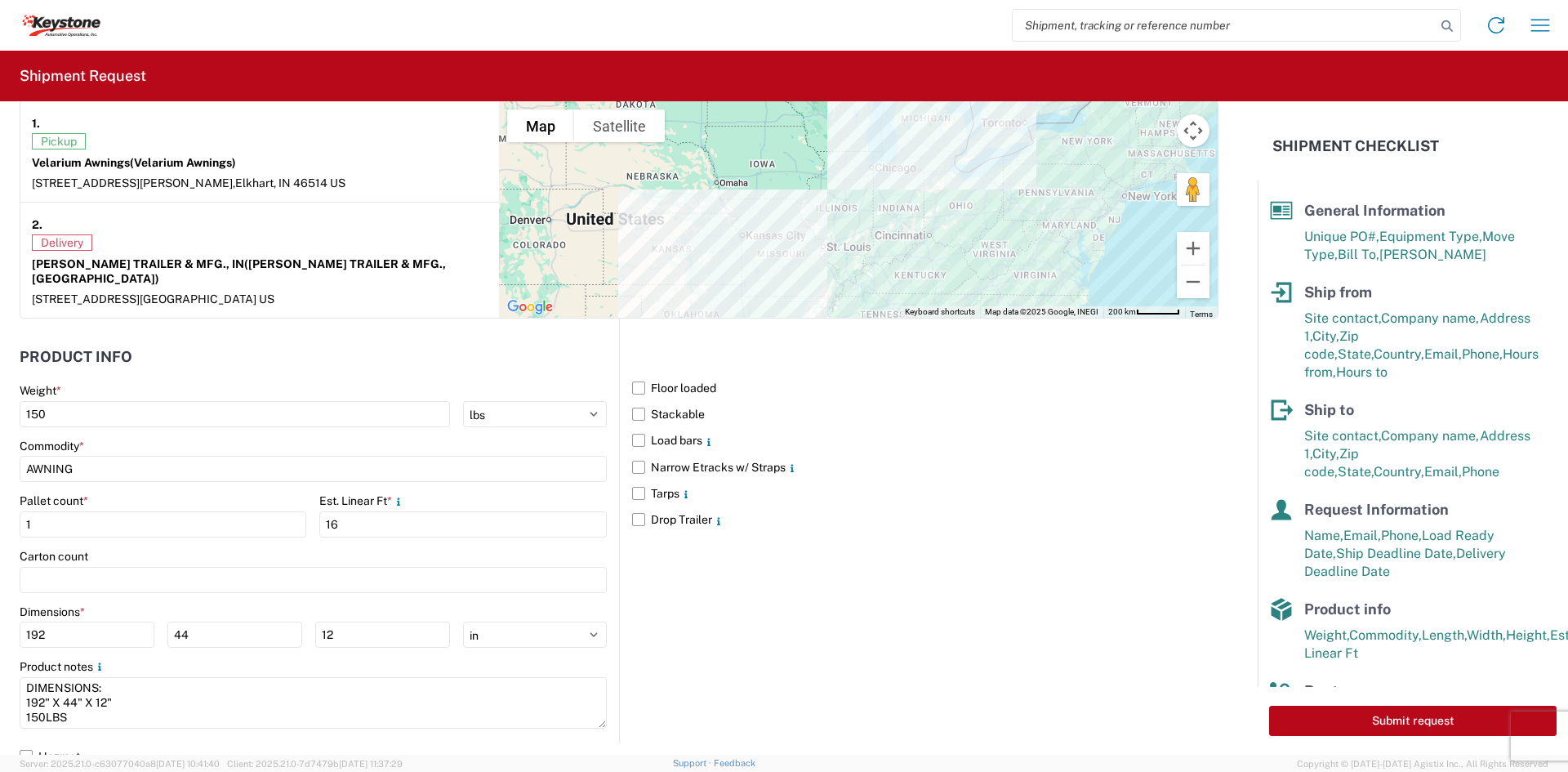
click at [786, 634] on div "Floor loaded Stackable Load bars Narrow Etracks w/ Straps Tarps Drop Trailer" at bounding box center [918, 530] width 599 height 424
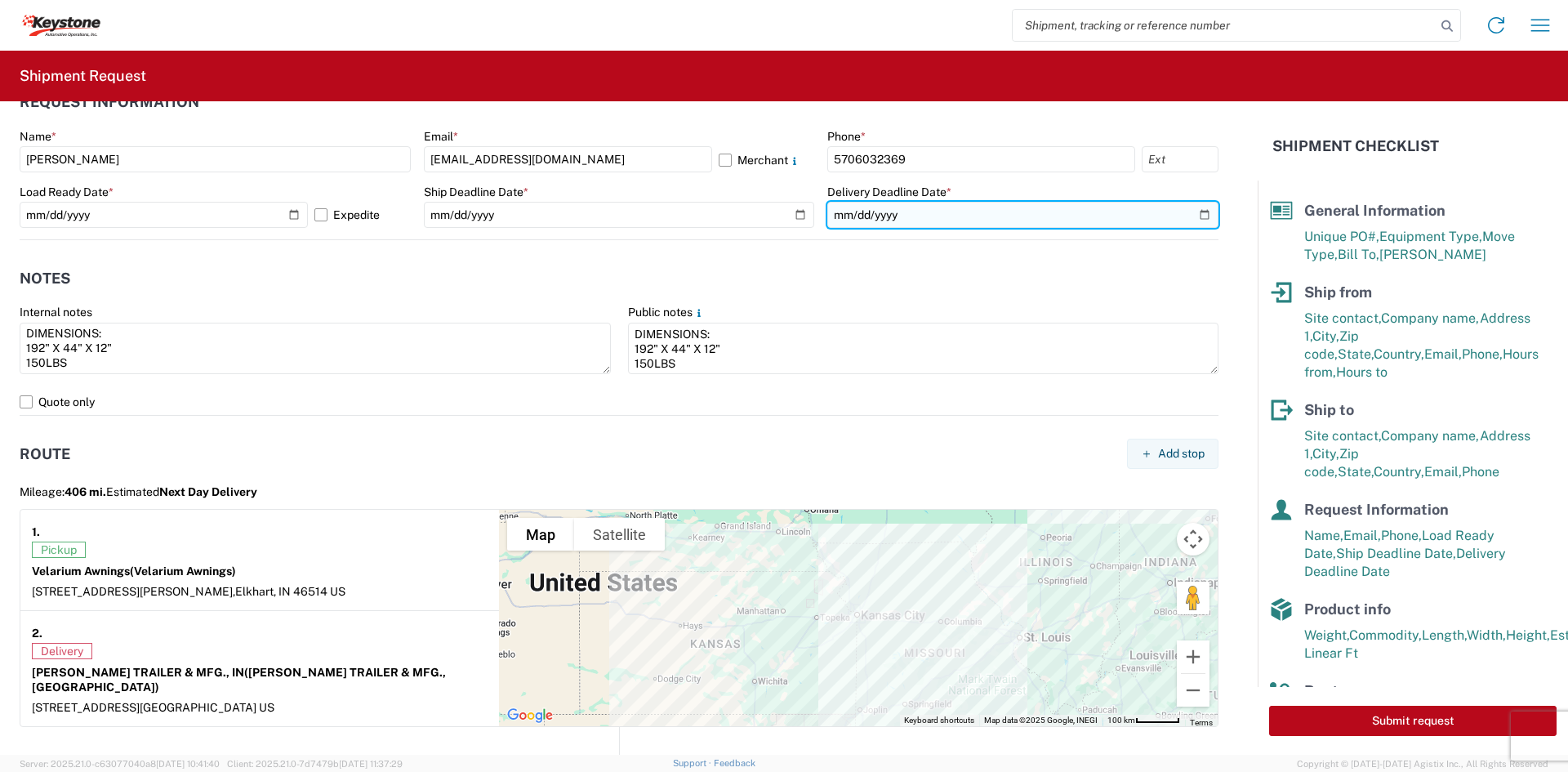
click at [1189, 214] on input "[DATE]" at bounding box center [1022, 215] width 391 height 27
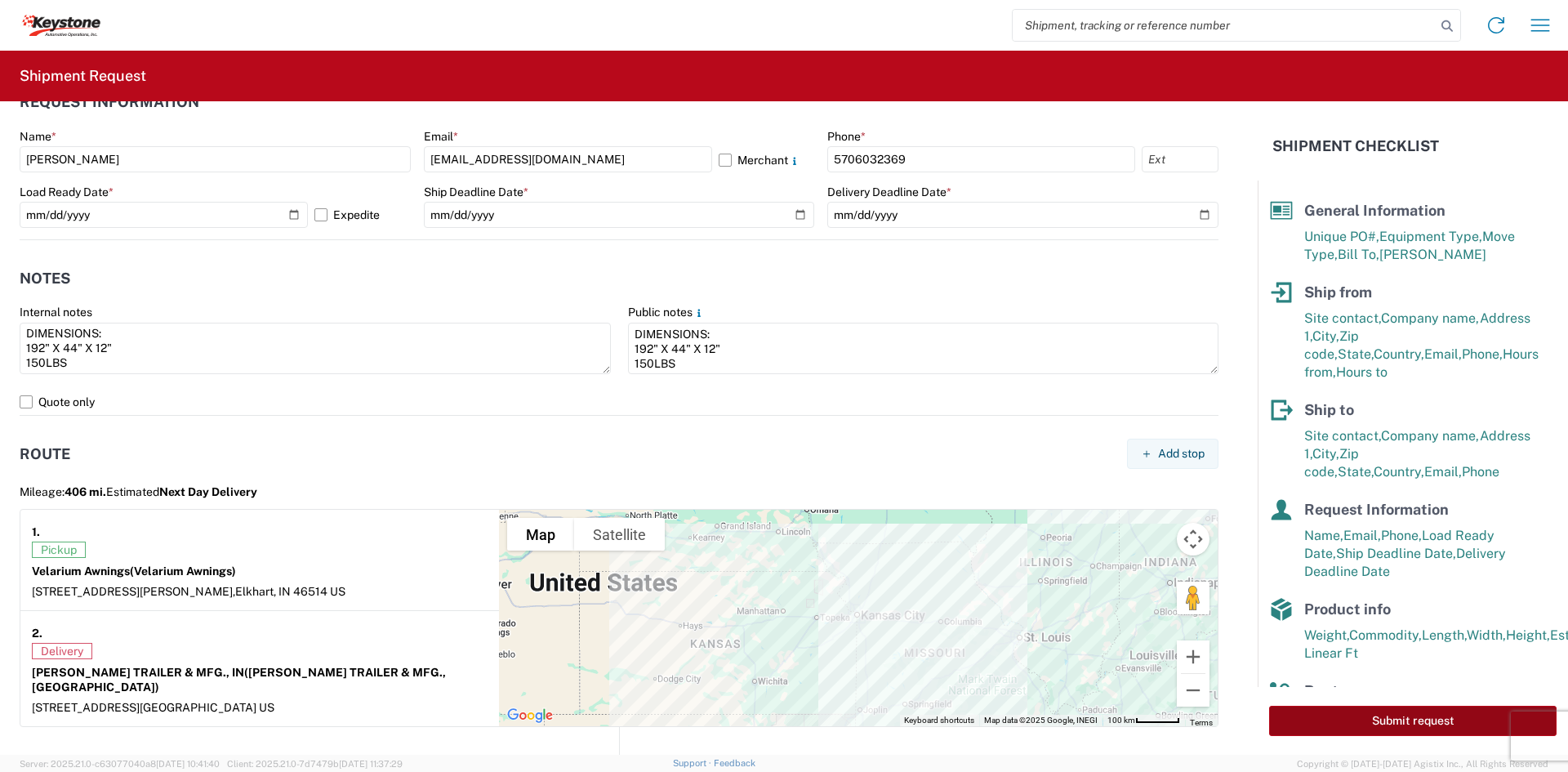
click at [1438, 718] on button "Submit request" at bounding box center [1412, 721] width 288 height 30
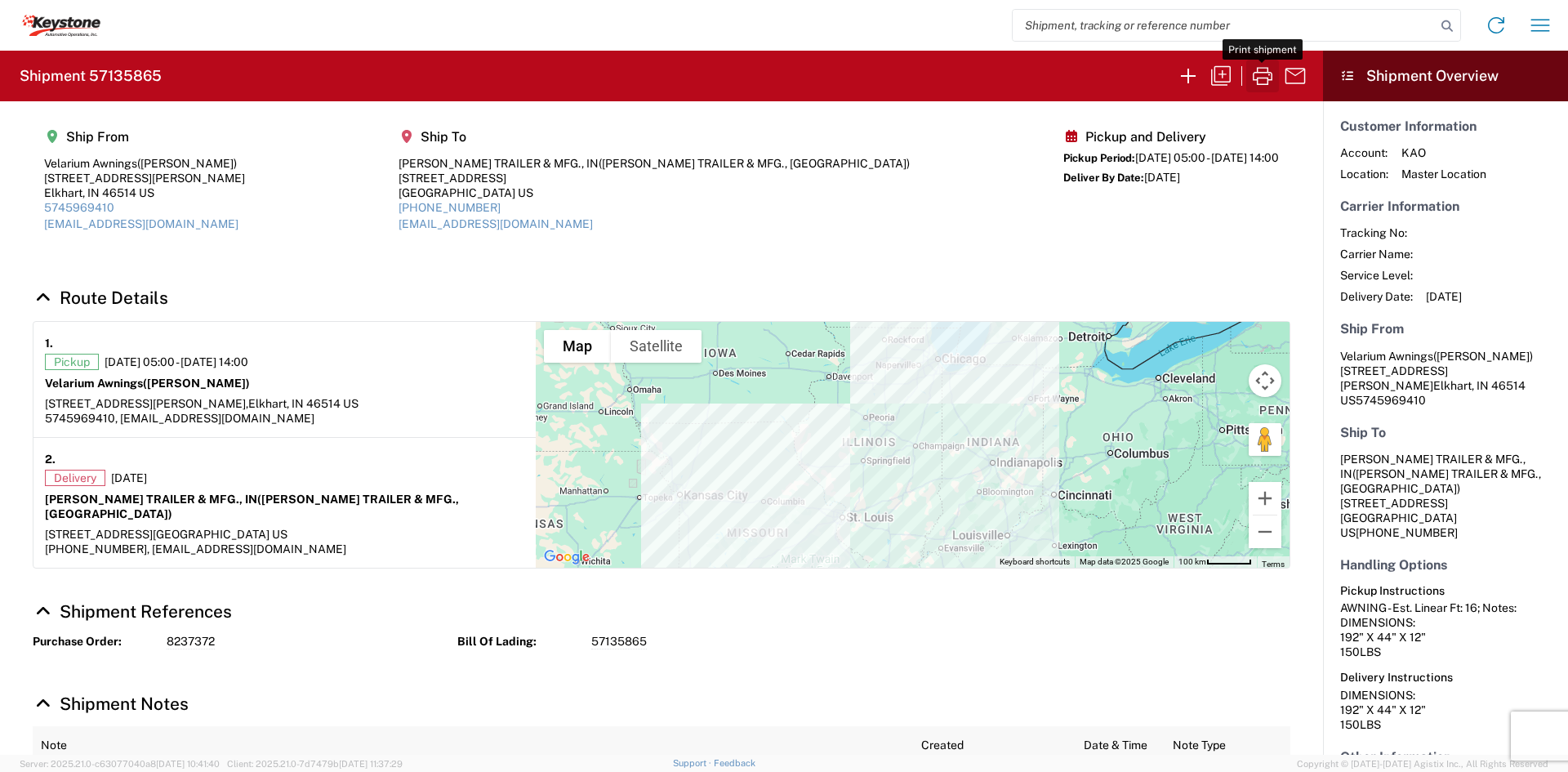
click at [1260, 82] on icon "button" at bounding box center [1262, 76] width 27 height 27
click at [1271, 78] on icon "button" at bounding box center [1262, 76] width 20 height 18
